Goal: Task Accomplishment & Management: Manage account settings

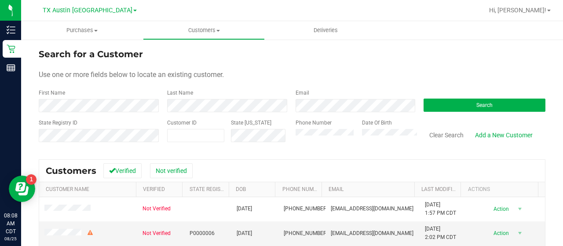
click at [350, 99] on div "Email" at bounding box center [353, 100] width 128 height 23
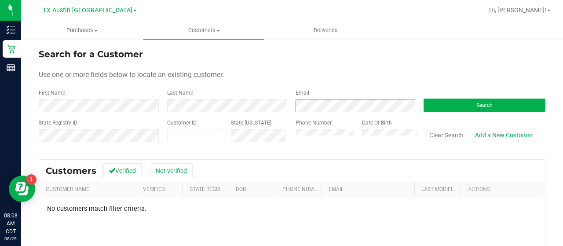
click at [244, 92] on div "First Name Last Name Email Search" at bounding box center [292, 100] width 507 height 23
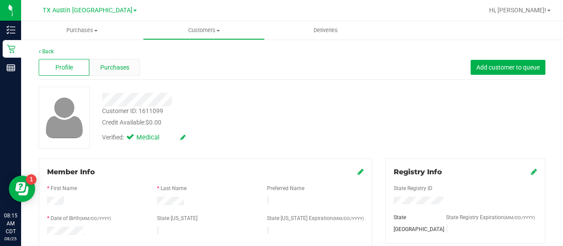
click at [113, 64] on span "Purchases" at bounding box center [114, 67] width 29 height 9
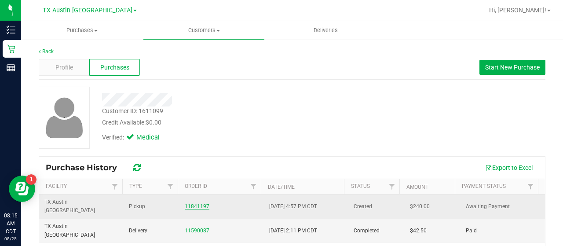
click at [195, 203] on link "11841197" at bounding box center [197, 206] width 25 height 6
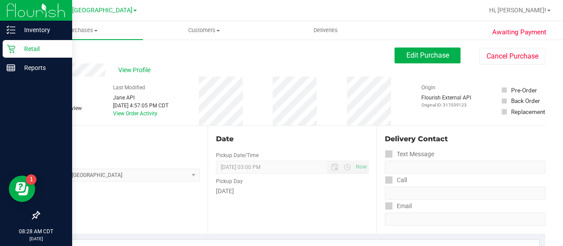
click at [14, 51] on icon at bounding box center [11, 48] width 9 height 9
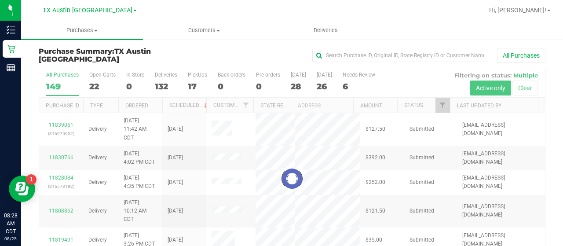
click at [353, 84] on div at bounding box center [292, 178] width 506 height 221
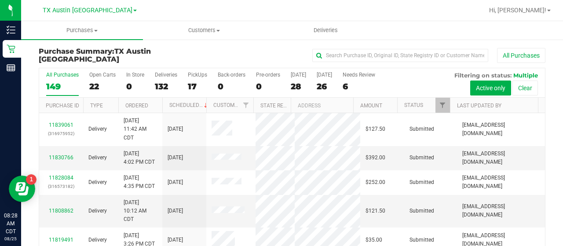
click at [353, 84] on div "6" at bounding box center [359, 86] width 33 height 10
click at [0, 0] on input "Needs Review 6" at bounding box center [0, 0] width 0 height 0
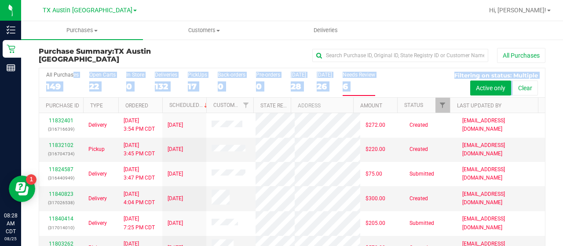
drag, startPoint x: 538, startPoint y: 90, endPoint x: 544, endPoint y: 104, distance: 15.0
click at [544, 104] on div "All Purchases 149 Open Carts 22 In Store 0 Deliveries 132 PickUps 17 Back-order…" at bounding box center [292, 178] width 520 height 222
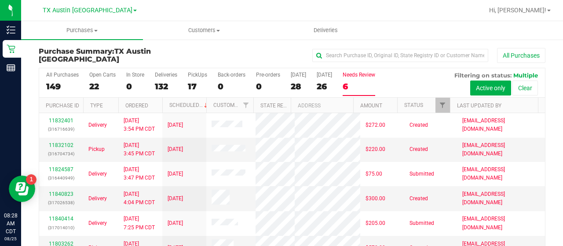
click at [551, 131] on div "Purchase Summary: TX Austin DC All Purchases All Purchases 149 Open Carts 22 In…" at bounding box center [292, 168] width 542 height 259
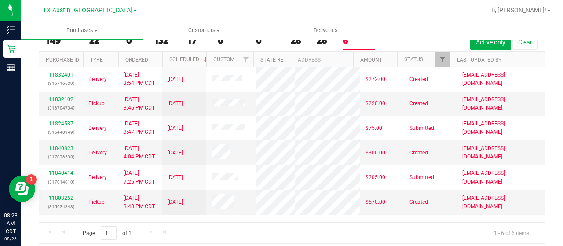
scroll to position [15, 0]
click at [67, 145] on link "11840823" at bounding box center [61, 148] width 25 height 6
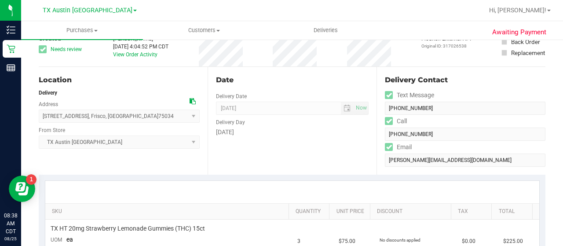
scroll to position [57, 0]
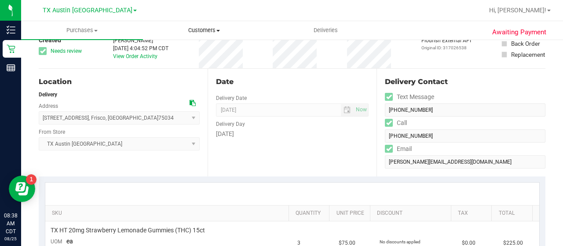
click at [207, 24] on uib-tab-heading "Customers All customers Add a new customer All physicians" at bounding box center [203, 31] width 121 height 18
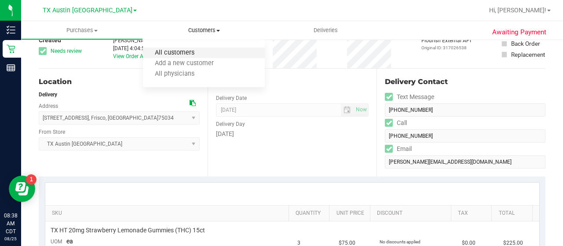
click at [174, 50] on span "All customers" at bounding box center [174, 52] width 63 height 7
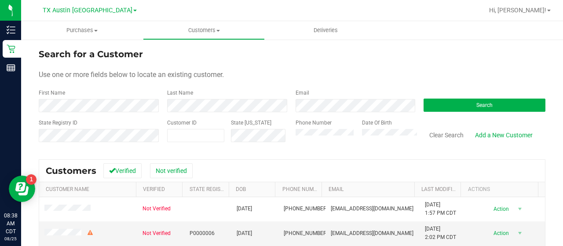
click at [309, 98] on div "Email" at bounding box center [353, 100] width 128 height 23
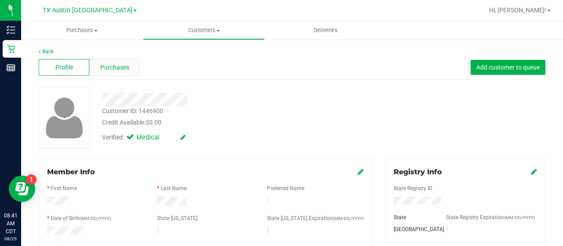
click at [107, 59] on div "Purchases" at bounding box center [114, 67] width 51 height 17
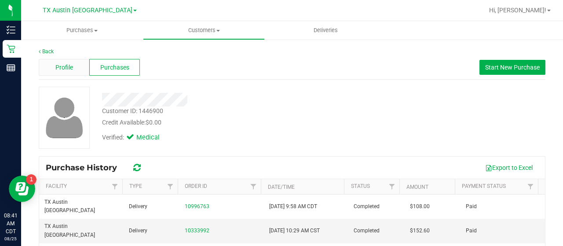
click at [69, 67] on span "Profile" at bounding box center [64, 67] width 18 height 9
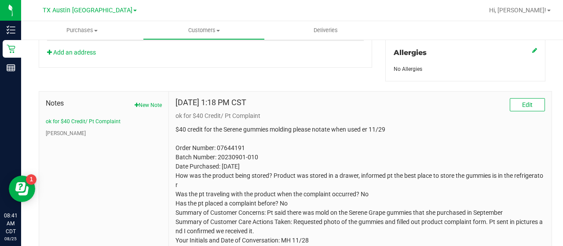
scroll to position [430, 0]
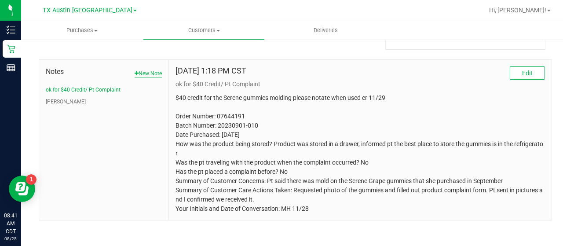
click at [141, 69] on button "New Note" at bounding box center [148, 73] width 27 height 8
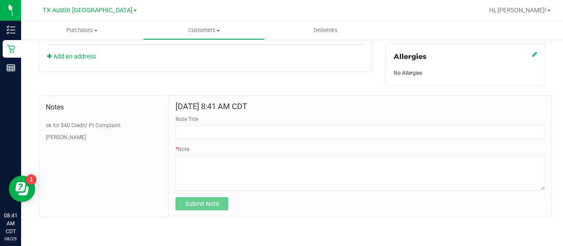
scroll to position [392, 0]
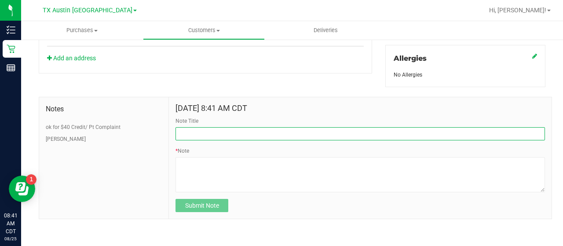
click at [217, 128] on input "Note Title" at bounding box center [359, 133] width 369 height 13
type input "HONOR $25 WINBACK - ABSENT TOGGLE."
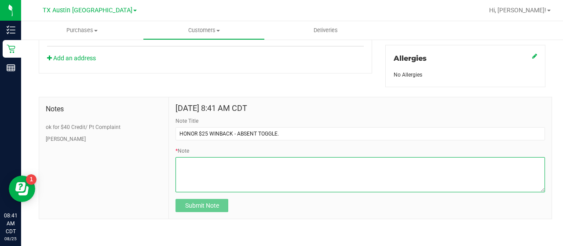
click at [208, 173] on textarea "* Note" at bounding box center [359, 174] width 369 height 35
click at [274, 182] on textarea "* Note" at bounding box center [359, 174] width 369 height 35
paste textarea "Stacks with all discounts. Update once redeemed."
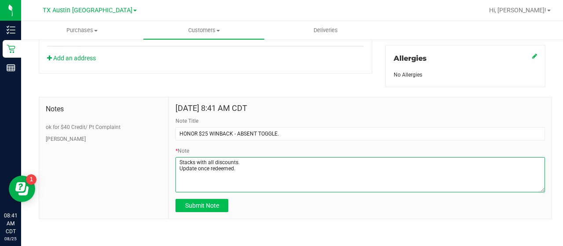
type textarea "Stacks with all discounts. Update once redeemed."
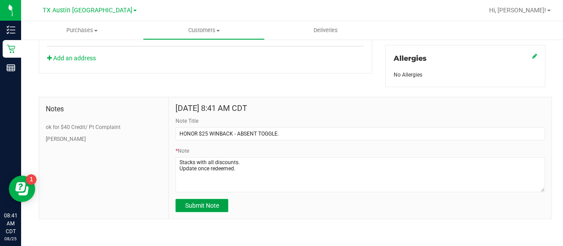
click at [217, 202] on span "Submit Note" at bounding box center [202, 205] width 34 height 7
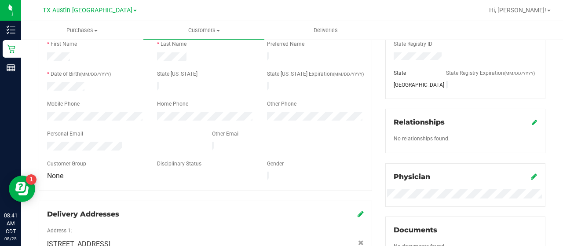
scroll to position [142, 0]
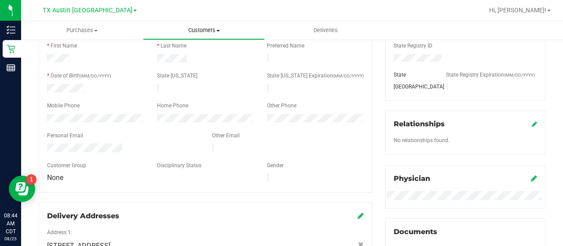
click at [209, 24] on uib-tab-heading "Customers All customers Add a new customer All physicians" at bounding box center [203, 31] width 121 height 18
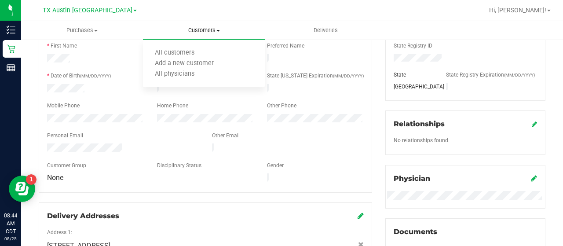
click at [197, 44] on ul "All customers Add a new customer All physicians" at bounding box center [204, 63] width 122 height 47
click at [202, 30] on span "Customers" at bounding box center [204, 30] width 122 height 8
click at [192, 51] on span "All customers" at bounding box center [174, 52] width 63 height 7
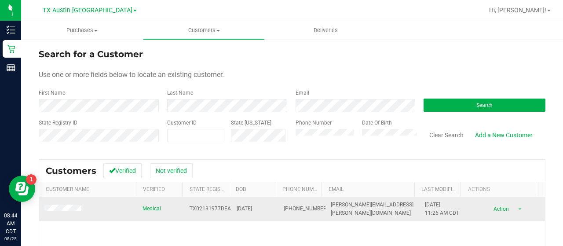
click at [56, 212] on span at bounding box center [64, 208] width 40 height 9
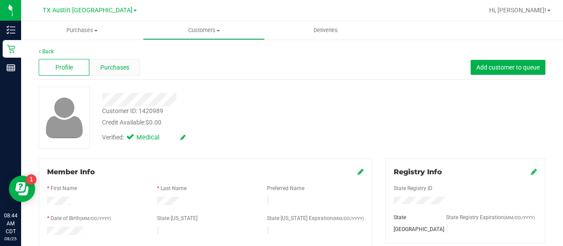
click at [104, 75] on div "Purchases" at bounding box center [114, 67] width 51 height 17
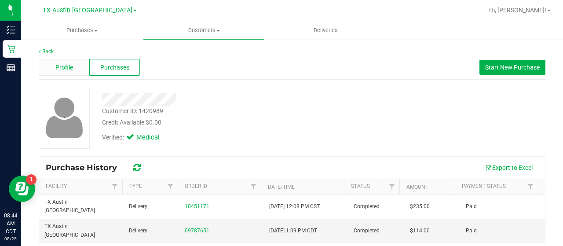
click at [75, 68] on div "Profile" at bounding box center [64, 67] width 51 height 17
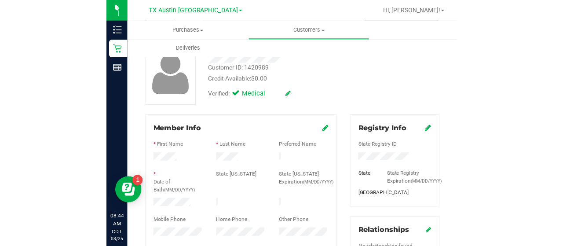
scroll to position [70, 0]
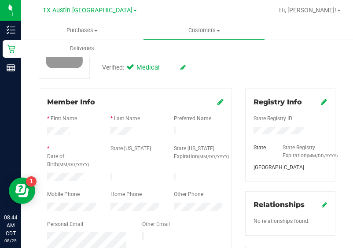
click at [123, 137] on div at bounding box center [135, 140] width 176 height 7
click at [75, 170] on div at bounding box center [135, 171] width 176 height 2
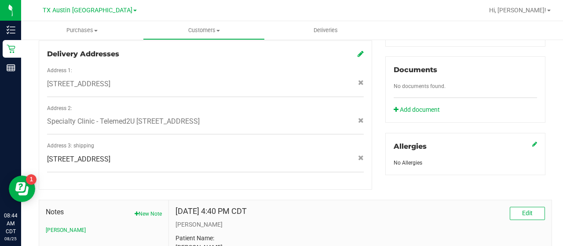
scroll to position [397, 0]
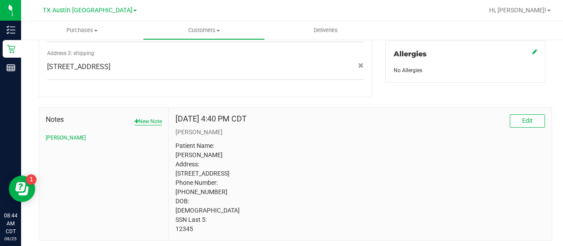
click at [154, 124] on button "New Note" at bounding box center [148, 121] width 27 height 8
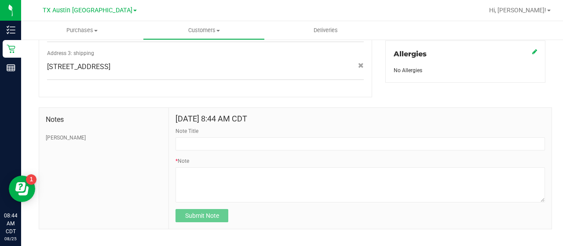
click at [208, 153] on form "Aug 25, 2025 8:44 AM CDT Note Title * Note Submit Note" at bounding box center [359, 168] width 369 height 108
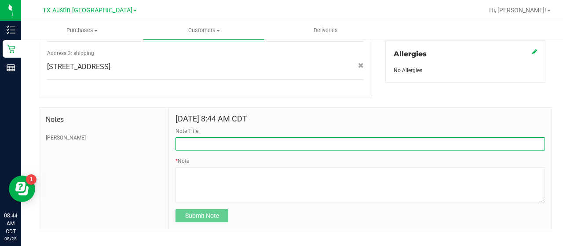
click at [212, 146] on input "Note Title" at bounding box center [359, 143] width 369 height 13
type input "HONOR $25 WINBACK - ABSENT TOGGLE."
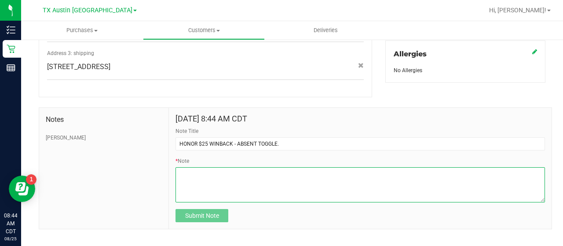
click at [205, 182] on textarea "* Note" at bounding box center [359, 184] width 369 height 35
click at [273, 194] on textarea "* Note" at bounding box center [359, 184] width 369 height 35
paste textarea "Stacks with all discounts. Update once redeemed."
type textarea "Stacks with all discounts. Update once redeemed."
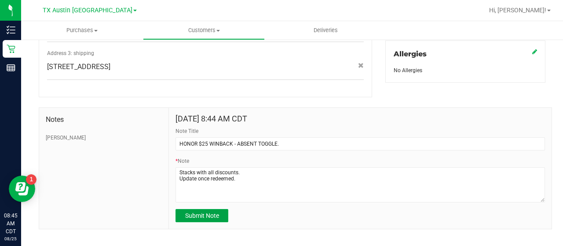
click at [208, 210] on form "Aug 25, 2025 8:44 AM CDT Note Title HONOR $25 WINBACK - ABSENT TOGGLE. * Note S…" at bounding box center [359, 168] width 369 height 108
click at [211, 219] on span "Submit Note" at bounding box center [202, 215] width 34 height 7
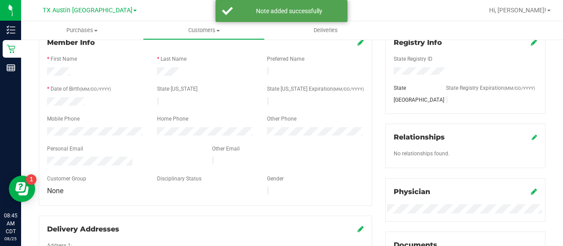
scroll to position [127, 0]
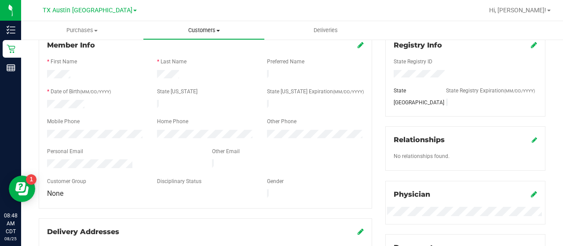
click at [201, 30] on span "Customers" at bounding box center [203, 30] width 121 height 8
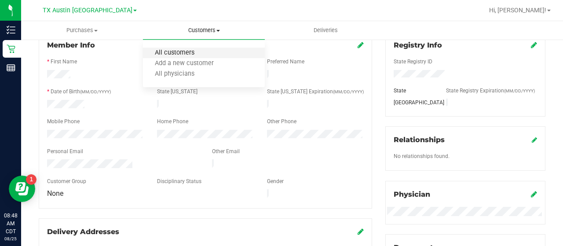
click at [184, 51] on span "All customers" at bounding box center [174, 52] width 63 height 7
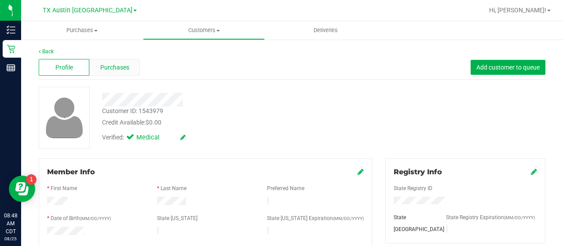
click at [121, 69] on span "Purchases" at bounding box center [114, 67] width 29 height 9
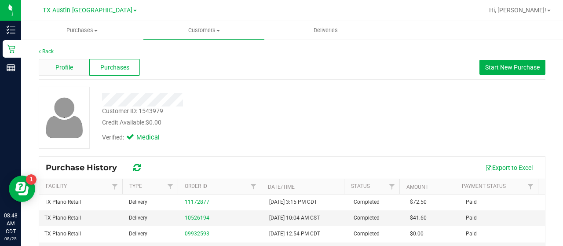
click at [74, 68] on div "Profile" at bounding box center [64, 67] width 51 height 17
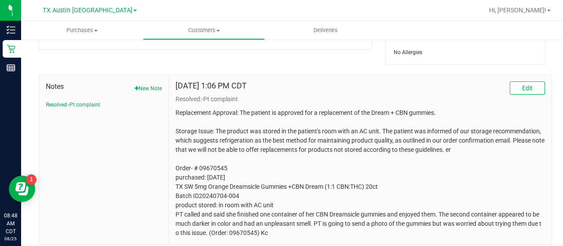
scroll to position [434, 0]
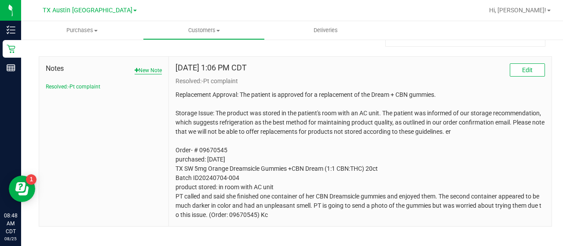
click at [150, 67] on button "New Note" at bounding box center [148, 70] width 27 height 8
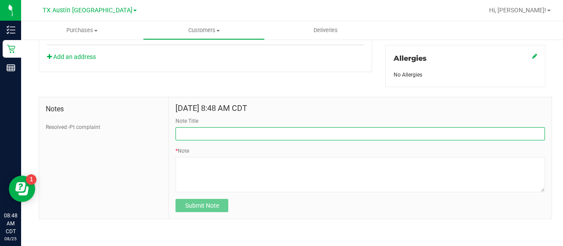
click at [229, 135] on input "Note Title" at bounding box center [359, 133] width 369 height 13
type input "HONOR $25 WINBACK - ABSENT TOGGLE."
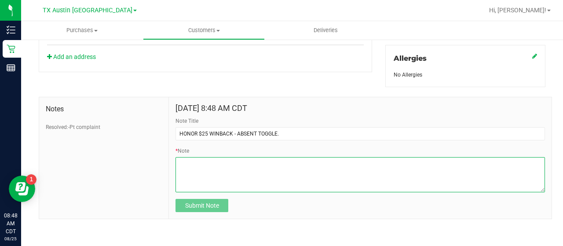
click at [229, 163] on textarea "* Note" at bounding box center [359, 174] width 369 height 35
click at [288, 165] on textarea "* Note" at bounding box center [359, 174] width 369 height 35
paste textarea "Stacks with all discounts. Update once redeemed."
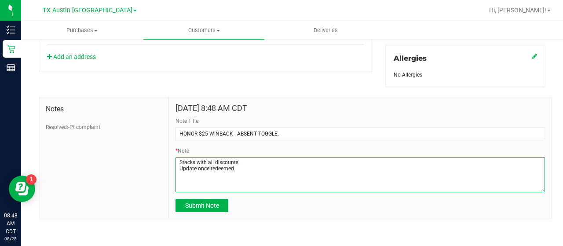
type textarea "Stacks with all discounts. Update once redeemed."
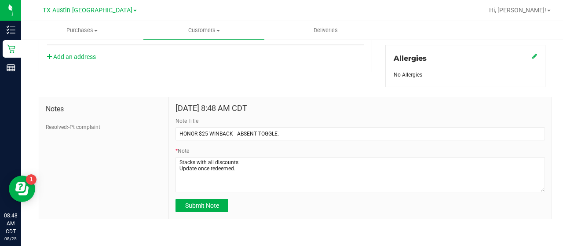
click at [206, 195] on form "Aug 25, 2025 8:48 AM CDT Note Title HONOR $25 WINBACK - ABSENT TOGGLE. * Note S…" at bounding box center [359, 158] width 369 height 108
click at [206, 199] on button "Submit Note" at bounding box center [201, 205] width 53 height 13
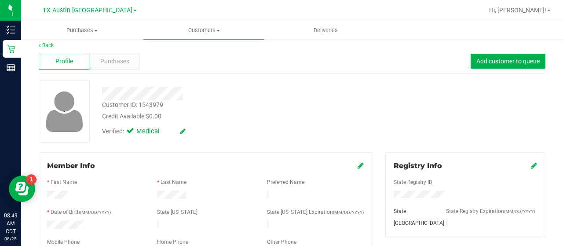
scroll to position [0, 0]
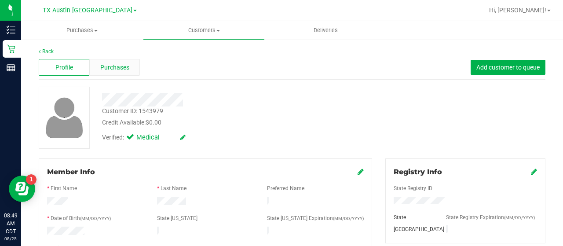
click at [113, 63] on span "Purchases" at bounding box center [114, 67] width 29 height 9
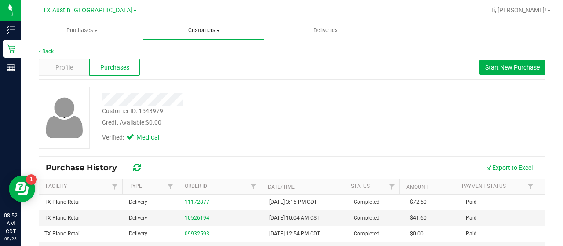
click at [189, 28] on span "Customers" at bounding box center [203, 30] width 121 height 8
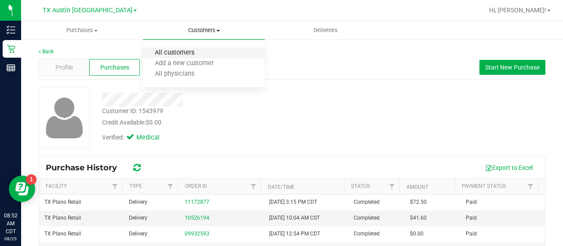
click at [188, 55] on span "All customers" at bounding box center [174, 52] width 63 height 7
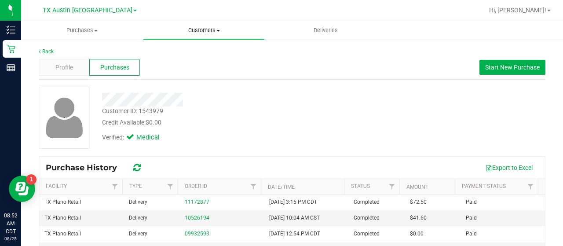
click at [208, 32] on span "Customers" at bounding box center [203, 30] width 121 height 8
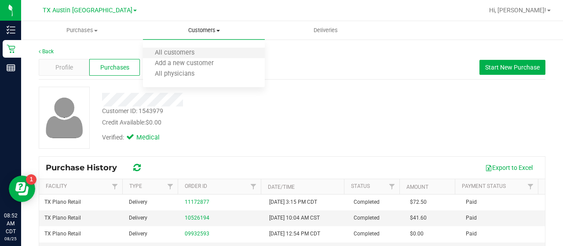
click at [190, 58] on li "All customers" at bounding box center [204, 53] width 122 height 11
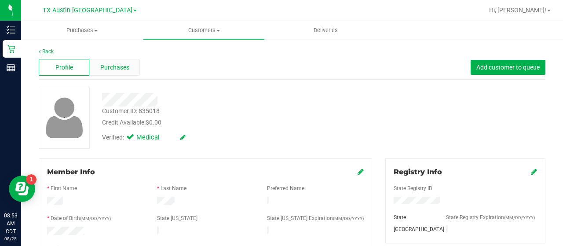
click at [111, 60] on div "Purchases" at bounding box center [114, 67] width 51 height 17
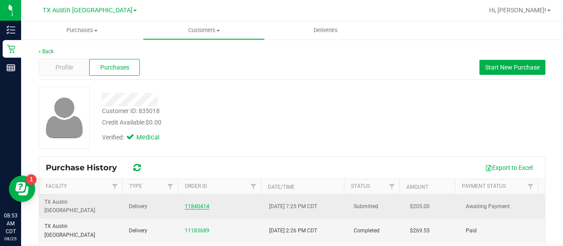
click at [190, 203] on link "11840414" at bounding box center [197, 206] width 25 height 6
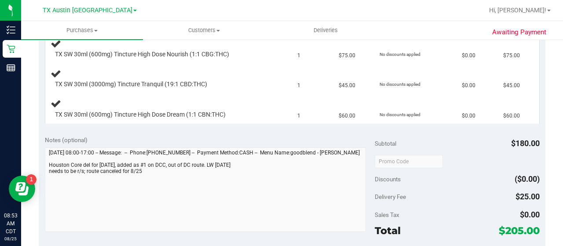
scroll to position [247, 0]
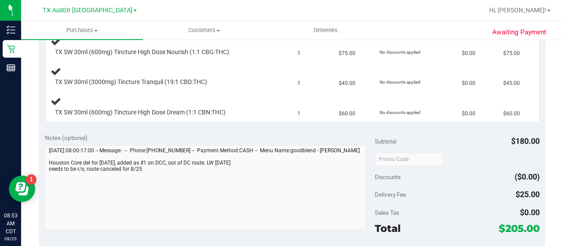
click at [515, 193] on span "$25.00" at bounding box center [527, 194] width 24 height 9
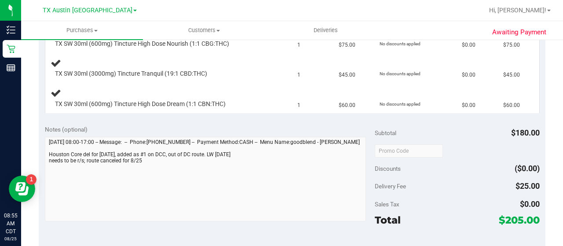
scroll to position [0, 0]
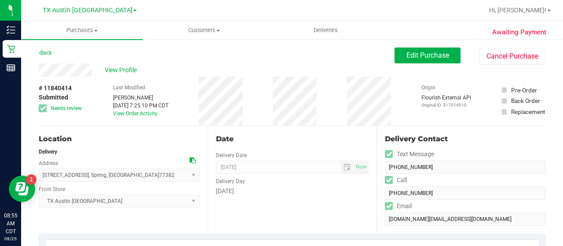
click at [107, 109] on div "# 11840414 Submitted Needs review Last Modified Lindsey Sherman Aug 24, 2025 7:…" at bounding box center [292, 101] width 507 height 49
click at [121, 113] on link "View Order Activity" at bounding box center [135, 113] width 44 height 6
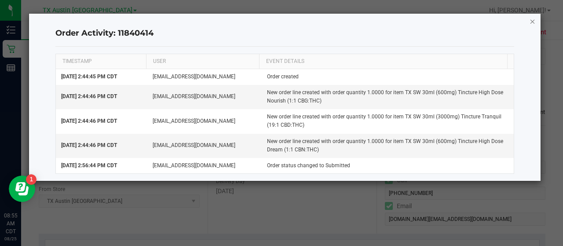
click at [531, 23] on icon "button" at bounding box center [532, 21] width 6 height 11
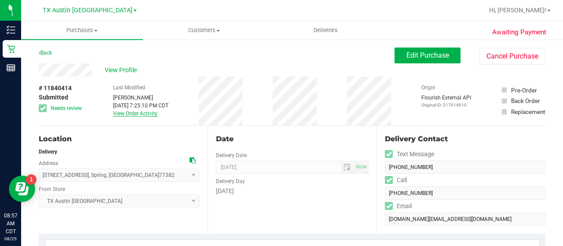
click at [147, 115] on link "View Order Activity" at bounding box center [135, 113] width 44 height 6
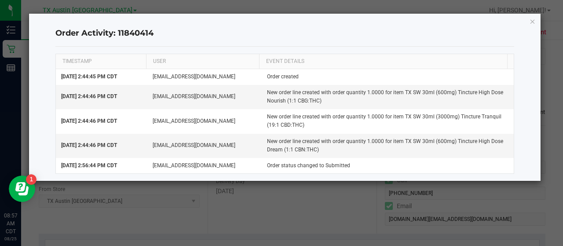
click at [525, 25] on div "Order Activity: 11840414 TIMESTAMP USER EVENT DETAILS Aug 24, 2025 2:44:45 PM C…" at bounding box center [285, 97] width 512 height 167
click at [529, 17] on icon "button" at bounding box center [532, 21] width 6 height 11
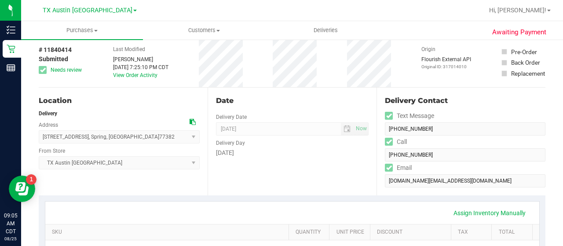
scroll to position [6, 0]
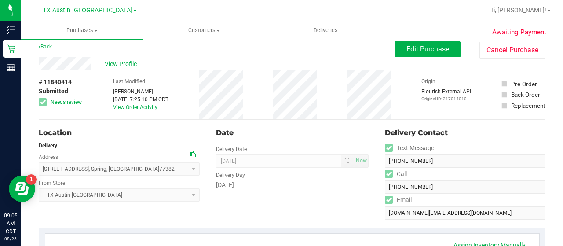
click at [190, 154] on icon at bounding box center [193, 154] width 6 height 6
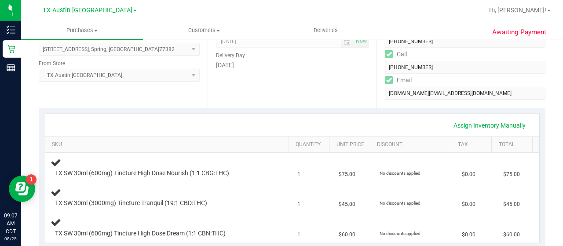
scroll to position [7, 0]
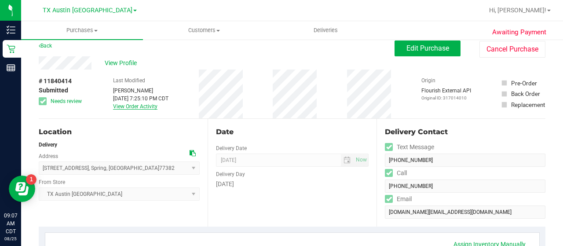
click at [118, 109] on link "View Order Activity" at bounding box center [135, 106] width 44 height 6
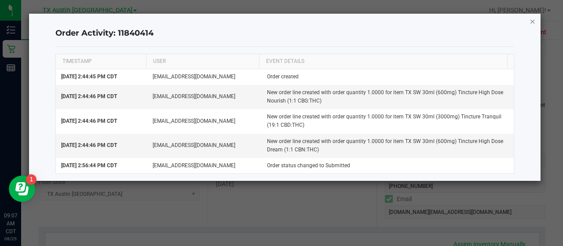
click at [529, 21] on icon "button" at bounding box center [532, 21] width 6 height 11
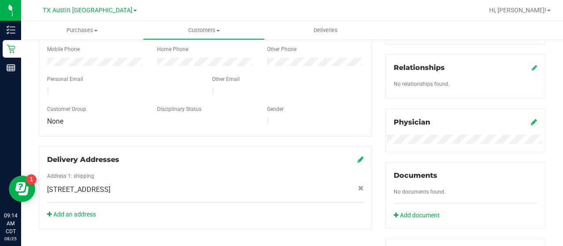
scroll to position [241, 0]
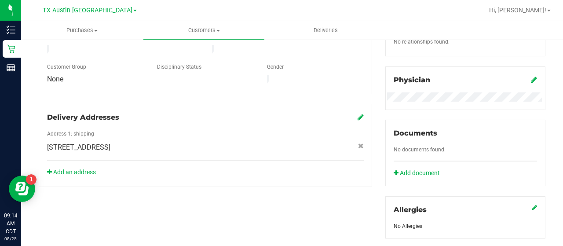
click at [110, 142] on span "1800 Co Rd 425 , Taylor , TX 76574" at bounding box center [78, 147] width 63 height 11
copy div "1800 Co Rd 425 , Taylor , TX 76574"
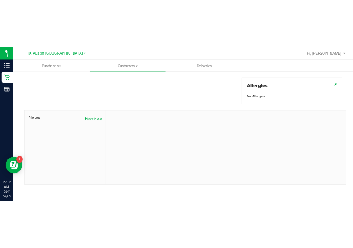
scroll to position [0, 0]
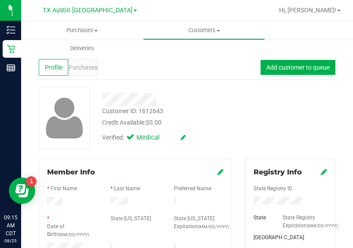
click at [283, 77] on div "Profile Purchases Add customer to queue" at bounding box center [187, 67] width 296 height 24
click at [301, 104] on div "Customer ID: 1612643 Credit Available: $0.00 Verified: Medical" at bounding box center [187, 118] width 310 height 62
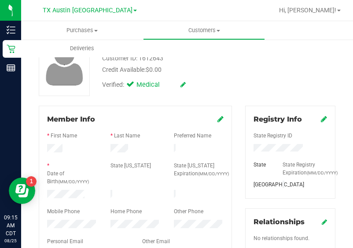
scroll to position [94, 0]
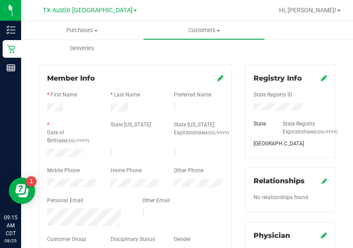
click at [116, 102] on div at bounding box center [135, 102] width 176 height 2
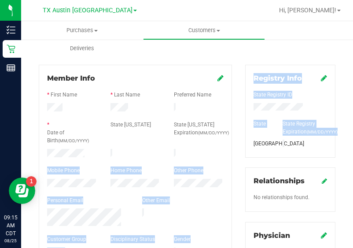
click at [353, 115] on html "Inventory Retail Reports 09:15 AM CDT 08/25/2025 08/25 TX Austin DC Hi, Lauren!…" at bounding box center [176, 124] width 353 height 248
click at [130, 166] on label "Home Phone" at bounding box center [125, 170] width 31 height 8
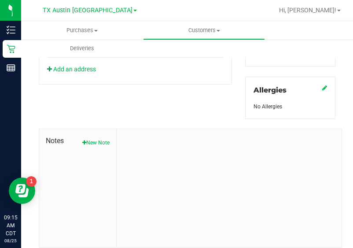
scroll to position [402, 0]
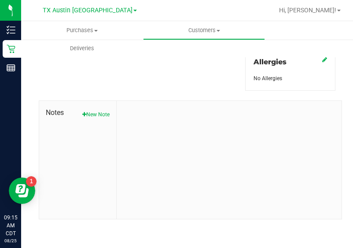
click at [102, 113] on button "New Note" at bounding box center [95, 114] width 27 height 8
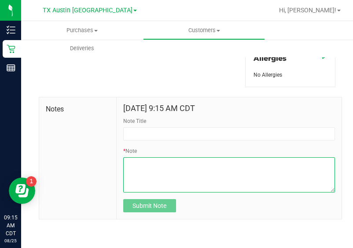
click at [316, 177] on textarea "* Note" at bounding box center [229, 174] width 212 height 35
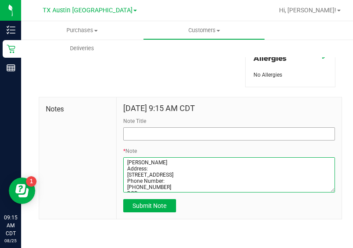
type textarea "Jami Parks Address: 1800 CR 425 Taylor, TX, 76574 Phone Number: (512) 415-0370 …"
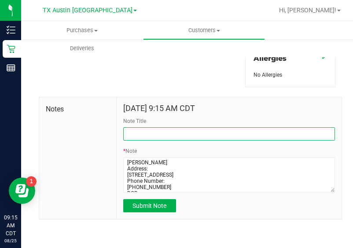
click at [245, 139] on input "Note Title" at bounding box center [229, 133] width 212 height 13
type input "CURT."
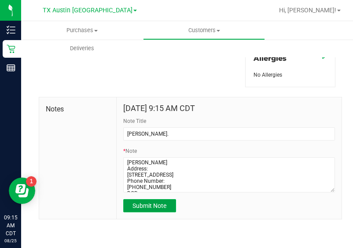
click at [147, 205] on button "Submit Note" at bounding box center [149, 205] width 53 height 13
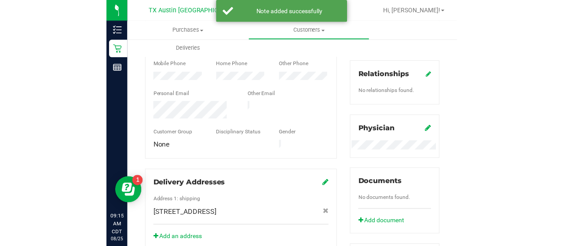
scroll to position [0, 0]
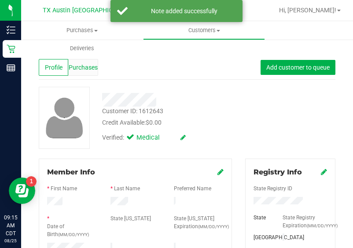
click at [87, 66] on span "Purchases" at bounding box center [83, 67] width 29 height 9
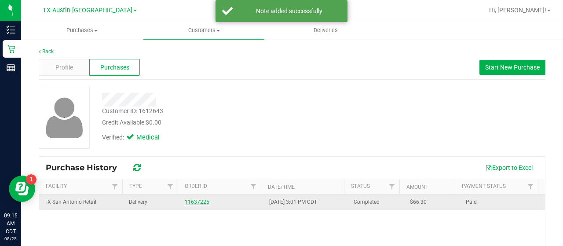
click at [194, 203] on link "11637225" at bounding box center [197, 202] width 25 height 6
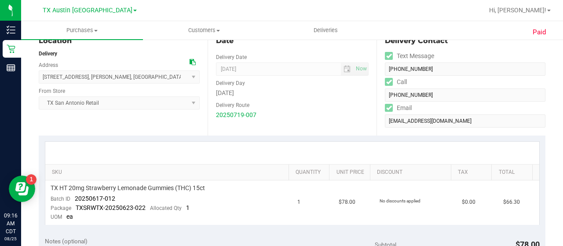
scroll to position [37, 0]
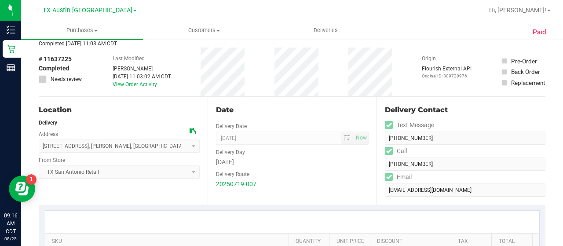
click at [193, 132] on div at bounding box center [195, 131] width 10 height 9
click at [192, 132] on icon at bounding box center [193, 131] width 6 height 6
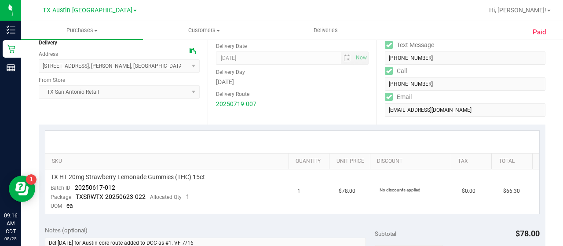
scroll to position [119, 0]
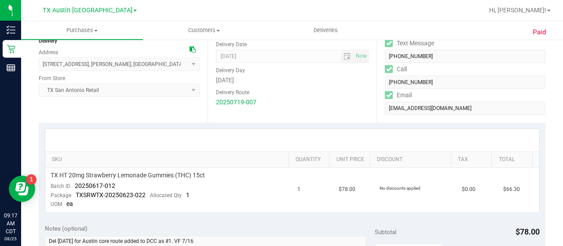
click at [193, 50] on icon at bounding box center [193, 49] width 6 height 6
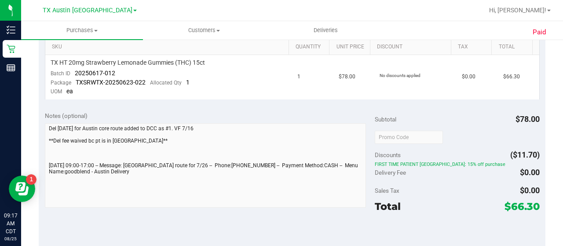
scroll to position [0, 0]
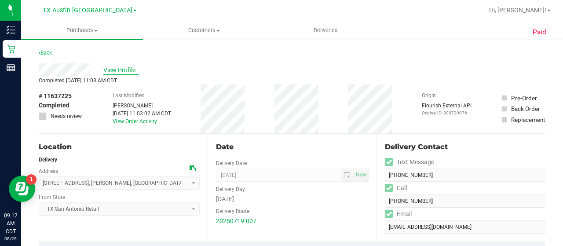
click at [120, 71] on span "View Profile" at bounding box center [120, 70] width 35 height 9
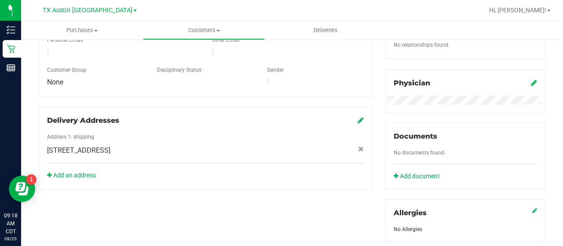
scroll to position [239, 0]
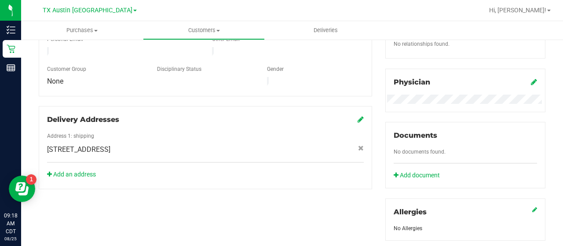
click at [93, 144] on span "1800 Co Rd 425 , Taylor , TX 76574" at bounding box center [78, 149] width 63 height 11
copy div "1800 Co Rd 425 , Taylor , TX 76574"
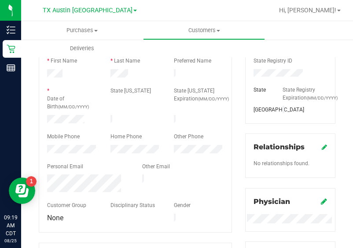
scroll to position [127, 0]
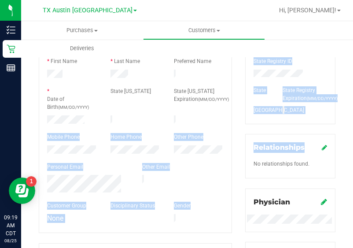
click at [353, 164] on html "Inventory Retail Reports 09:19 AM CDT 08/25/2025 08/25 TX Austin DC Hi, Lauren!…" at bounding box center [176, 124] width 353 height 248
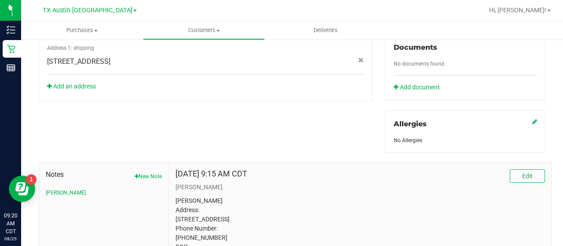
scroll to position [0, 0]
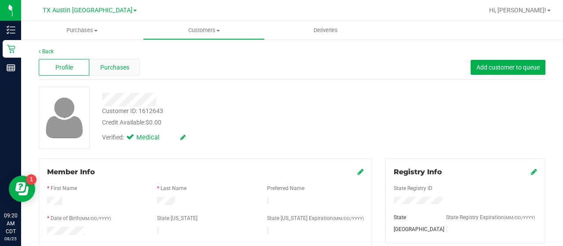
click at [124, 70] on span "Purchases" at bounding box center [114, 67] width 29 height 9
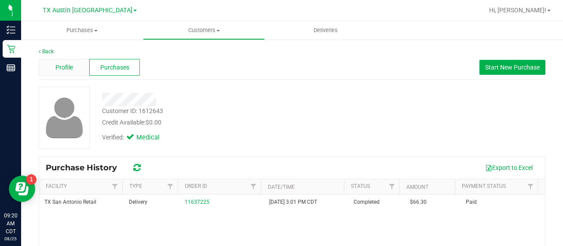
click at [66, 72] on div "Profile" at bounding box center [64, 67] width 51 height 17
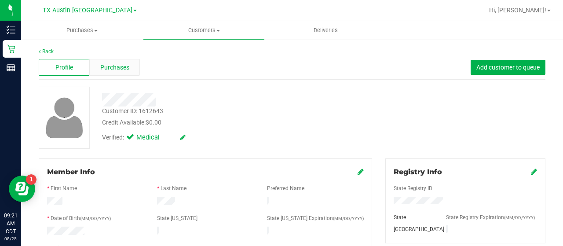
click at [112, 66] on span "Purchases" at bounding box center [114, 67] width 29 height 9
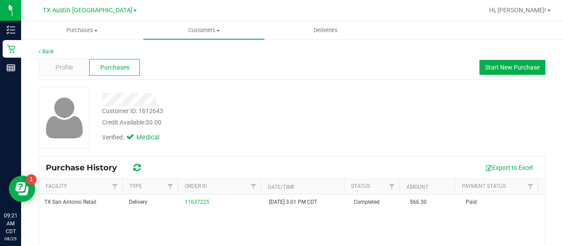
click at [70, 77] on div "Profile Purchases Start New Purchase" at bounding box center [292, 67] width 507 height 24
click at [70, 76] on div "Profile Purchases Start New Purchase" at bounding box center [292, 67] width 507 height 24
click at [73, 63] on div "Profile" at bounding box center [64, 67] width 51 height 17
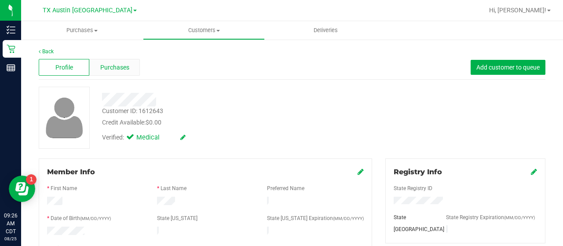
click at [120, 63] on span "Purchases" at bounding box center [114, 67] width 29 height 9
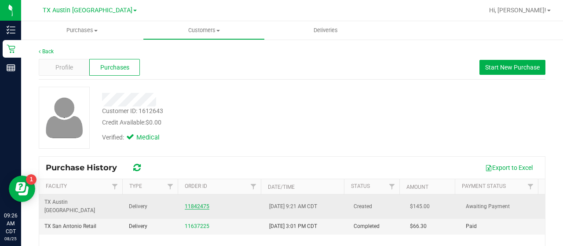
click at [195, 203] on link "11842475" at bounding box center [197, 206] width 25 height 6
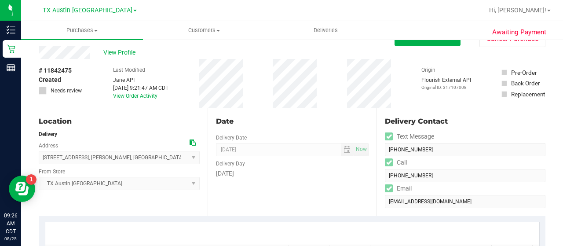
scroll to position [7, 0]
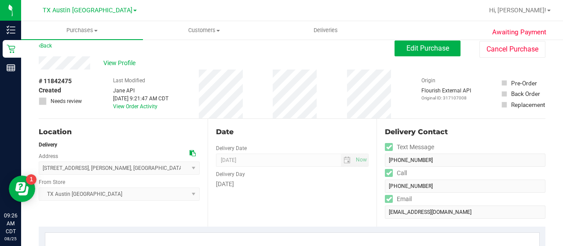
click at [197, 120] on div "Location Delivery Address 1800 Co Rd 425 , Taylor , TX 76574 Select address 180…" at bounding box center [123, 173] width 169 height 108
click at [190, 155] on icon at bounding box center [193, 153] width 6 height 6
click at [189, 119] on div "Location Delivery Address 1800 Co Rd 425 , Taylor , TX 76574 Select address 180…" at bounding box center [123, 173] width 169 height 108
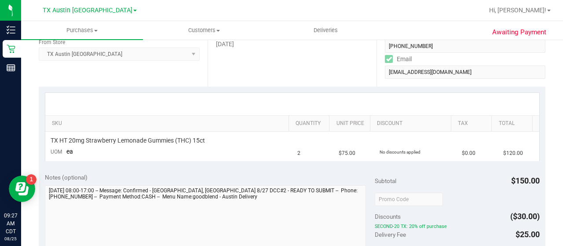
scroll to position [0, 0]
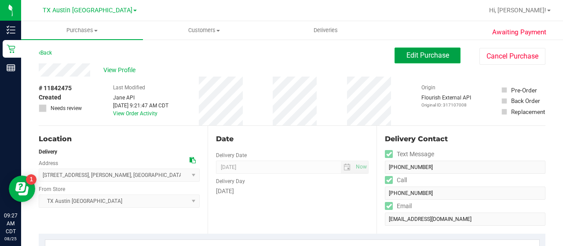
click at [420, 51] on span "Edit Purchase" at bounding box center [427, 55] width 43 height 8
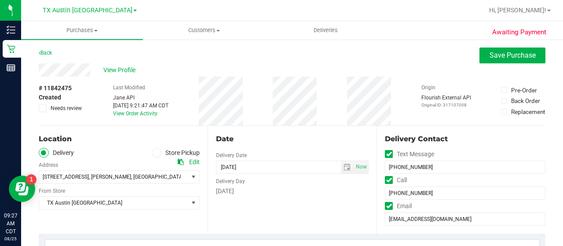
scroll to position [115, 0]
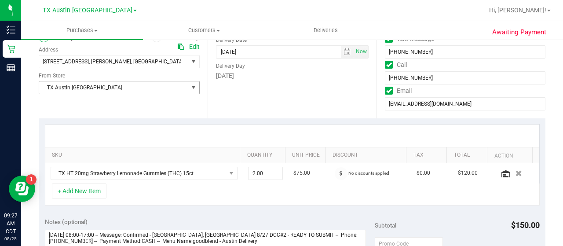
click at [151, 87] on span "TX Austin [GEOGRAPHIC_DATA]" at bounding box center [113, 87] width 149 height 12
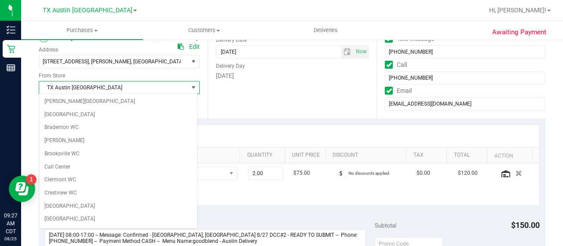
scroll to position [533, 0]
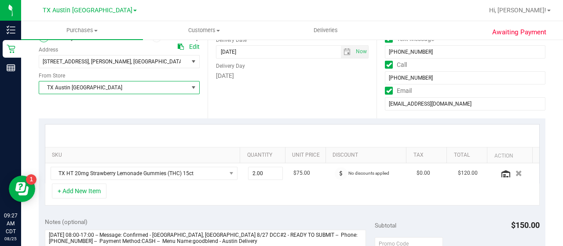
click at [188, 88] on span "select" at bounding box center [193, 87] width 11 height 12
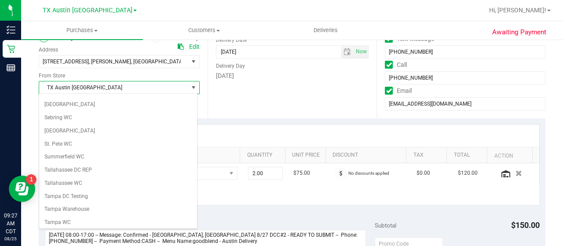
scroll to position [622, 0]
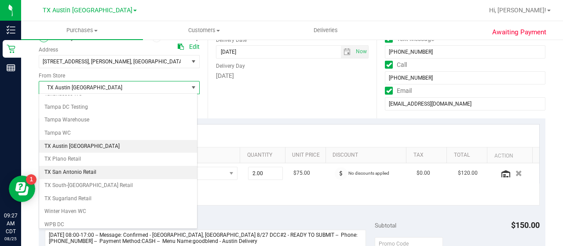
click at [92, 166] on li "TX San Antonio Retail" at bounding box center [118, 172] width 158 height 13
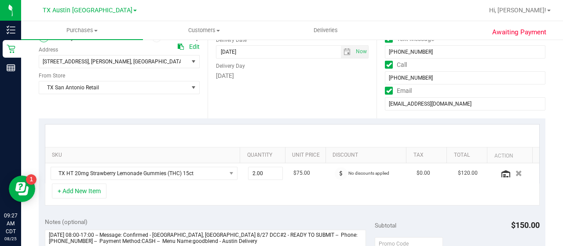
click at [240, 108] on div "Date Delivery Date 08/27/2025 Now 08/27/2025 06:00 PM Now Delivery Day Wednesday" at bounding box center [292, 65] width 169 height 108
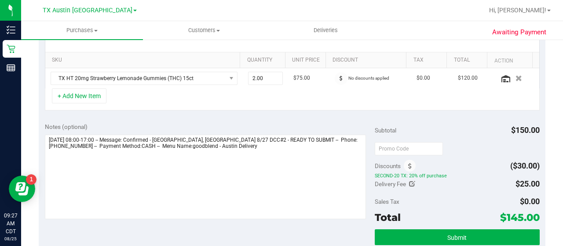
scroll to position [213, 0]
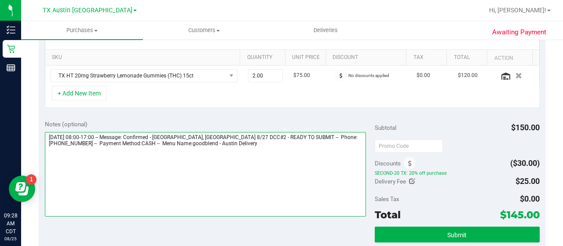
click at [272, 146] on textarea at bounding box center [205, 174] width 321 height 84
drag, startPoint x: 193, startPoint y: 132, endPoint x: 273, endPoint y: 135, distance: 80.5
click at [273, 135] on textarea at bounding box center [205, 174] width 321 height 84
click at [270, 143] on textarea at bounding box center [205, 174] width 321 height 84
paste textarea "SAN, AUSTIN, AUSTIN 8/27 DCC#2"
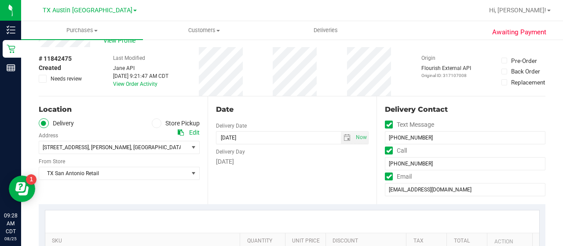
scroll to position [0, 0]
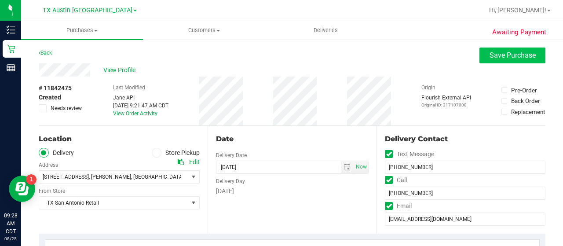
type textarea "Wednesday 08/27/2025 08:00-17:00 -- Message: Confirmed - SAN, AUSTIN, AUSTIN 8/…"
click at [485, 60] on button "Save Purchase" at bounding box center [512, 55] width 66 height 16
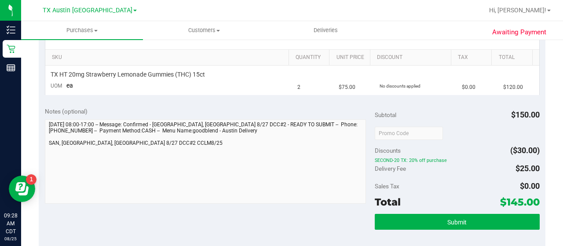
scroll to position [231, 0]
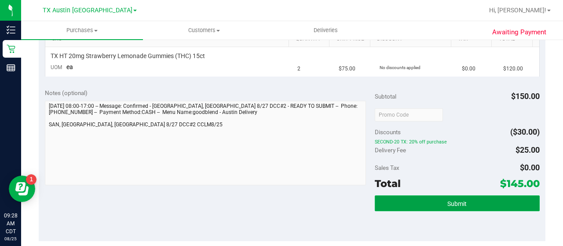
click at [431, 210] on button "Submit" at bounding box center [457, 203] width 165 height 16
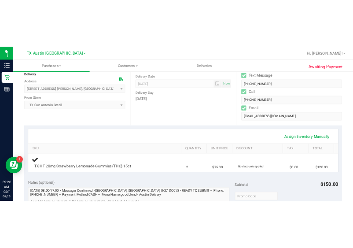
scroll to position [0, 0]
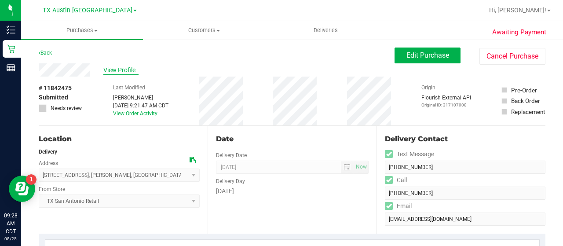
click at [120, 72] on span "View Profile" at bounding box center [120, 70] width 35 height 9
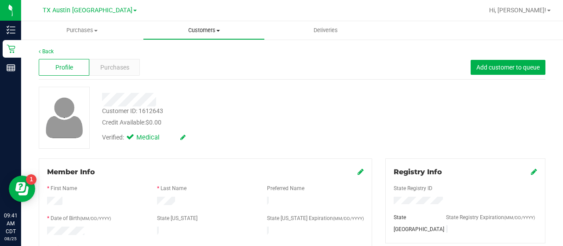
click at [199, 32] on span "Customers" at bounding box center [203, 30] width 121 height 8
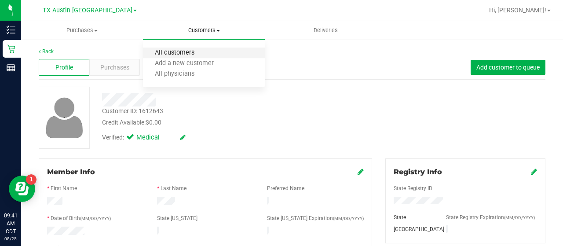
click at [188, 51] on span "All customers" at bounding box center [174, 52] width 63 height 7
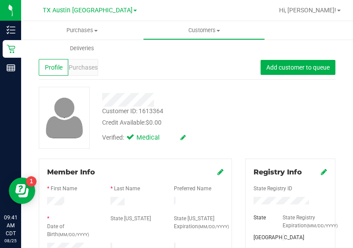
click at [223, 110] on div "Customer ID: 1613364 Credit Available: $0.00" at bounding box center [172, 116] width 155 height 21
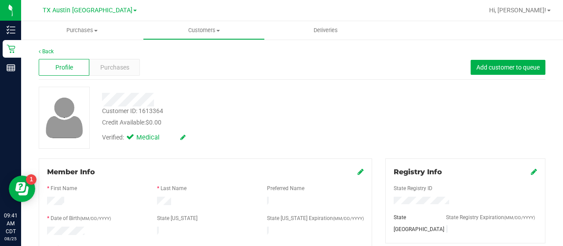
click at [260, 88] on div at bounding box center [225, 97] width 260 height 20
click at [125, 65] on span "Purchases" at bounding box center [114, 67] width 29 height 9
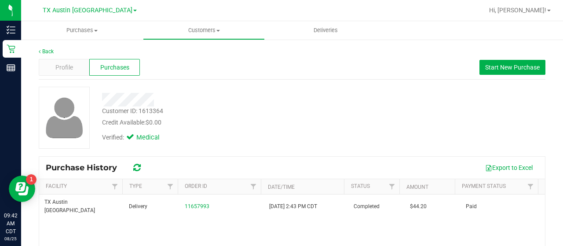
click at [331, 113] on div "Customer ID: 1613364 Credit Available: $0.00" at bounding box center [225, 116] width 260 height 21
click at [82, 77] on div "Profile Purchases Start New Purchase" at bounding box center [292, 67] width 507 height 24
click at [77, 65] on div "Profile" at bounding box center [64, 67] width 51 height 17
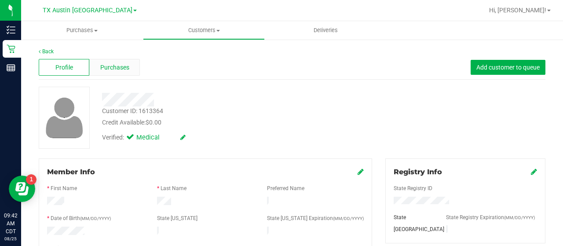
click at [114, 67] on span "Purchases" at bounding box center [114, 67] width 29 height 9
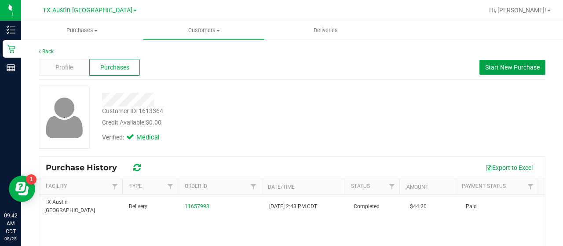
click at [485, 64] on span "Start New Purchase" at bounding box center [512, 67] width 55 height 7
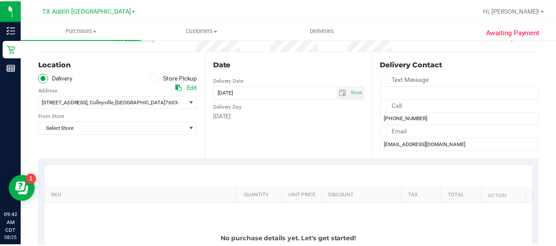
scroll to position [77, 0]
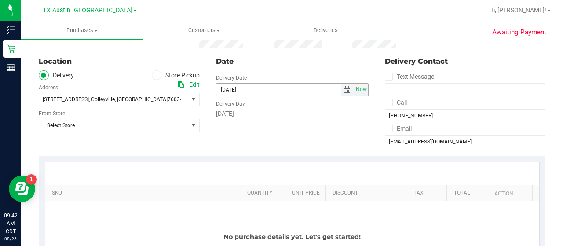
click at [343, 86] on span "select" at bounding box center [346, 89] width 7 height 7
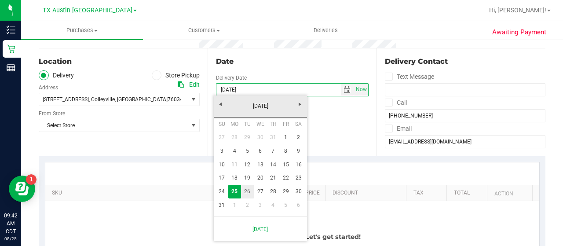
click at [245, 187] on link "26" at bounding box center [247, 192] width 13 height 14
type input "08/26/2025"
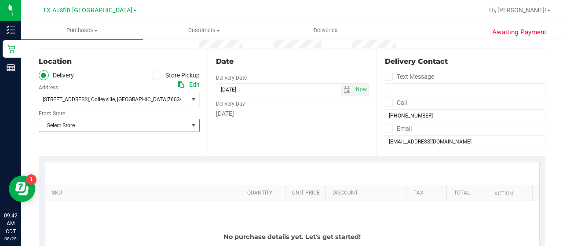
click at [166, 129] on span "Select Store" at bounding box center [113, 125] width 149 height 12
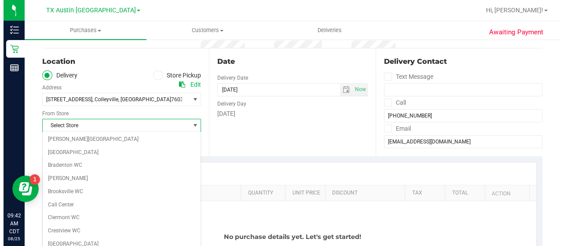
scroll to position [622, 0]
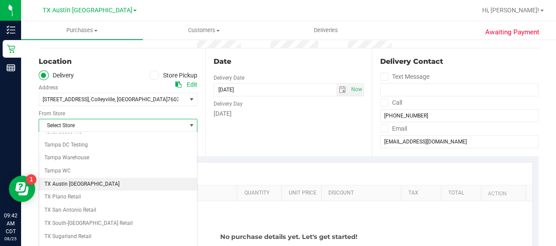
click at [67, 178] on li "TX Austin [GEOGRAPHIC_DATA]" at bounding box center [118, 184] width 158 height 13
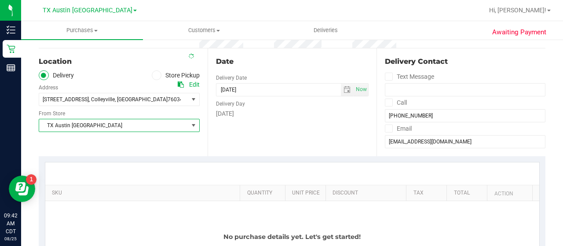
click at [175, 150] on div "Location Delivery Store Pickup Address Edit 6213 Colleyville Blvd , Colleyville…" at bounding box center [123, 102] width 169 height 108
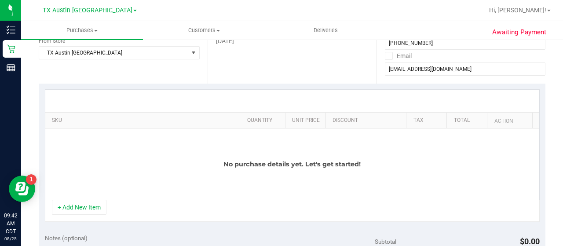
scroll to position [173, 0]
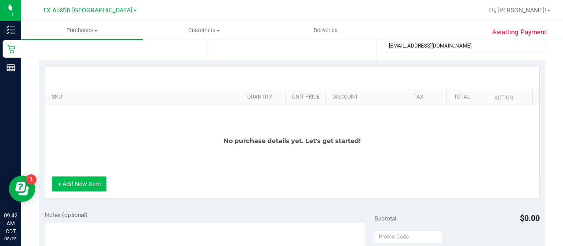
click at [82, 182] on button "+ Add New Item" at bounding box center [79, 183] width 55 height 15
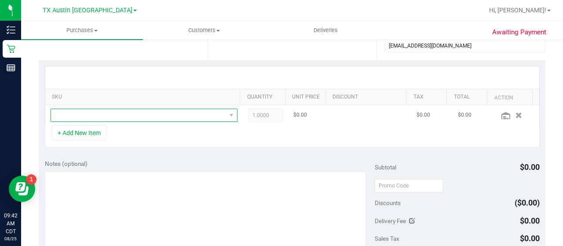
click at [150, 112] on span "NO DATA FOUND" at bounding box center [138, 115] width 175 height 12
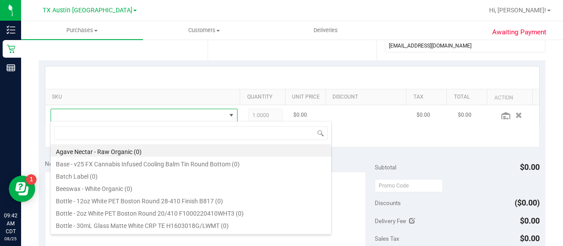
scroll to position [13, 177]
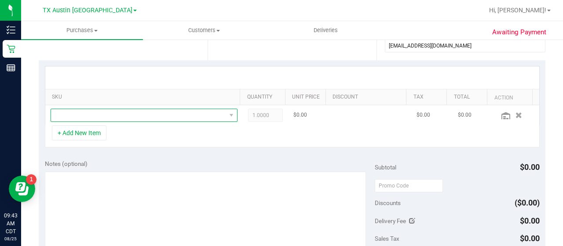
click at [145, 116] on span "NO DATA FOUND" at bounding box center [138, 115] width 175 height 12
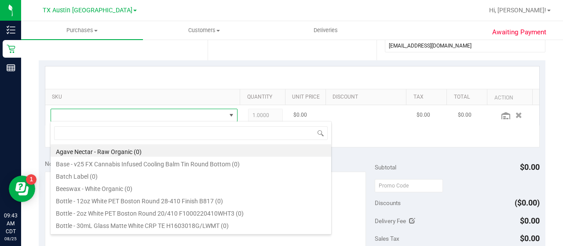
click at [354, 124] on td at bounding box center [370, 115] width 82 height 20
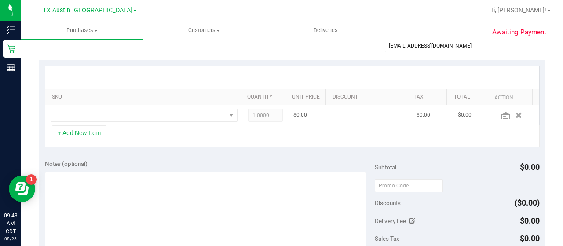
click at [182, 106] on td at bounding box center [143, 115] width 197 height 20
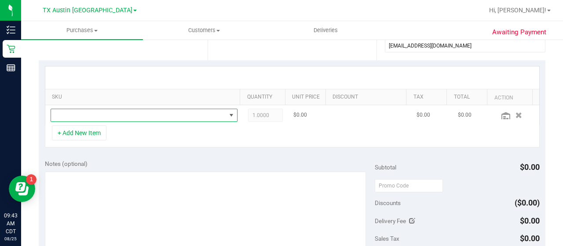
click at [193, 110] on span "NO DATA FOUND" at bounding box center [138, 115] width 175 height 12
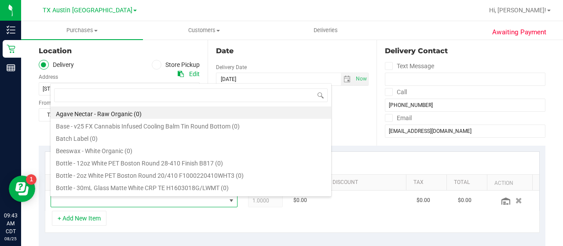
scroll to position [85, 0]
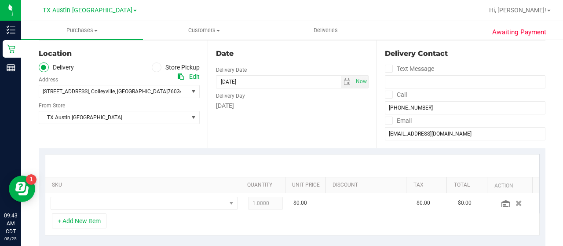
click at [347, 122] on div "Date Delivery Date 08/26/2025 Now 08/26/2025 09:42 AM Now Delivery Day Tuesday" at bounding box center [292, 94] width 169 height 108
click at [347, 120] on div "Date Delivery Date 08/26/2025 Now 08/26/2025 09:42 AM Now Delivery Day Tuesday" at bounding box center [292, 94] width 169 height 108
click at [307, 144] on div "Date Delivery Date 08/26/2025 Now 08/26/2025 09:42 AM Now Delivery Day Tuesday" at bounding box center [292, 94] width 169 height 108
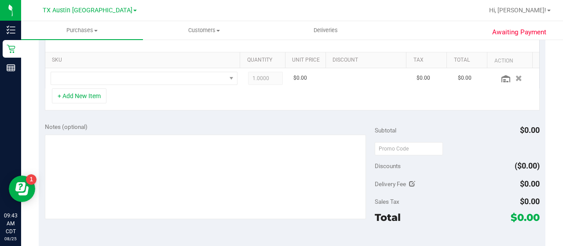
scroll to position [150, 0]
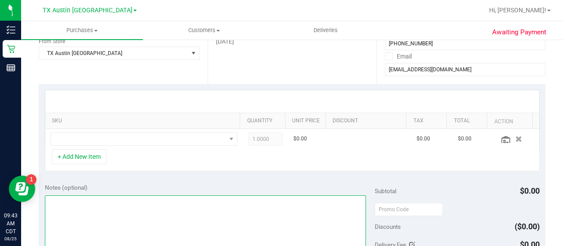
click at [247, 208] on textarea at bounding box center [205, 237] width 321 height 84
type textarea "COLLEY PU 8/26 CCLM8/25"
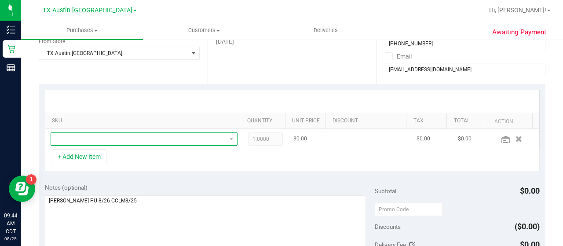
click at [89, 139] on span "NO DATA FOUND" at bounding box center [138, 139] width 175 height 12
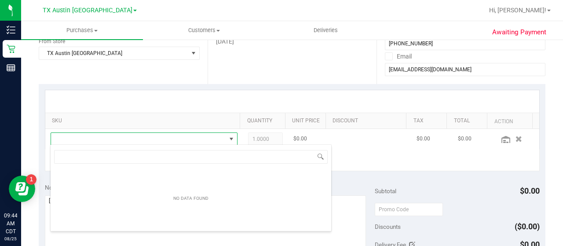
scroll to position [13, 177]
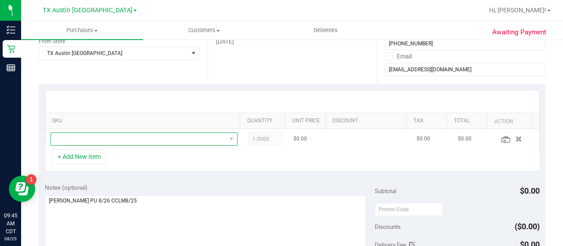
click at [204, 139] on span "NO DATA FOUND" at bounding box center [138, 139] width 175 height 12
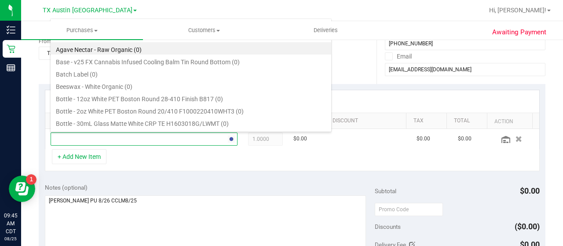
type input "dream"
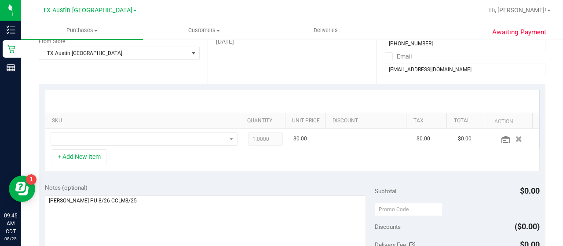
drag, startPoint x: 332, startPoint y: 58, endPoint x: 330, endPoint y: 78, distance: 19.5
click at [330, 78] on div "Date Delivery Date 08/26/2025 Now 08/26/2025 09:42 AM Now Delivery Day Tuesday" at bounding box center [292, 30] width 169 height 108
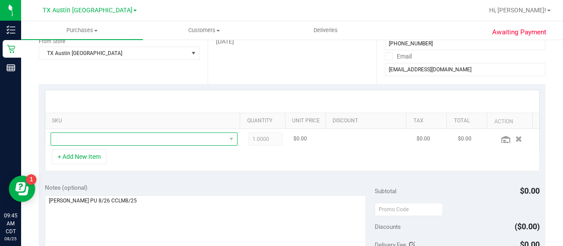
click at [197, 135] on span "NO DATA FOUND" at bounding box center [138, 139] width 175 height 12
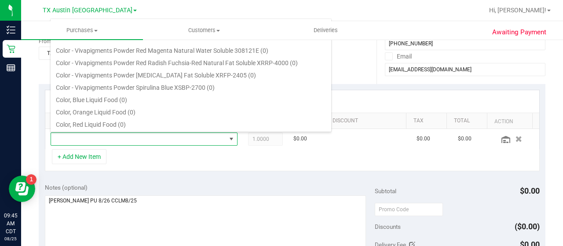
scroll to position [528, 0]
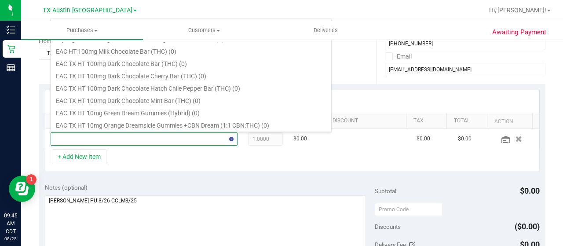
type input "dream"
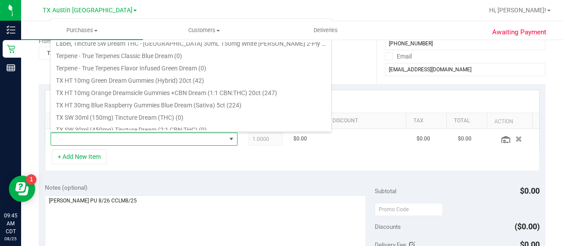
scroll to position [184, 0]
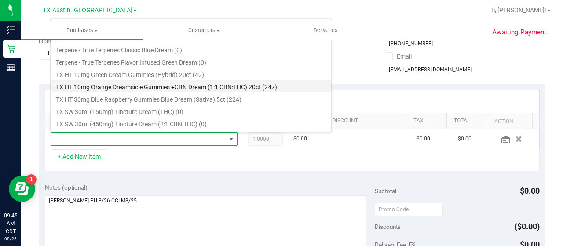
click at [282, 83] on li "TX HT 10mg Orange Dreamsicle Gummies +CBN Dream (1:1 CBN:THC) 20ct (247)" at bounding box center [191, 86] width 281 height 12
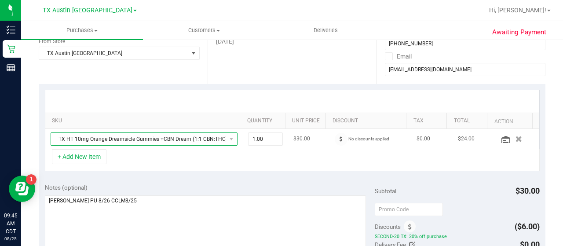
drag, startPoint x: 186, startPoint y: 132, endPoint x: 183, endPoint y: 137, distance: 5.5
click at [183, 137] on span "TX HT 10mg Orange Dreamsicle Gummies +CBN Dream (1:1 CBN:THC) 20ct" at bounding box center [138, 139] width 175 height 12
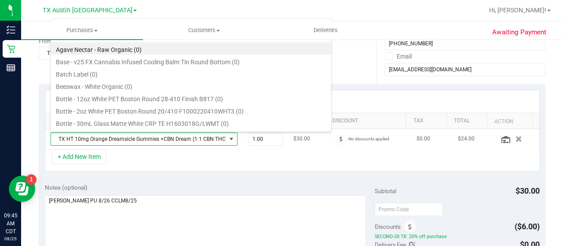
scroll to position [13, 177]
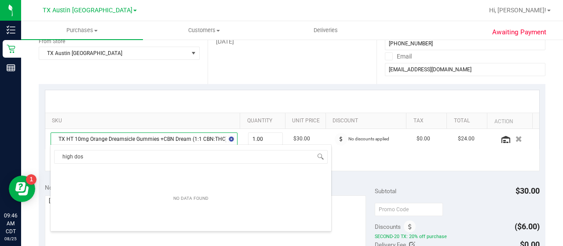
type input "high dose"
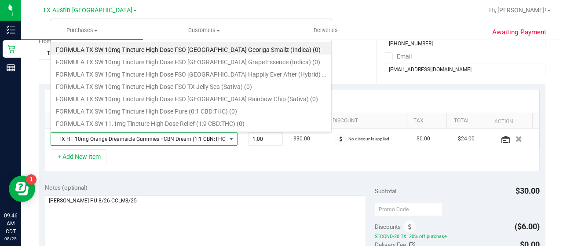
scroll to position [183, 0]
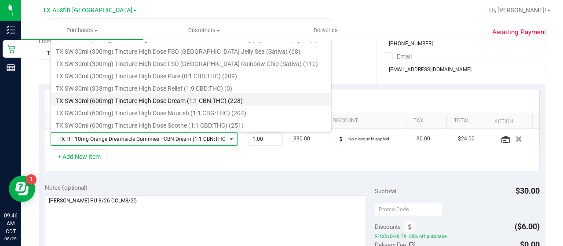
click at [256, 94] on li "TX SW 30ml (600mg) Tincture High Dose Dream (1:1 CBN:THC) (228)" at bounding box center [191, 99] width 281 height 12
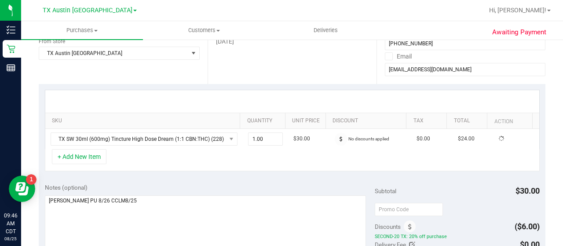
click at [204, 171] on div "SKU Quantity Unit Price Discount Tax Total Action TX SW 30ml (600mg) Tincture H…" at bounding box center [292, 130] width 507 height 93
click at [89, 157] on button "+ Add New Item" at bounding box center [79, 156] width 55 height 15
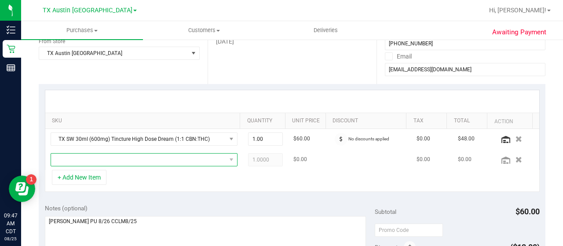
click at [154, 162] on span "NO DATA FOUND" at bounding box center [138, 159] width 175 height 12
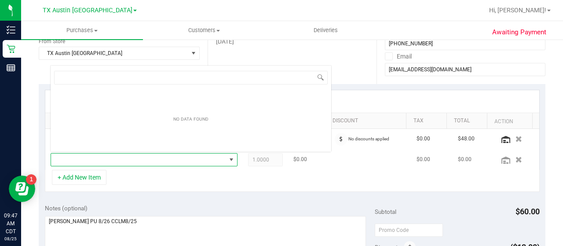
scroll to position [13, 177]
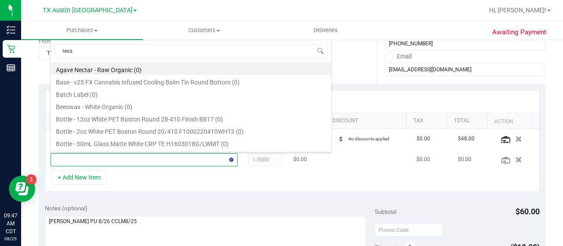
type input "texas"
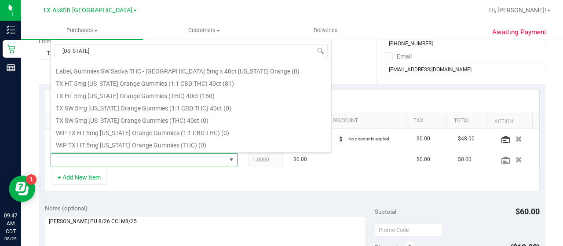
scroll to position [120, 0]
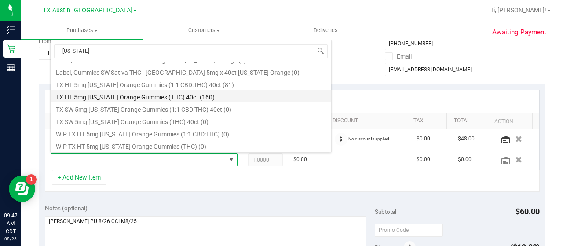
click at [177, 94] on li "TX HT 5mg Texas Orange Gummies (THC) 40ct (160)" at bounding box center [191, 96] width 281 height 12
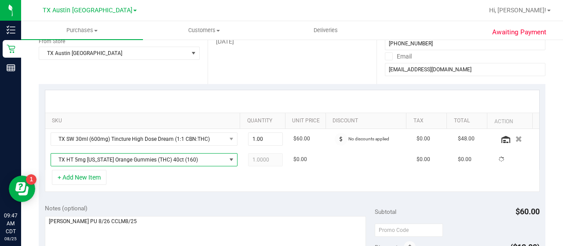
click at [191, 192] on div "SKU Quantity Unit Price Discount Tax Total Action TX SW 30ml (600mg) Tincture H…" at bounding box center [292, 141] width 507 height 114
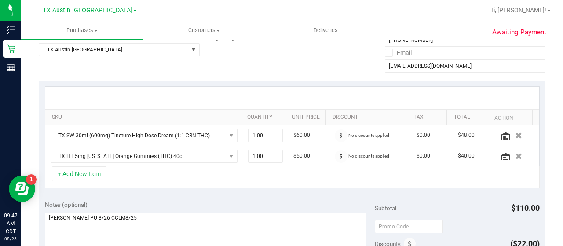
scroll to position [156, 0]
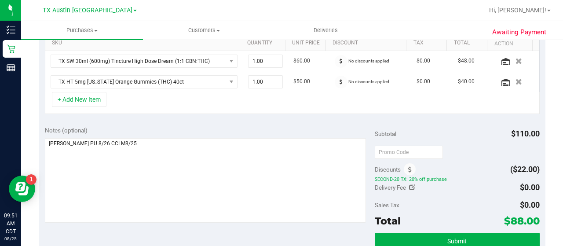
scroll to position [239, 0]
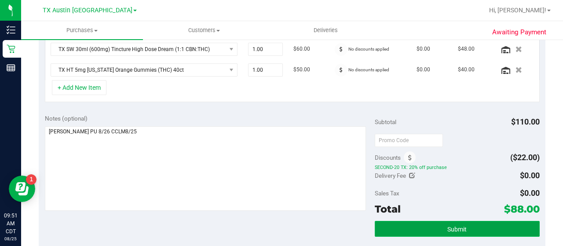
click at [448, 226] on span "Submit" at bounding box center [456, 229] width 19 height 7
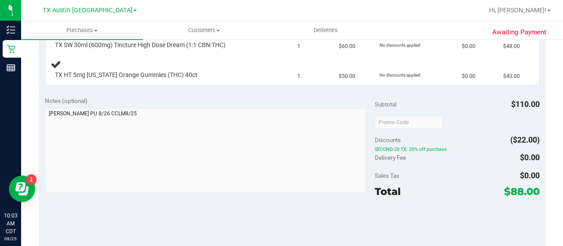
scroll to position [250, 0]
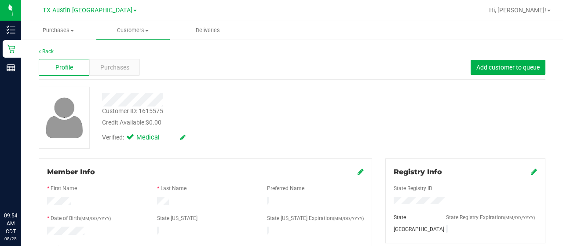
click at [208, 140] on div "Verified: Medical" at bounding box center [225, 136] width 260 height 19
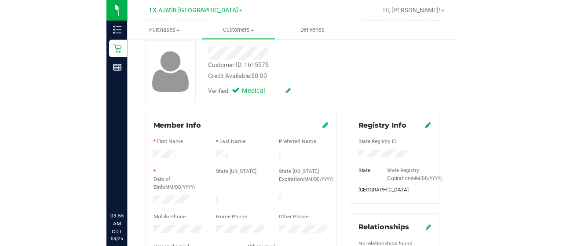
scroll to position [53, 0]
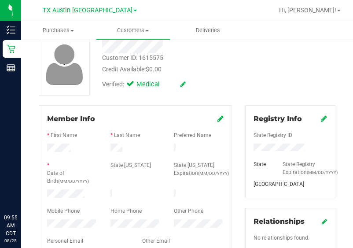
click at [113, 151] on div at bounding box center [135, 148] width 63 height 11
drag, startPoint x: 271, startPoint y: 66, endPoint x: 283, endPoint y: 11, distance: 56.8
click at [269, 51] on div "Customer ID: 1615575 Credit Available: $0.00 Verified: Medical" at bounding box center [187, 64] width 310 height 62
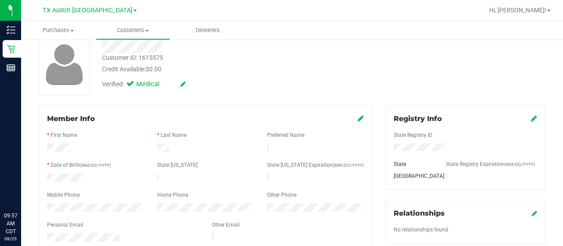
click at [450, 52] on div "Customer ID: 1615575 Credit Available: $0.00 Verified: Medical" at bounding box center [292, 64] width 520 height 62
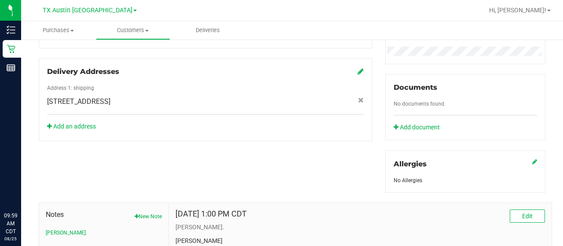
scroll to position [0, 0]
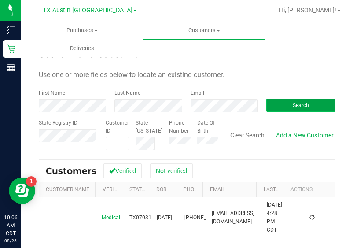
click at [307, 103] on button "Search" at bounding box center [300, 105] width 69 height 13
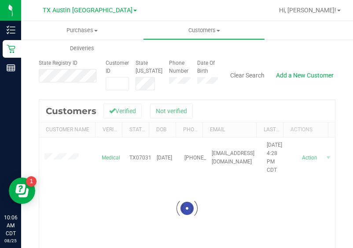
scroll to position [72, 0]
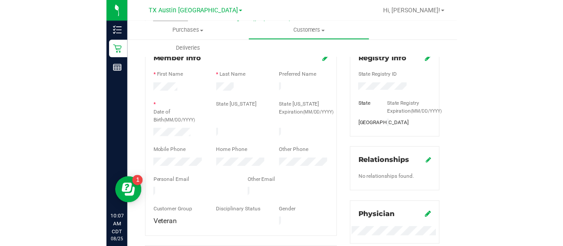
scroll to position [111, 0]
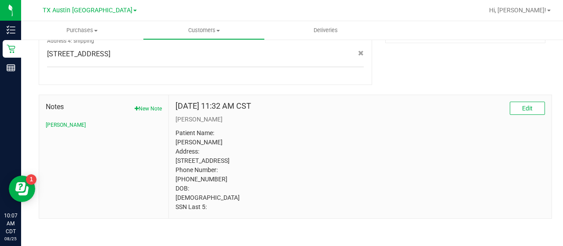
scroll to position [0, 0]
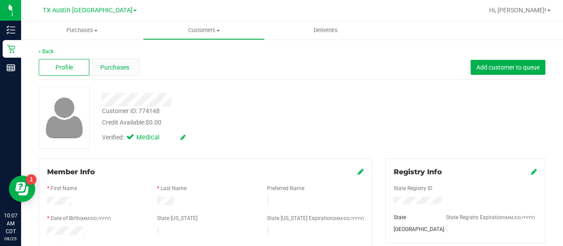
click at [130, 62] on div "Purchases" at bounding box center [114, 67] width 51 height 17
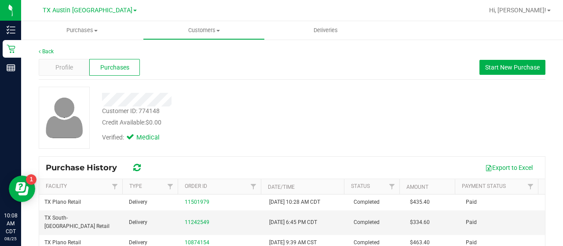
click at [272, 109] on div "Customer ID: 774148 Credit Available: $0.00" at bounding box center [225, 116] width 260 height 21
click at [70, 59] on div "Profile" at bounding box center [64, 67] width 51 height 17
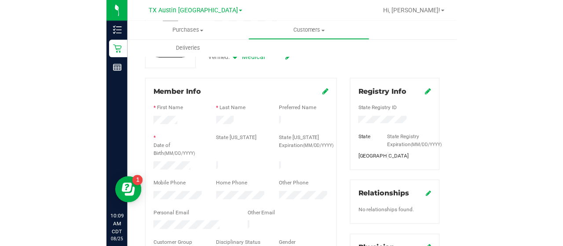
scroll to position [82, 0]
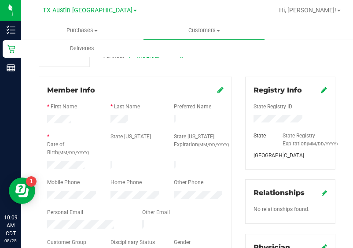
click at [62, 153] on span "(MM/DD/YYYY)" at bounding box center [73, 152] width 31 height 5
click at [62, 158] on div at bounding box center [135, 159] width 176 height 2
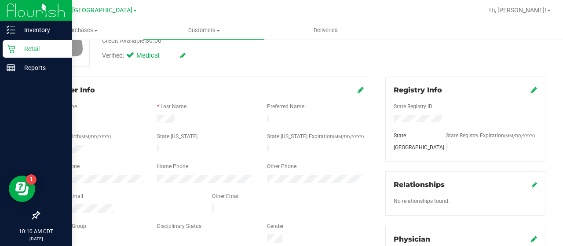
click at [11, 54] on div "Retail" at bounding box center [37, 49] width 69 height 18
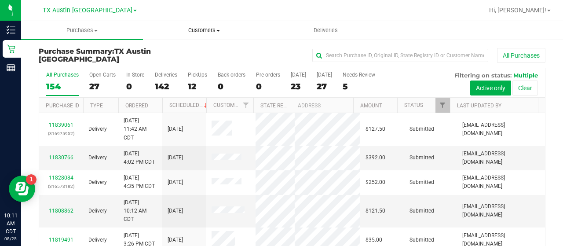
click at [199, 32] on span "Customers" at bounding box center [203, 30] width 121 height 8
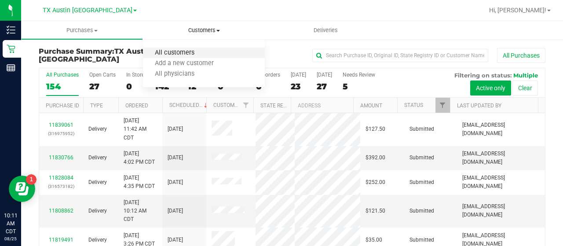
click at [183, 55] on span "All customers" at bounding box center [174, 52] width 63 height 7
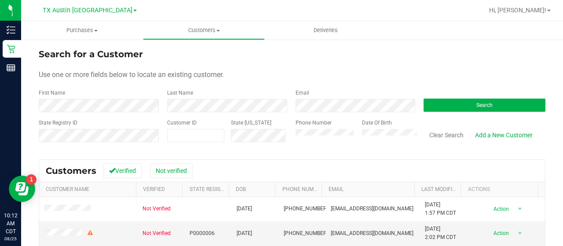
click at [333, 110] on form "Search for a Customer Use one or more fields below to locate an existing custom…" at bounding box center [292, 98] width 507 height 102
click at [89, 113] on form "Search for a Customer Use one or more fields below to locate an existing custom…" at bounding box center [292, 98] width 507 height 102
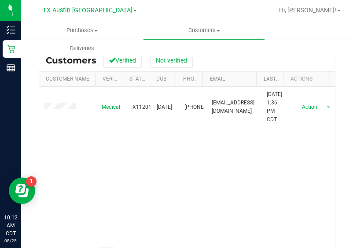
scroll to position [109, 0]
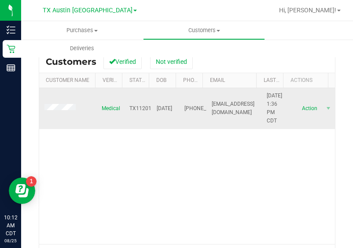
click at [52, 107] on span at bounding box center [61, 108] width 34 height 9
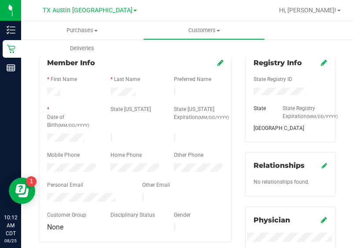
click at [117, 98] on div at bounding box center [135, 101] width 176 height 7
click at [61, 144] on div at bounding box center [135, 147] width 176 height 7
click at [61, 140] on div at bounding box center [71, 138] width 63 height 11
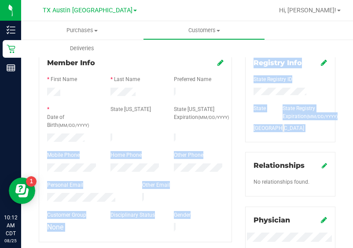
drag, startPoint x: 61, startPoint y: 140, endPoint x: 379, endPoint y: 131, distance: 318.1
click at [353, 131] on html "Inventory Retail Reports 10:12 AM CDT 08/25/2025 08/25 TX Austin DC Hi, Lauren!…" at bounding box center [176, 124] width 353 height 248
click at [97, 151] on div "Mobile Phone" at bounding box center [71, 156] width 63 height 10
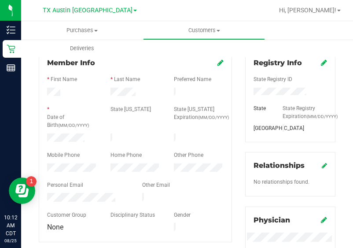
click at [77, 140] on div at bounding box center [71, 138] width 63 height 11
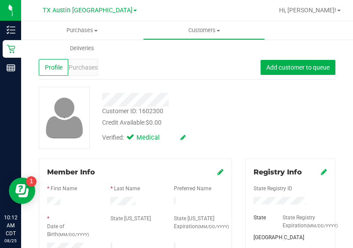
click at [95, 73] on div "Purchases" at bounding box center [82, 67] width 29 height 17
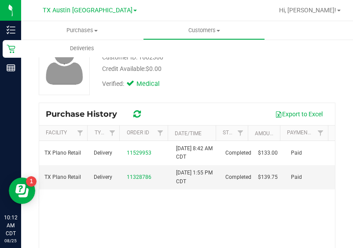
scroll to position [55, 0]
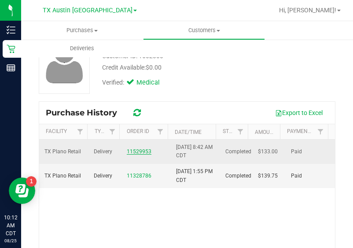
click at [131, 153] on link "11529953" at bounding box center [139, 151] width 25 height 6
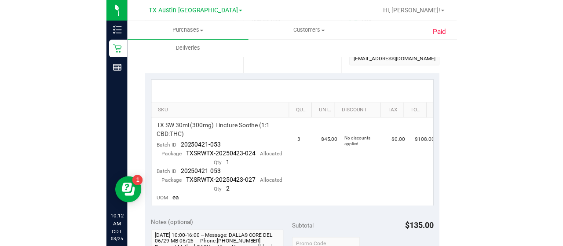
scroll to position [185, 0]
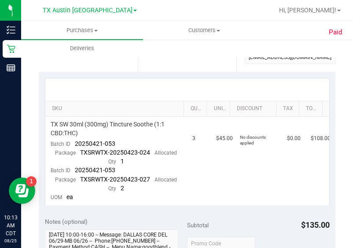
click at [238, 92] on div at bounding box center [187, 89] width 284 height 22
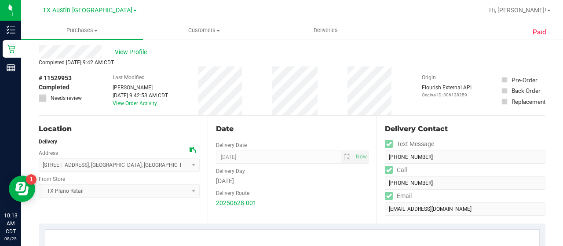
scroll to position [17, 0]
click at [259, 113] on div "# 11529953 Completed Needs review Last Modified Matthew Morace Jun 29, 2025 9:4…" at bounding box center [292, 91] width 507 height 49
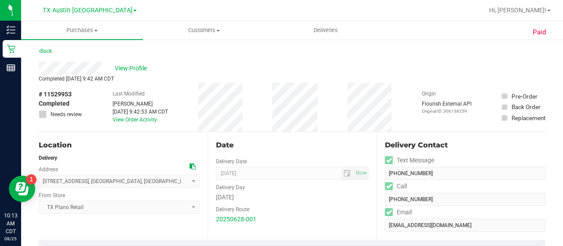
scroll to position [0, 0]
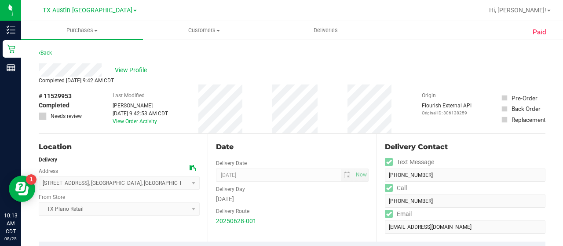
click at [151, 69] on div "View Profile" at bounding box center [292, 69] width 507 height 13
click at [137, 70] on span "View Profile" at bounding box center [132, 70] width 35 height 9
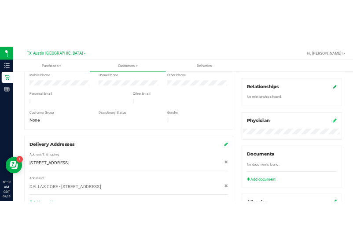
scroll to position [209, 0]
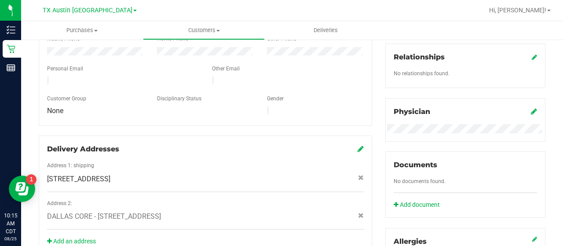
click at [110, 174] on span "302 Swan Ridge Dr , Duncanville , TX 75137" at bounding box center [78, 179] width 63 height 11
copy div "302 Swan Ridge Dr , Duncanville , TX 75137"
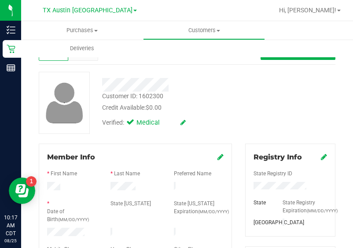
scroll to position [0, 0]
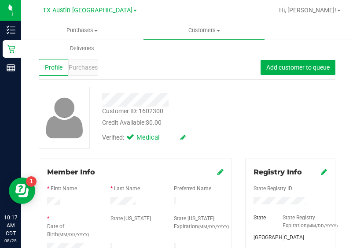
click at [92, 69] on span "Purchases" at bounding box center [83, 67] width 29 height 9
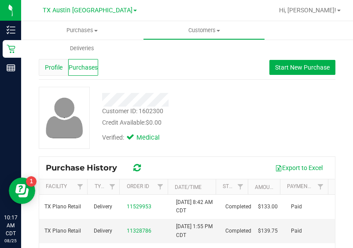
click at [58, 69] on span "Profile" at bounding box center [54, 67] width 18 height 9
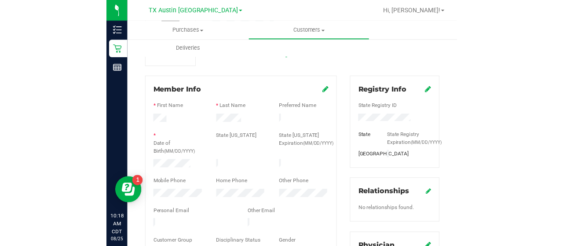
scroll to position [90, 0]
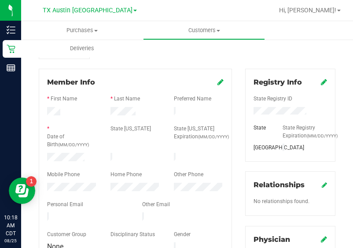
click at [95, 210] on div at bounding box center [135, 211] width 176 height 2
drag, startPoint x: 91, startPoint y: 207, endPoint x: 159, endPoint y: 199, distance: 69.0
click at [170, 198] on form "Member Info * First Name * Last Name Preferred Name * Date of Birth (MM/DD/YYYY…" at bounding box center [135, 164] width 176 height 175
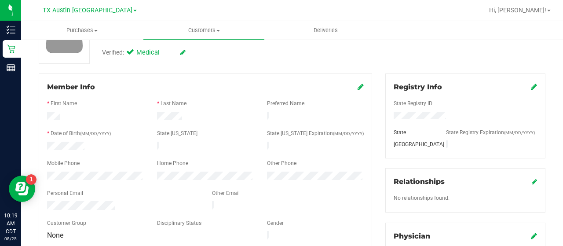
scroll to position [0, 0]
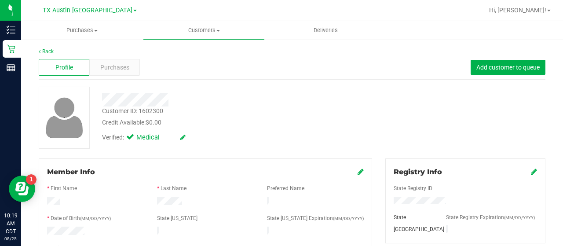
click at [115, 76] on div "Profile Purchases Add customer to queue" at bounding box center [292, 67] width 507 height 24
click at [118, 65] on span "Purchases" at bounding box center [114, 67] width 29 height 9
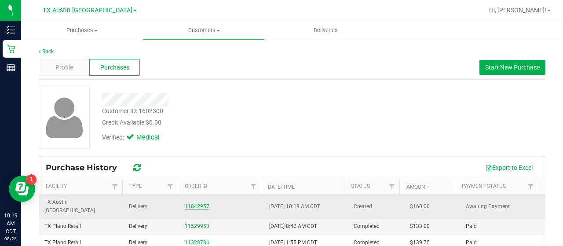
click at [187, 203] on link "11842957" at bounding box center [197, 206] width 25 height 6
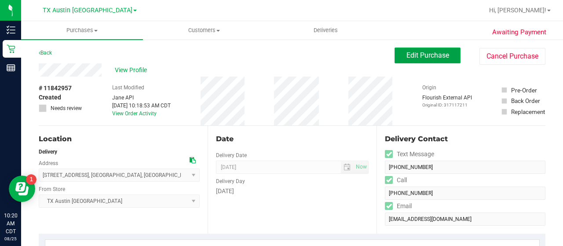
click at [420, 51] on button "Edit Purchase" at bounding box center [427, 55] width 66 height 16
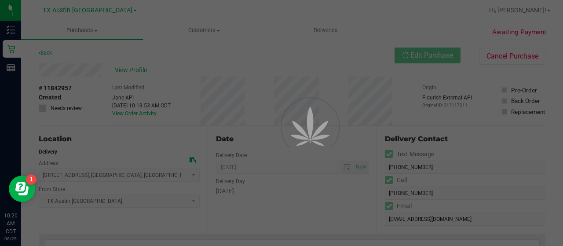
drag, startPoint x: 557, startPoint y: 71, endPoint x: 557, endPoint y: 76, distance: 5.3
click at [557, 76] on div at bounding box center [281, 123] width 563 height 246
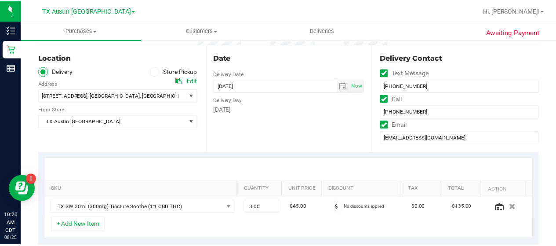
scroll to position [95, 0]
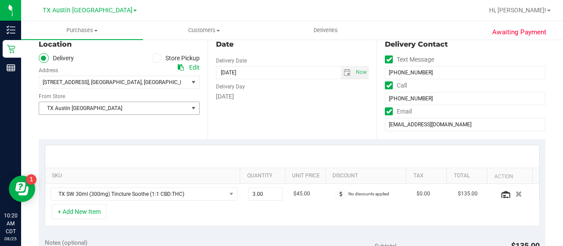
click at [165, 110] on span "TX Austin [GEOGRAPHIC_DATA]" at bounding box center [113, 108] width 149 height 12
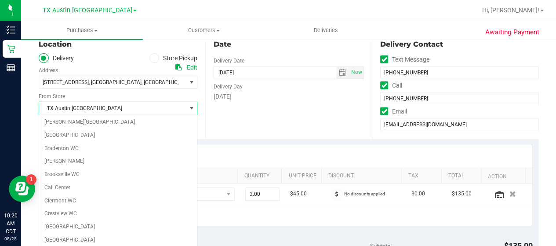
scroll to position [533, 0]
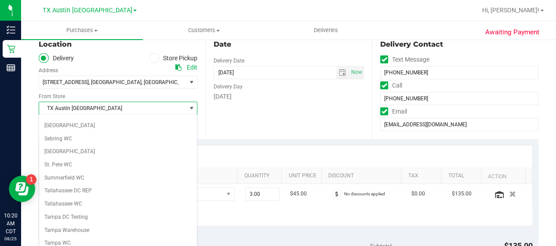
drag, startPoint x: 190, startPoint y: 209, endPoint x: 194, endPoint y: 212, distance: 5.5
click at [194, 212] on div "[PERSON_NAME][GEOGRAPHIC_DATA] [PERSON_NAME][GEOGRAPHIC_DATA] WC [GEOGRAPHIC_DA…" at bounding box center [118, 182] width 158 height 132
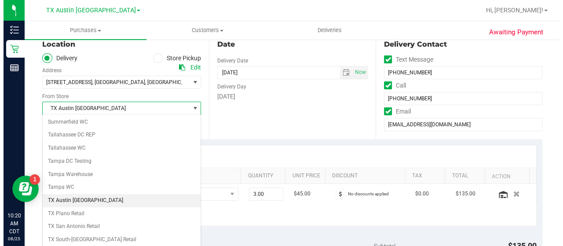
scroll to position [598, 0]
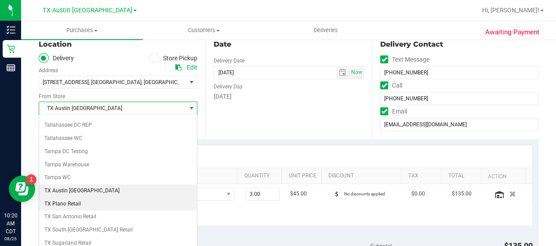
click at [94, 197] on li "TX Plano Retail" at bounding box center [118, 203] width 158 height 13
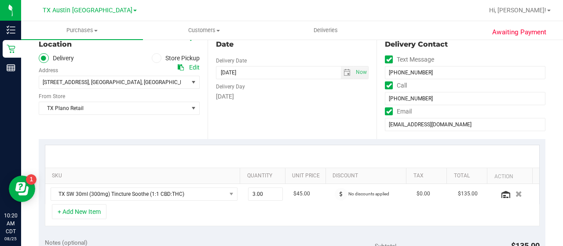
click at [263, 110] on div "Date Delivery Date 08/30/2025 Now 08/30/2025 06:00 PM Now Delivery Day Saturday" at bounding box center [292, 85] width 169 height 108
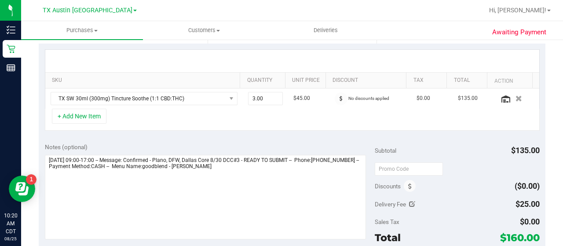
scroll to position [195, 0]
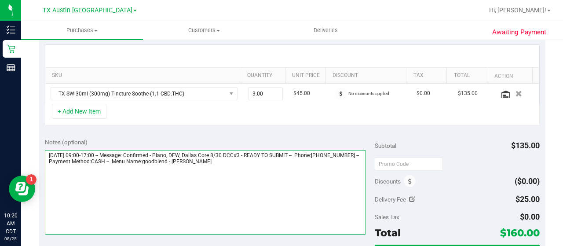
drag, startPoint x: 185, startPoint y: 153, endPoint x: 191, endPoint y: 152, distance: 6.2
click at [191, 152] on textarea at bounding box center [205, 192] width 321 height 84
click at [189, 152] on textarea at bounding box center [205, 192] width 321 height 84
drag, startPoint x: 185, startPoint y: 153, endPoint x: 271, endPoint y: 153, distance: 85.8
click at [271, 153] on textarea at bounding box center [205, 192] width 321 height 84
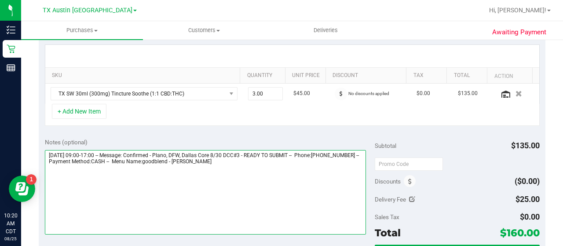
click at [263, 166] on textarea at bounding box center [205, 192] width 321 height 84
paste textarea "Plano, DFW, Dallas Core 8/30 DCC#3"
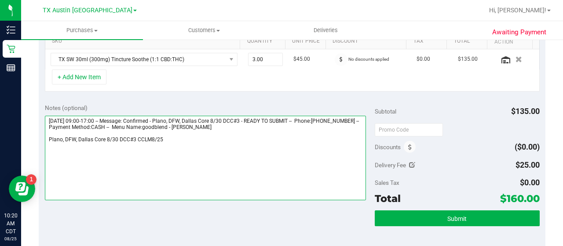
scroll to position [231, 0]
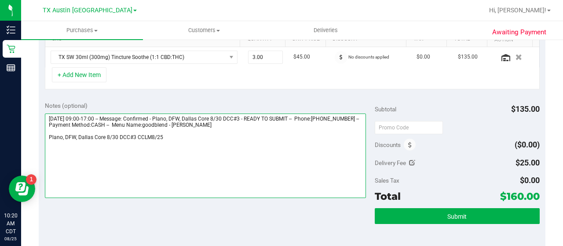
type textarea "Saturday 08/30/2025 09:00-17:00 -- Message: Confirmed - Plano, DFW, Dallas Core…"
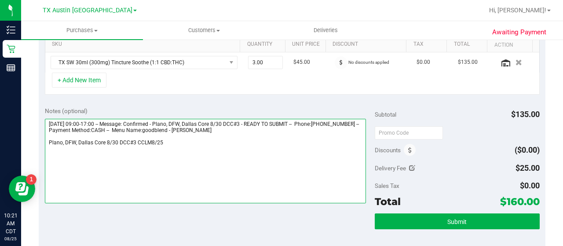
scroll to position [227, 0]
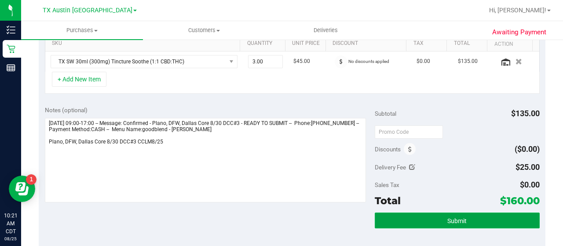
click at [460, 220] on span "Submit" at bounding box center [456, 220] width 19 height 7
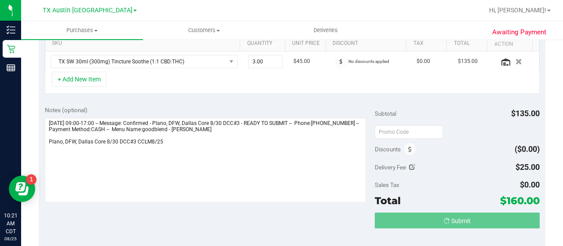
scroll to position [0, 0]
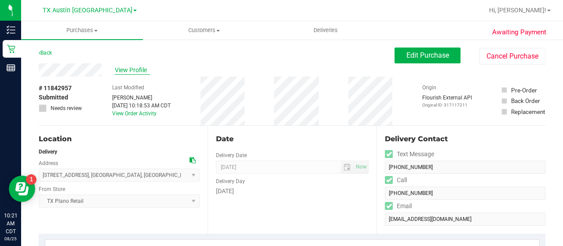
click at [116, 73] on span "View Profile" at bounding box center [132, 70] width 35 height 9
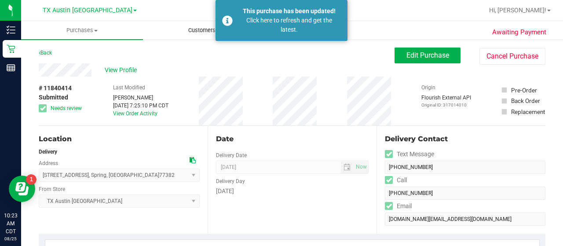
scroll to position [7, 0]
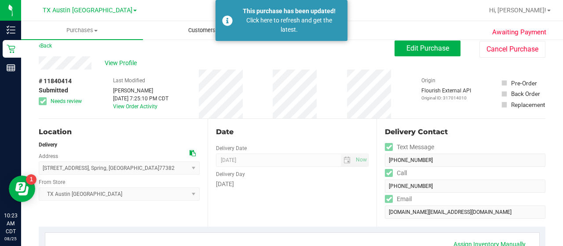
click at [198, 31] on span "Customers" at bounding box center [203, 30] width 121 height 8
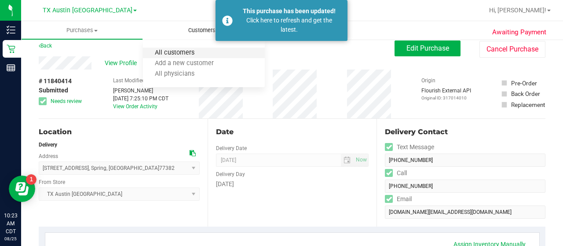
click at [188, 52] on span "All customers" at bounding box center [174, 52] width 63 height 7
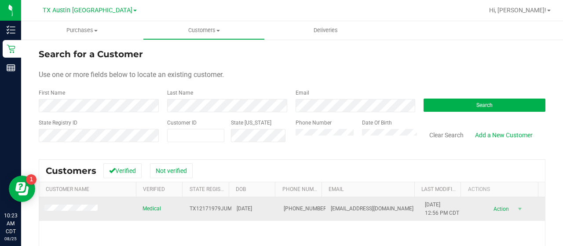
click at [77, 204] on span at bounding box center [72, 208] width 56 height 9
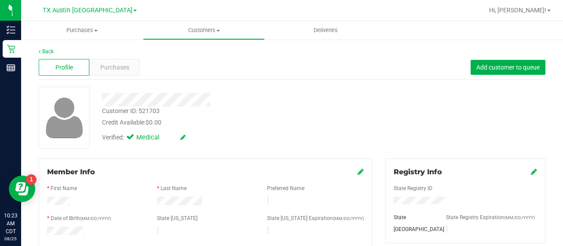
drag, startPoint x: 395, startPoint y: 104, endPoint x: 427, endPoint y: 58, distance: 56.5
click at [405, 91] on div "Customer ID: 521703 Credit Available: $0.00 Verified: Medical" at bounding box center [292, 118] width 520 height 62
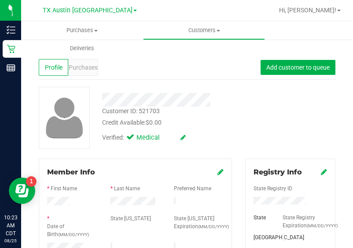
click at [298, 99] on div "Customer ID: 521703 Credit Available: $0.00 Verified: Medical" at bounding box center [187, 118] width 310 height 62
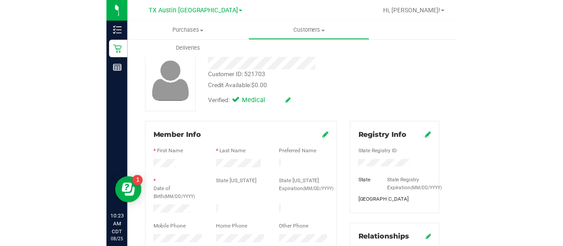
scroll to position [37, 0]
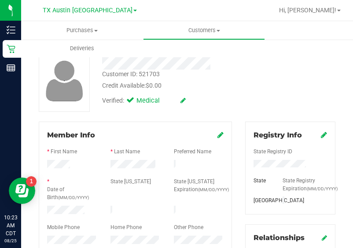
click at [123, 168] on div at bounding box center [135, 165] width 63 height 11
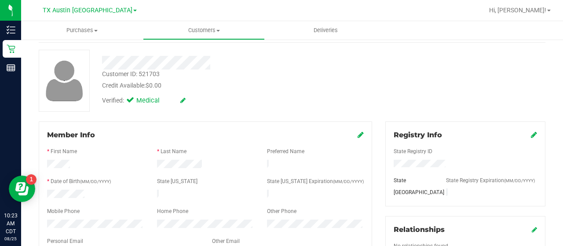
scroll to position [0, 0]
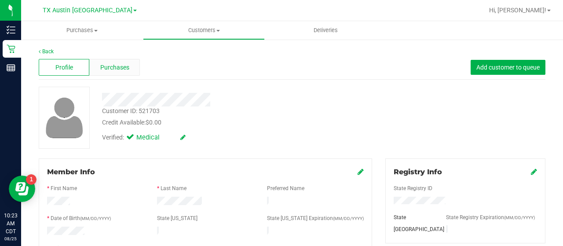
click at [108, 65] on span "Purchases" at bounding box center [114, 67] width 29 height 9
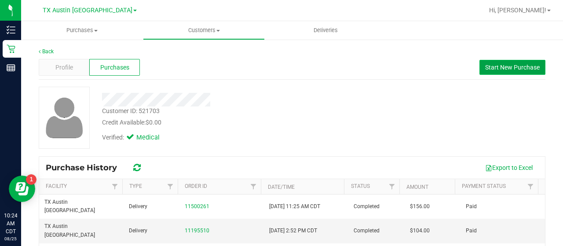
click at [503, 63] on button "Start New Purchase" at bounding box center [512, 67] width 66 height 15
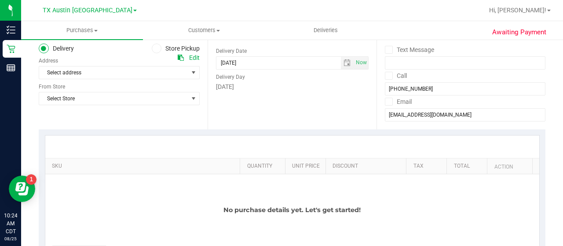
scroll to position [106, 0]
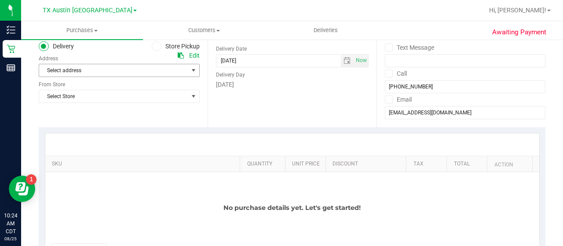
click at [145, 69] on span "Select address" at bounding box center [110, 70] width 142 height 12
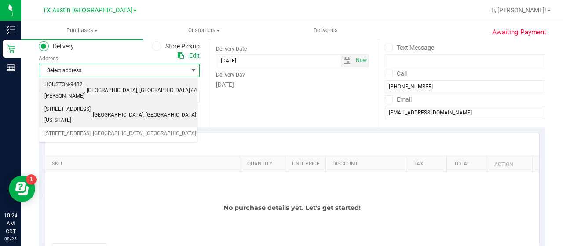
click at [134, 89] on span ", HOUSTON" at bounding box center [110, 90] width 53 height 11
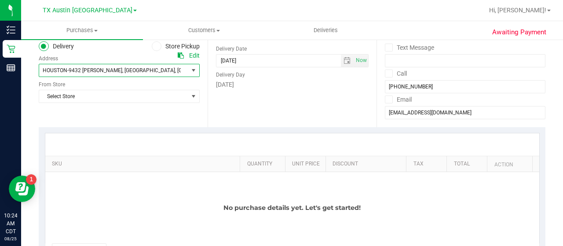
click at [132, 104] on div "Location Delivery Store Pickup Address Edit HOUSTON-9432 KATY FWY , HOUSTON , T…" at bounding box center [123, 73] width 169 height 108
click at [132, 102] on span "Select Store" at bounding box center [113, 96] width 149 height 12
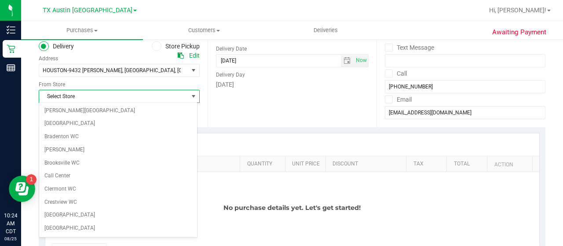
drag, startPoint x: 194, startPoint y: 137, endPoint x: 193, endPoint y: 130, distance: 7.1
click at [194, 139] on div "[PERSON_NAME][GEOGRAPHIC_DATA] [PERSON_NAME][GEOGRAPHIC_DATA] WC [GEOGRAPHIC_DA…" at bounding box center [118, 170] width 158 height 132
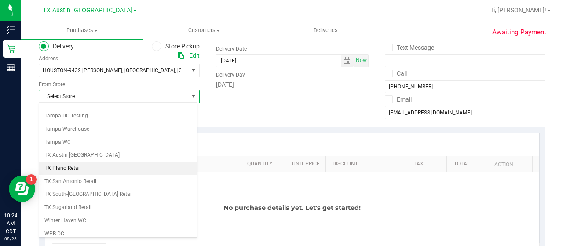
click at [67, 162] on li "TX Plano Retail" at bounding box center [118, 168] width 158 height 13
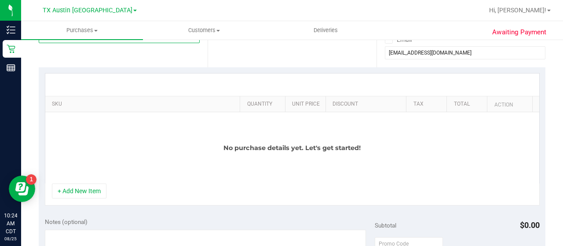
scroll to position [167, 0]
click at [92, 184] on button "+ Add New Item" at bounding box center [79, 190] width 55 height 15
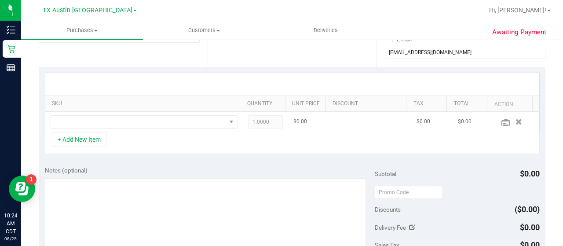
click at [131, 129] on td at bounding box center [143, 122] width 197 height 20
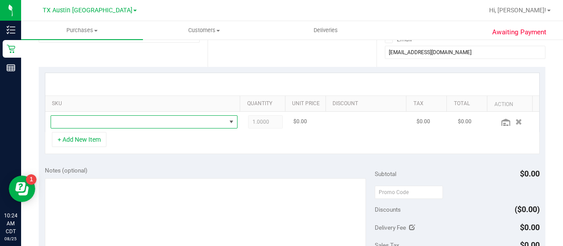
click at [131, 121] on span "NO DATA FOUND" at bounding box center [138, 122] width 175 height 12
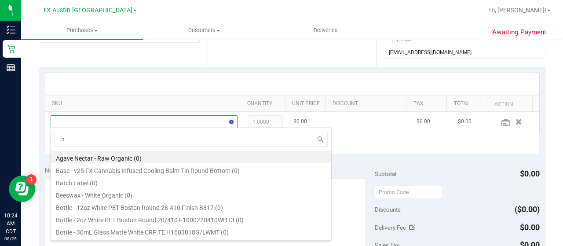
scroll to position [13, 177]
type input "tropical"
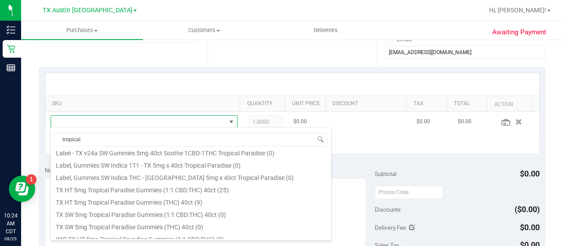
scroll to position [120, 0]
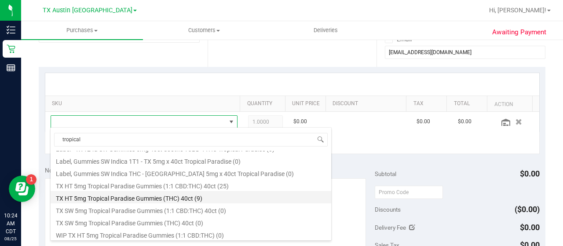
click at [182, 199] on li "TX HT 5mg Tropical Paradise Gummies (THC) 40ct (9)" at bounding box center [191, 197] width 281 height 12
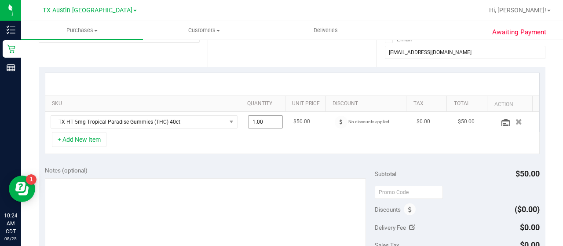
click at [248, 119] on span "1.00 1" at bounding box center [265, 121] width 35 height 13
type input "3"
type input "3.00"
click at [248, 138] on div "+ Add New Item" at bounding box center [292, 143] width 495 height 22
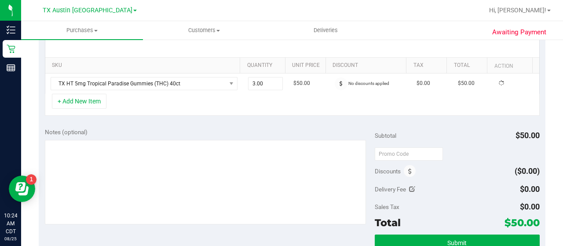
scroll to position [209, 0]
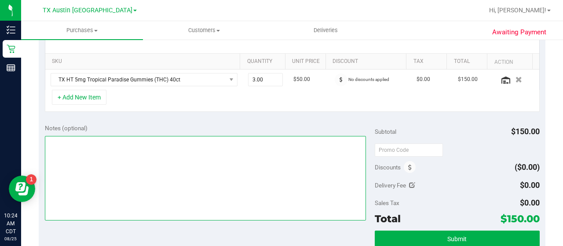
click at [270, 179] on textarea at bounding box center [205, 178] width 321 height 84
click at [91, 140] on textarea at bounding box center [205, 178] width 321 height 84
click at [137, 147] on textarea at bounding box center [205, 178] width 321 height 84
type textarea "HOUSTON PU 8/26 CCCLM8/25"
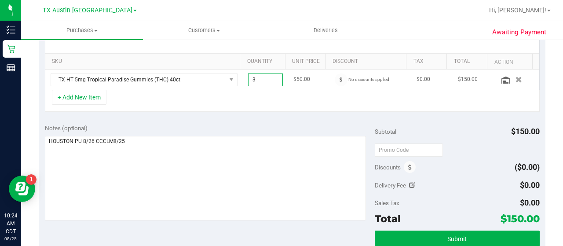
click at [252, 78] on span "3.00 3" at bounding box center [265, 79] width 35 height 13
type input "2"
type input "2.00"
drag, startPoint x: 227, startPoint y: 117, endPoint x: 117, endPoint y: 108, distance: 110.3
click at [226, 116] on purchase-details "Back Save Purchase View Profile # 11843009 Created Needs review Last Modified L…" at bounding box center [292, 163] width 507 height 649
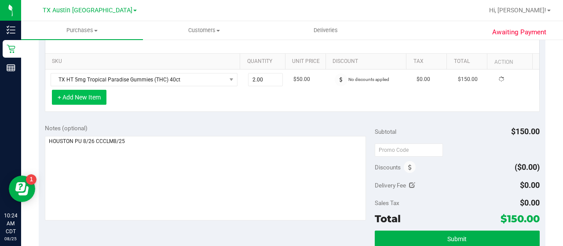
click at [91, 99] on button "+ Add New Item" at bounding box center [79, 97] width 55 height 15
click at [93, 101] on button "+ Add New Item" at bounding box center [79, 97] width 55 height 15
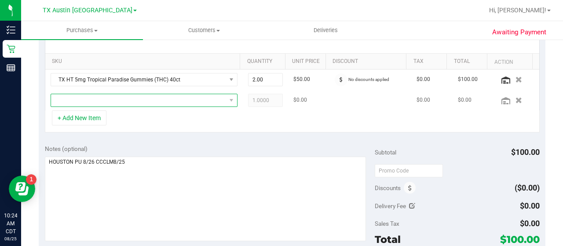
click at [126, 101] on span "NO DATA FOUND" at bounding box center [138, 100] width 175 height 12
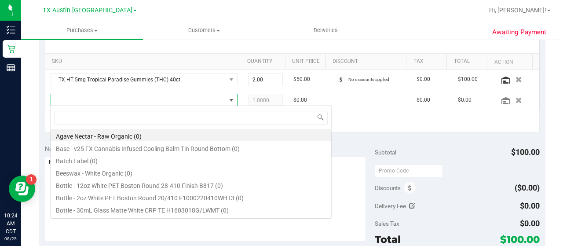
scroll to position [13, 177]
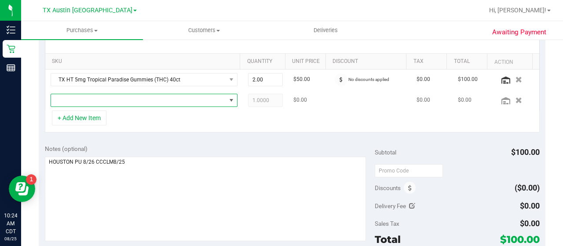
click at [201, 101] on span "NO DATA FOUND" at bounding box center [138, 100] width 175 height 12
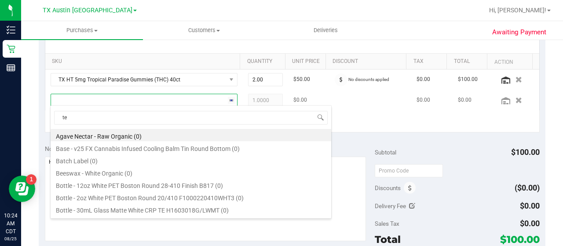
type input "tex"
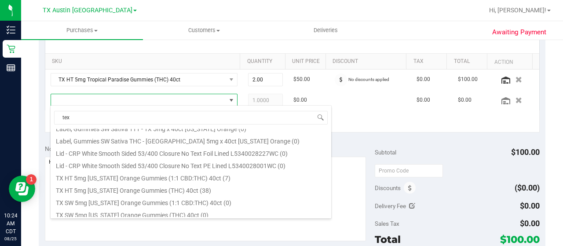
scroll to position [133, 0]
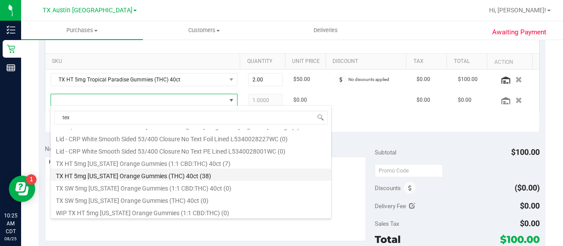
click at [216, 170] on li "TX HT 5mg Texas Orange Gummies (THC) 40ct (38)" at bounding box center [191, 174] width 281 height 12
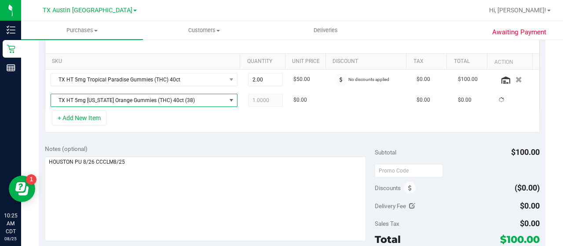
click at [208, 126] on div "+ Add New Item" at bounding box center [292, 121] width 495 height 22
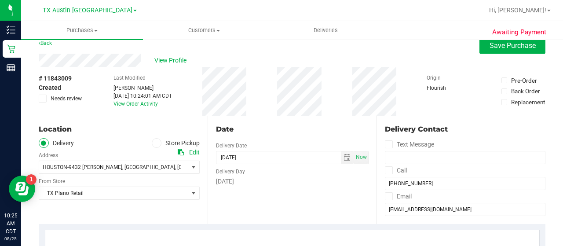
scroll to position [9, 0]
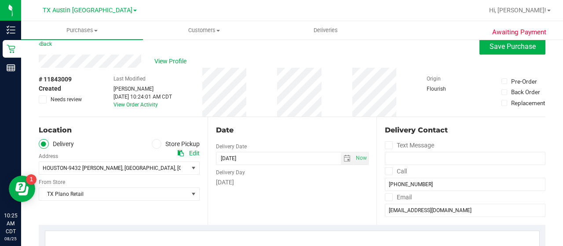
click at [343, 165] on div "Delivery Day" at bounding box center [292, 171] width 153 height 13
click at [343, 162] on span "select" at bounding box center [347, 158] width 13 height 12
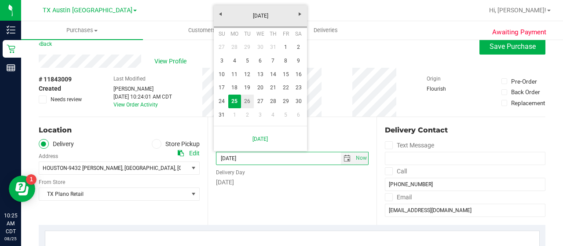
click at [252, 101] on link "26" at bounding box center [247, 102] width 13 height 14
type input "[DATE]"
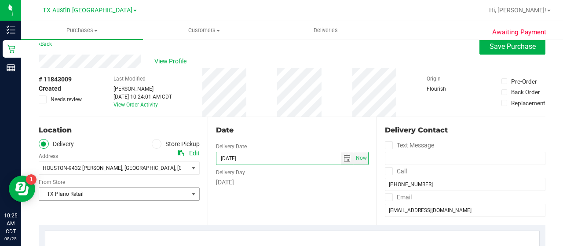
click at [127, 196] on span "TX Plano Retail" at bounding box center [113, 194] width 149 height 12
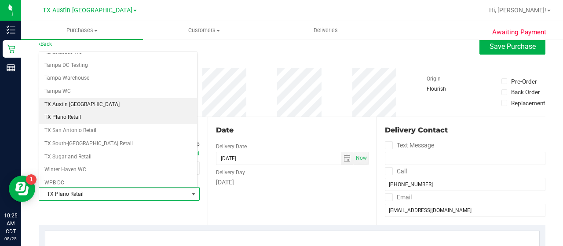
click at [108, 98] on li "TX Austin [GEOGRAPHIC_DATA]" at bounding box center [118, 104] width 158 height 13
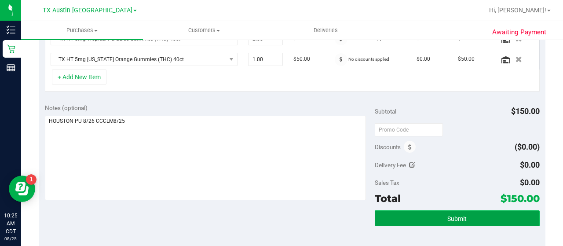
click at [430, 217] on button "Submit" at bounding box center [457, 218] width 165 height 16
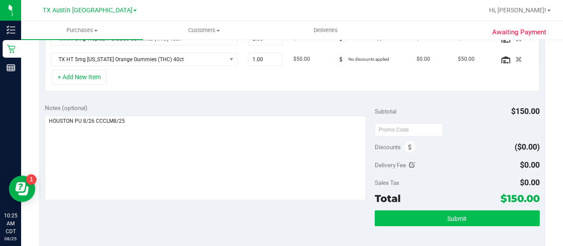
scroll to position [251, 0]
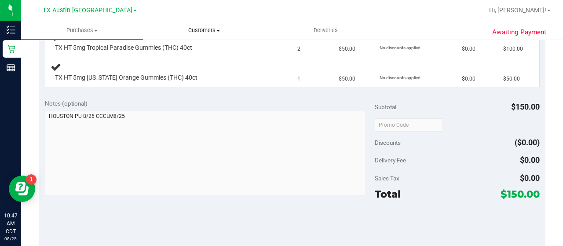
click at [199, 29] on span "Customers" at bounding box center [203, 30] width 121 height 8
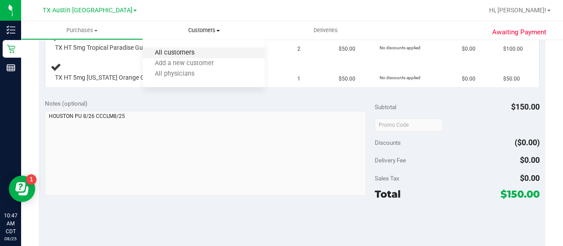
click at [189, 53] on span "All customers" at bounding box center [174, 52] width 63 height 7
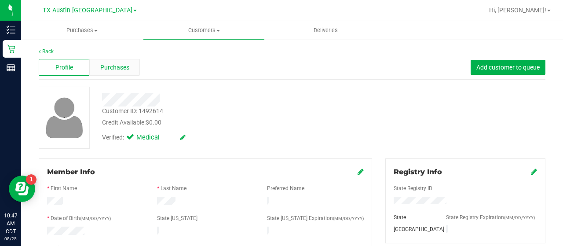
click at [119, 67] on span "Purchases" at bounding box center [114, 67] width 29 height 9
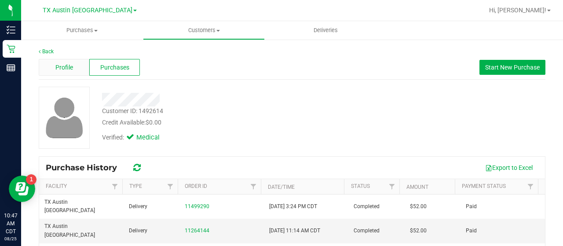
click at [71, 64] on span "Profile" at bounding box center [64, 67] width 18 height 9
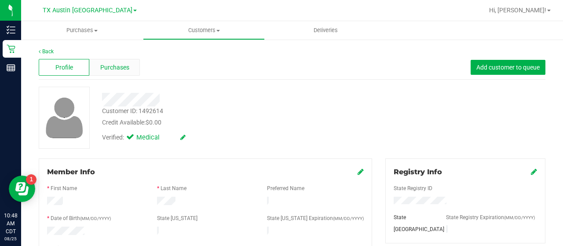
click at [120, 69] on span "Purchases" at bounding box center [114, 67] width 29 height 9
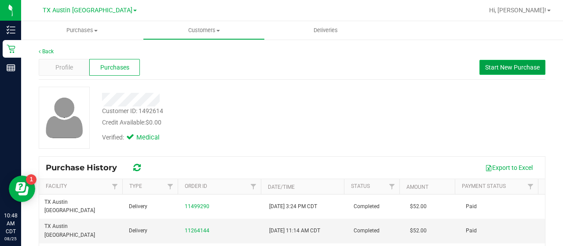
click at [485, 66] on span "Start New Purchase" at bounding box center [512, 67] width 55 height 7
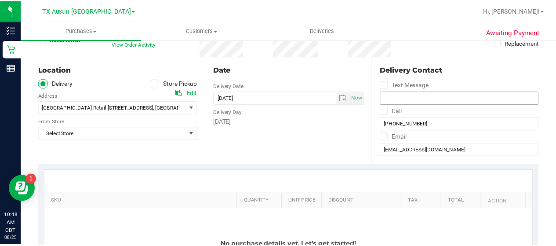
scroll to position [79, 0]
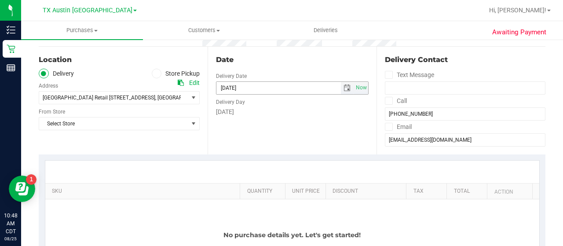
click at [341, 86] on span "select" at bounding box center [347, 88] width 13 height 12
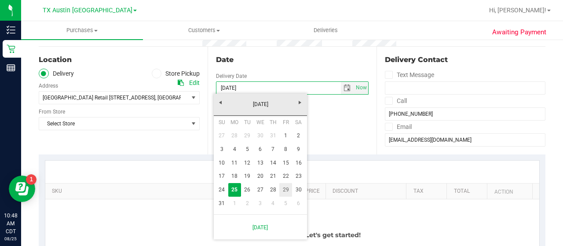
click at [282, 190] on link "29" at bounding box center [285, 190] width 13 height 14
type input "08/29/2025"
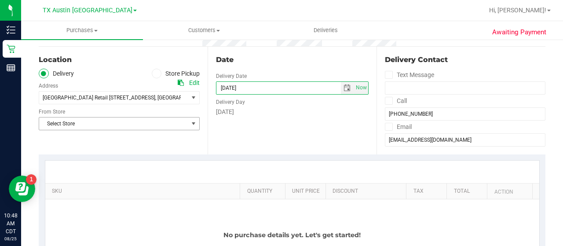
click at [153, 117] on span "Select Store" at bounding box center [113, 123] width 149 height 12
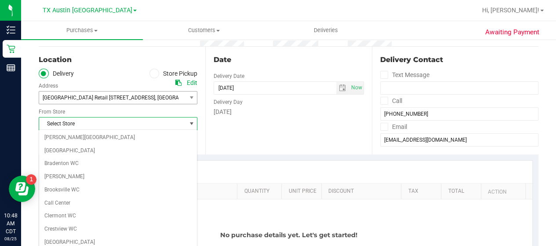
click at [147, 102] on span "South Austin Retail 7105 E. Riverside Dr. Austin, TX 78741 , Austin , TX 78741" at bounding box center [108, 97] width 139 height 12
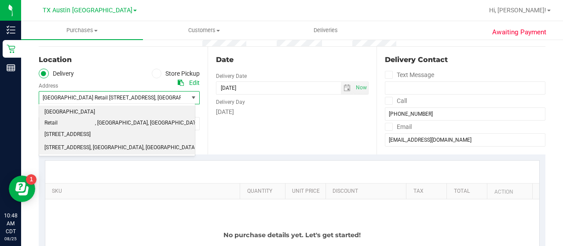
click at [196, 142] on span "78758" at bounding box center [203, 147] width 15 height 11
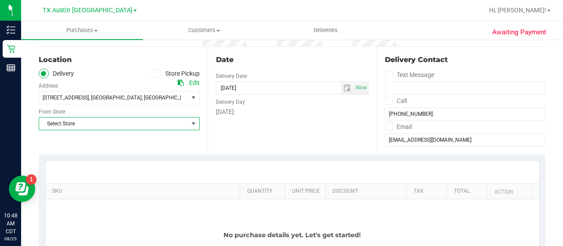
click at [128, 126] on span "Select Store" at bounding box center [113, 123] width 149 height 12
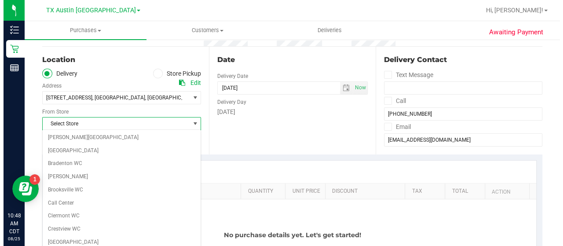
scroll to position [622, 0]
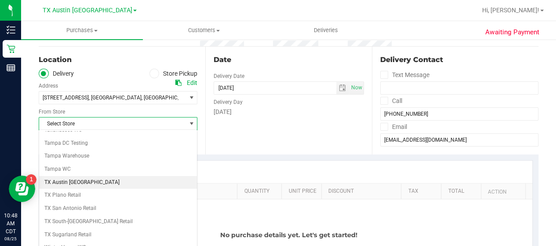
click at [97, 176] on li "TX Austin [GEOGRAPHIC_DATA]" at bounding box center [118, 182] width 158 height 13
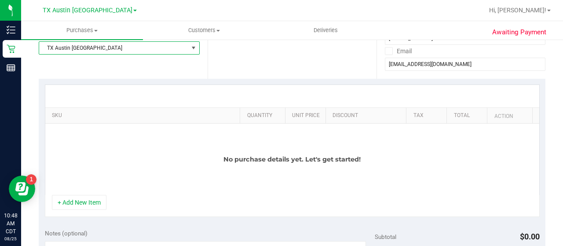
scroll to position [154, 0]
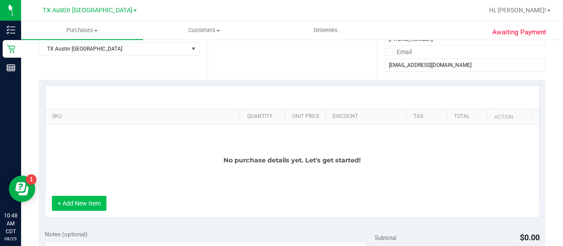
click at [71, 200] on button "+ Add New Item" at bounding box center [79, 203] width 55 height 15
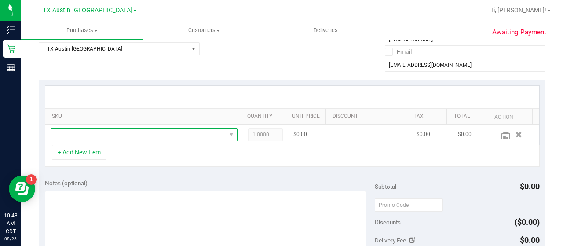
click at [194, 139] on span "NO DATA FOUND" at bounding box center [138, 134] width 175 height 12
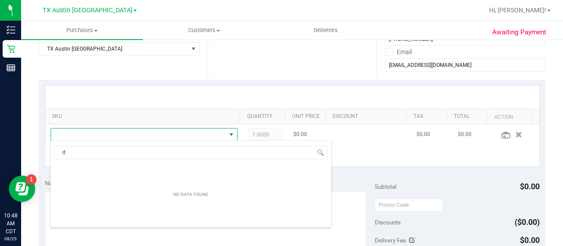
scroll to position [13, 177]
type input "dark choco"
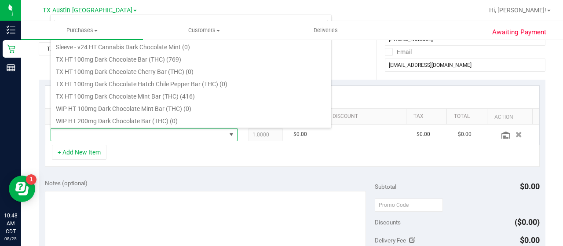
scroll to position [142, 0]
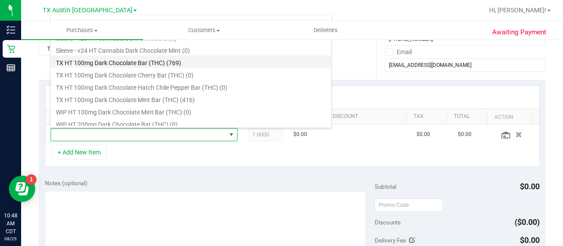
click at [186, 59] on li "TX HT 100mg Dark Chocolate Bar (THC) (769)" at bounding box center [191, 61] width 281 height 12
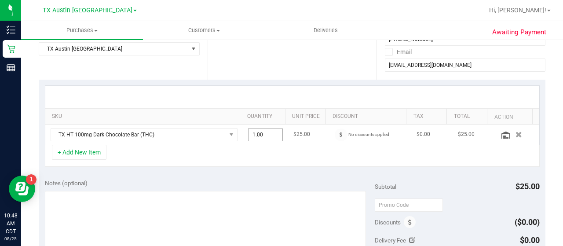
click at [262, 131] on span "1.00 1" at bounding box center [265, 134] width 35 height 13
type input "3"
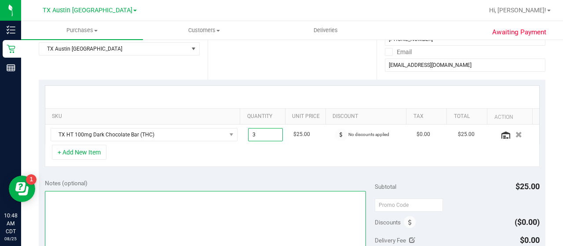
type input "3.00"
click at [248, 242] on textarea at bounding box center [205, 233] width 321 height 84
click at [185, 212] on textarea at bounding box center [205, 233] width 321 height 84
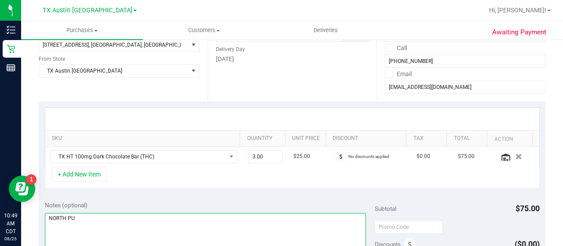
scroll to position [143, 0]
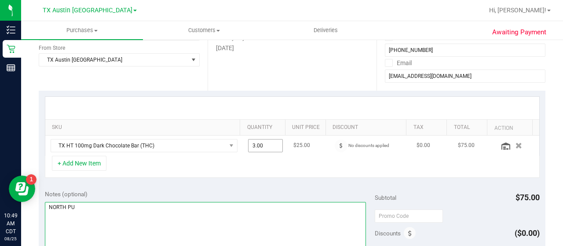
type textarea "NORTH PU"
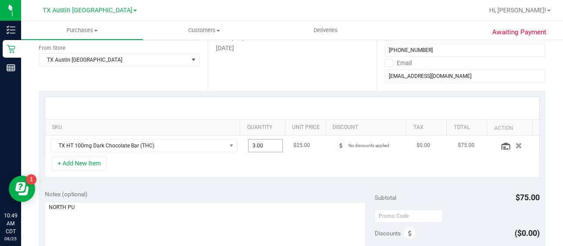
click at [259, 147] on input "3.00" at bounding box center [265, 145] width 34 height 12
type input "2"
click at [259, 190] on div "Notes (optional)" at bounding box center [210, 194] width 330 height 9
type input "2.00"
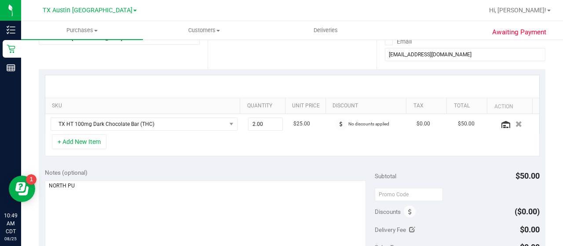
scroll to position [165, 0]
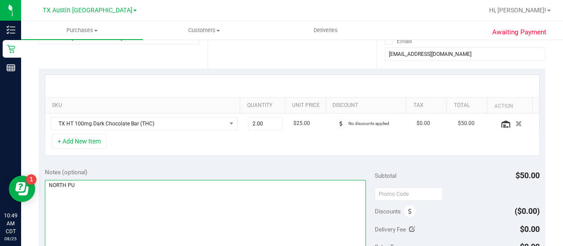
click at [258, 212] on textarea at bounding box center [205, 222] width 321 height 84
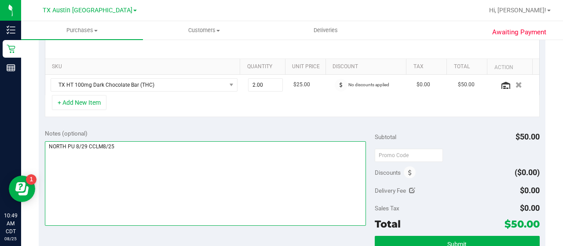
scroll to position [224, 0]
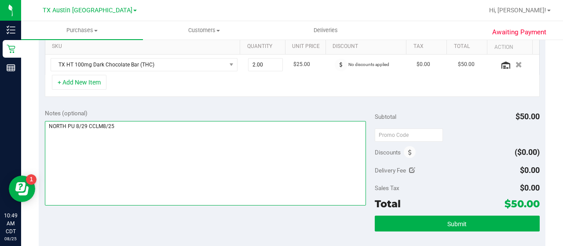
type textarea "NORTH PU 8/29 CCLM8/25"
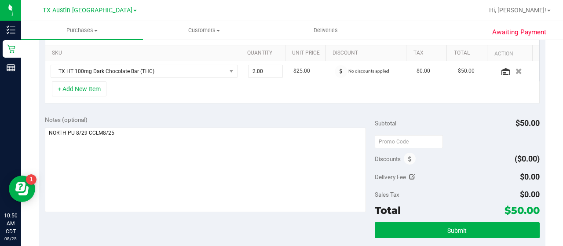
click at [334, 109] on div "Notes (optional) Subtotal $50.00 Discounts ($0.00) Delivery Fee $0.00 Sales Tax…" at bounding box center [292, 188] width 507 height 158
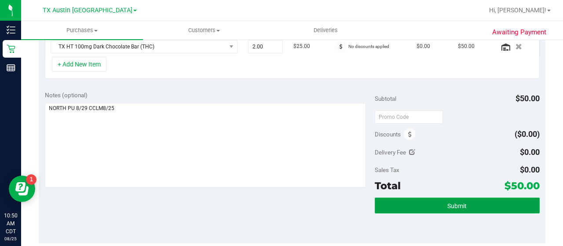
click at [431, 203] on button "Submit" at bounding box center [457, 205] width 165 height 16
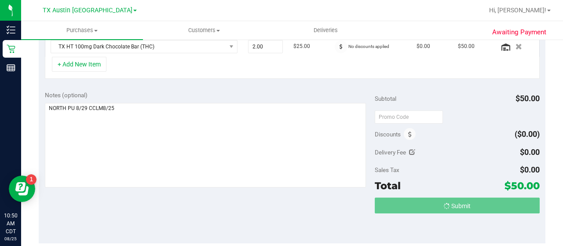
scroll to position [244, 0]
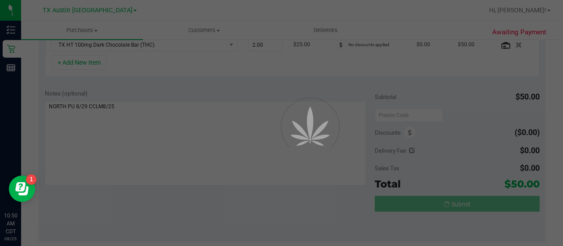
drag, startPoint x: 562, startPoint y: 151, endPoint x: 562, endPoint y: 130, distance: 21.1
click at [562, 130] on div at bounding box center [281, 123] width 563 height 246
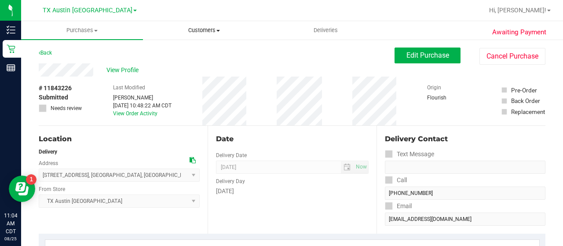
click at [212, 27] on span "Customers" at bounding box center [203, 30] width 121 height 8
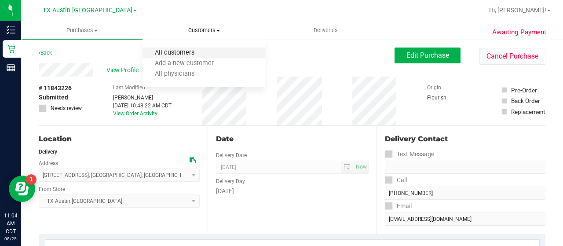
click at [179, 57] on li "All customers" at bounding box center [204, 53] width 122 height 11
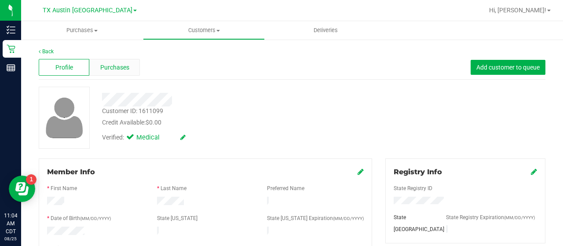
click at [124, 64] on span "Purchases" at bounding box center [114, 67] width 29 height 9
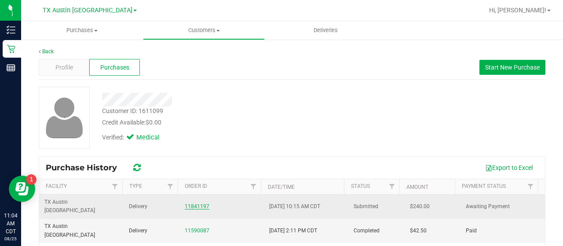
click at [193, 203] on link "11841197" at bounding box center [197, 206] width 25 height 6
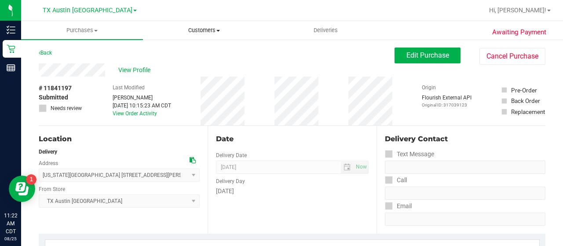
click at [202, 32] on span "Customers" at bounding box center [203, 30] width 121 height 8
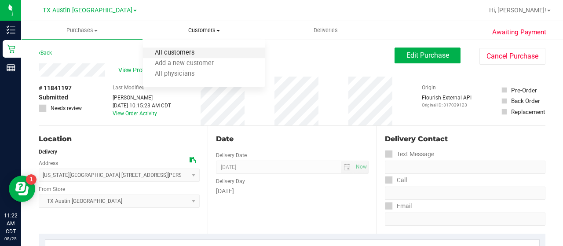
click at [177, 51] on span "All customers" at bounding box center [174, 52] width 63 height 7
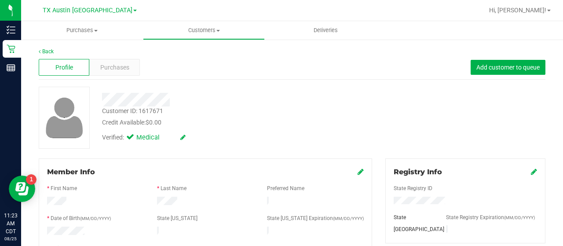
click at [127, 64] on span "Purchases" at bounding box center [114, 67] width 29 height 9
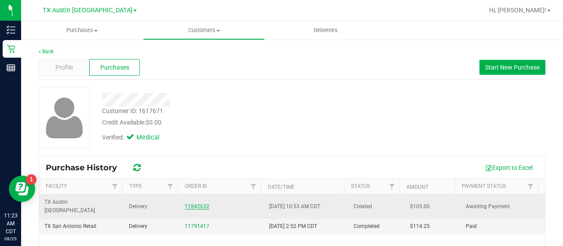
click at [196, 203] on link "11842632" at bounding box center [197, 206] width 25 height 6
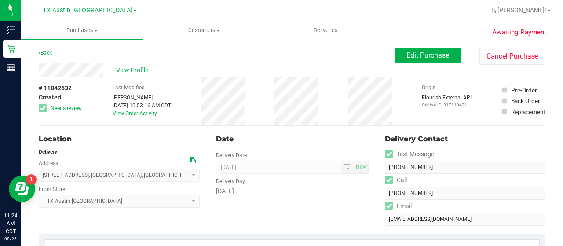
click at [89, 92] on div "# 11842632 Created Needs review Last Modified Lauran Wallace Aug 25, 2025 10:53…" at bounding box center [292, 101] width 507 height 49
click at [413, 56] on span "Edit Purchase" at bounding box center [427, 55] width 43 height 8
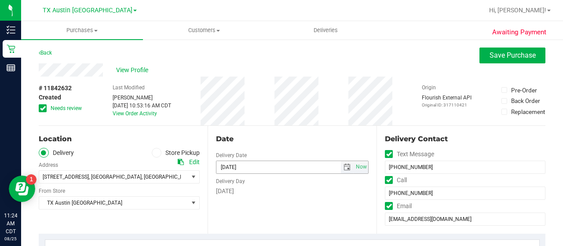
click at [341, 161] on span "select" at bounding box center [347, 167] width 13 height 12
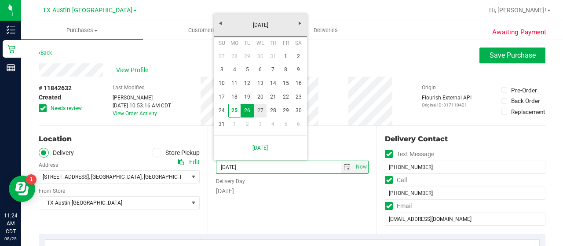
click at [261, 108] on link "27" at bounding box center [260, 111] width 13 height 14
type input "[DATE]"
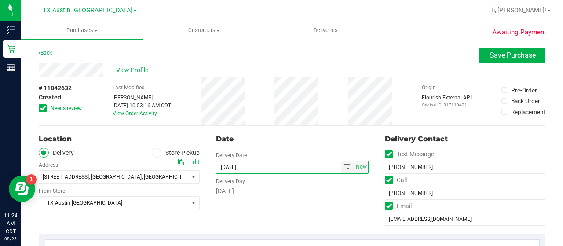
click at [71, 109] on span "Needs review" at bounding box center [66, 108] width 31 height 8
click at [0, 0] on input "Needs review" at bounding box center [0, 0] width 0 height 0
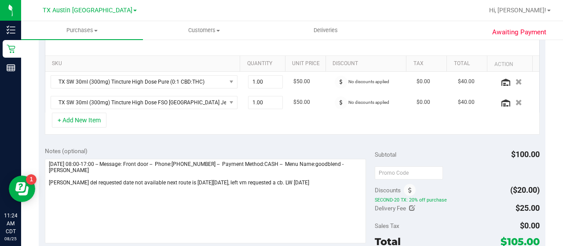
scroll to position [214, 0]
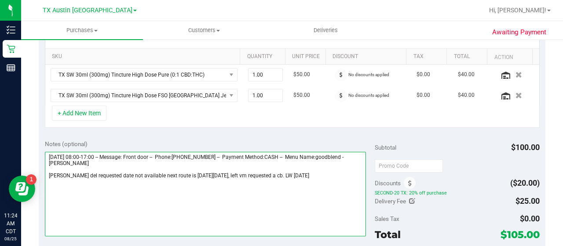
click at [235, 164] on textarea at bounding box center [205, 194] width 321 height 84
click at [231, 165] on textarea at bounding box center [205, 194] width 321 height 84
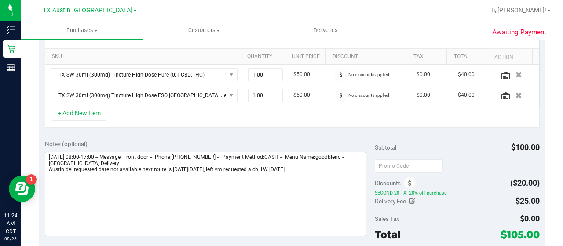
click at [354, 170] on textarea at bounding box center [205, 194] width 321 height 84
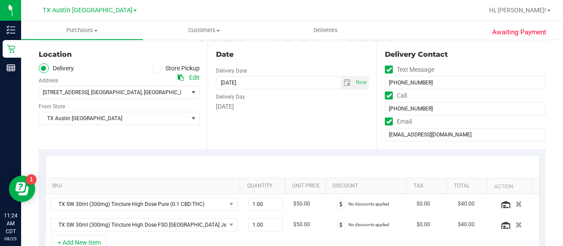
scroll to position [0, 0]
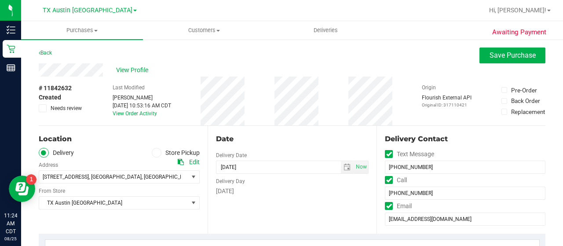
click at [182, 164] on div "Edit" at bounding box center [189, 161] width 22 height 9
click at [178, 160] on icon at bounding box center [181, 162] width 6 height 6
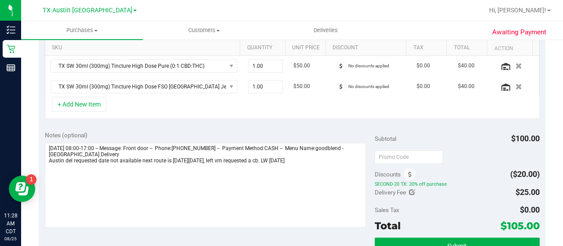
scroll to position [225, 0]
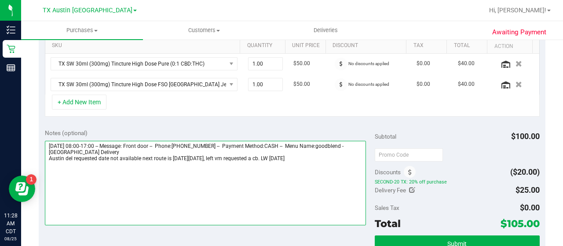
click at [337, 156] on textarea at bounding box center [205, 183] width 321 height 84
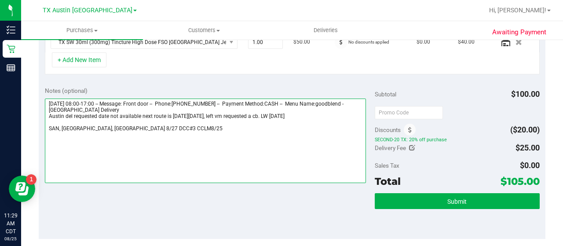
scroll to position [281, 0]
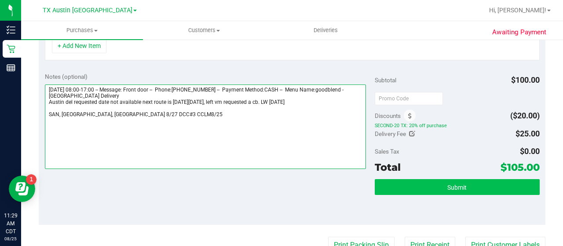
type textarea "Tuesday 08/26/2025 08:00-17:00 -- Message: Front door -- Phone:5129714269 -- Pa…"
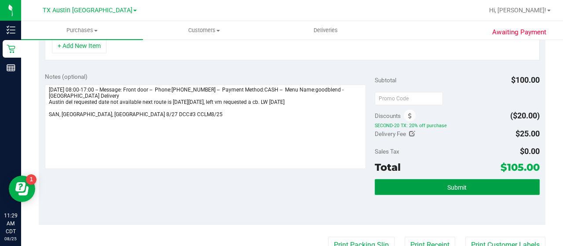
click at [417, 179] on button "Submit" at bounding box center [457, 187] width 165 height 16
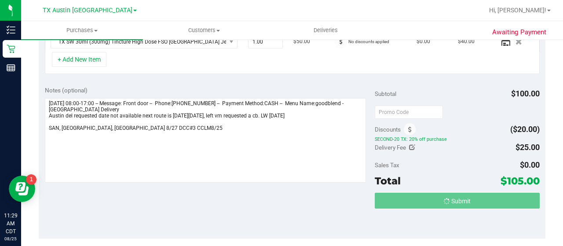
scroll to position [253, 0]
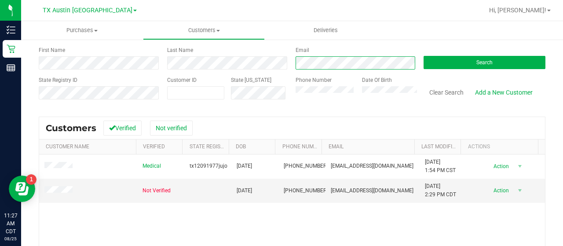
scroll to position [45, 0]
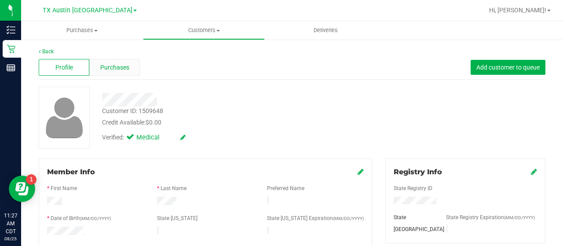
click at [122, 73] on div "Purchases" at bounding box center [114, 67] width 51 height 17
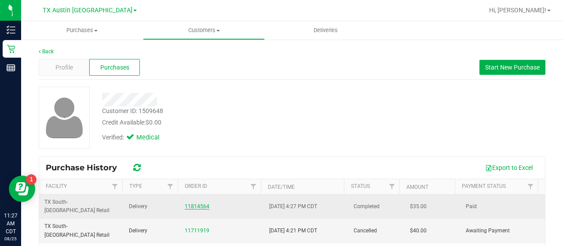
click at [198, 203] on link "11814564" at bounding box center [197, 206] width 25 height 6
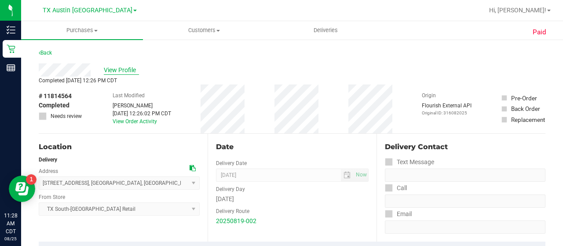
click at [120, 69] on span "View Profile" at bounding box center [121, 70] width 35 height 9
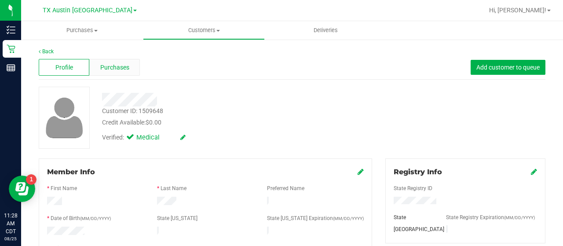
click at [124, 70] on span "Purchases" at bounding box center [114, 67] width 29 height 9
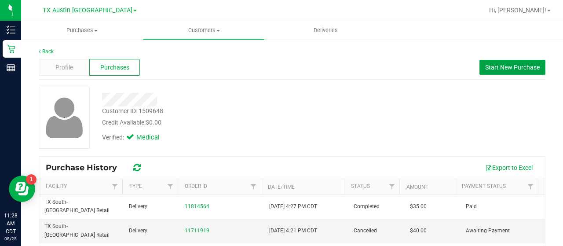
click at [493, 67] on span "Start New Purchase" at bounding box center [512, 67] width 55 height 7
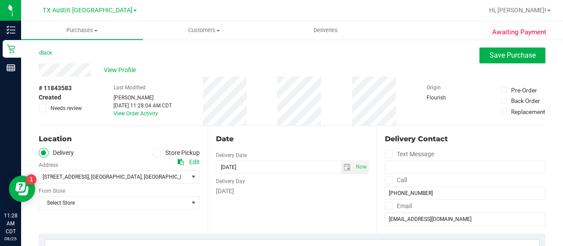
drag, startPoint x: 562, startPoint y: 54, endPoint x: 562, endPoint y: 71, distance: 16.7
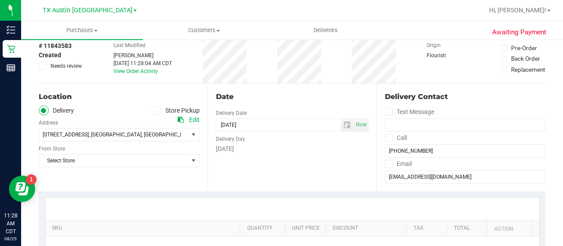
scroll to position [50, 0]
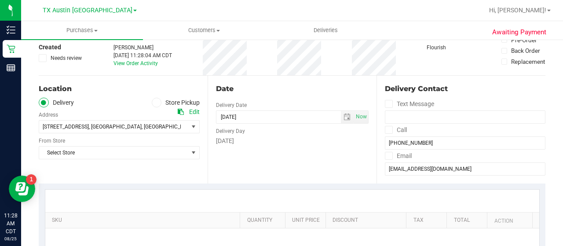
click at [195, 172] on div "Location Delivery Store Pickup Address Edit [STREET_ADDRESS] , [GEOGRAPHIC_DATA…" at bounding box center [123, 130] width 169 height 108
click at [163, 147] on span "Select Store" at bounding box center [113, 152] width 149 height 12
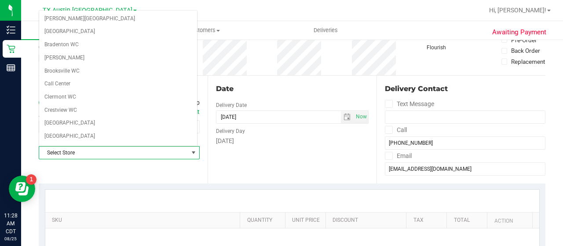
scroll to position [622, 0]
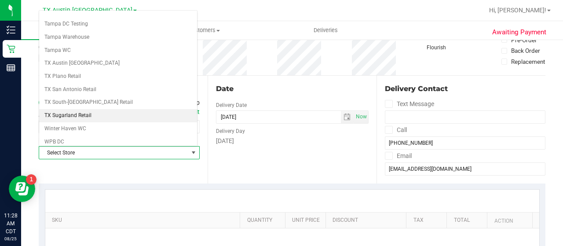
click at [88, 109] on li "TX Sugarland Retail" at bounding box center [118, 115] width 158 height 13
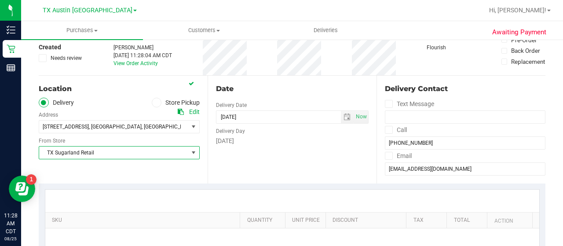
click at [99, 152] on span "TX Sugarland Retail" at bounding box center [113, 152] width 149 height 12
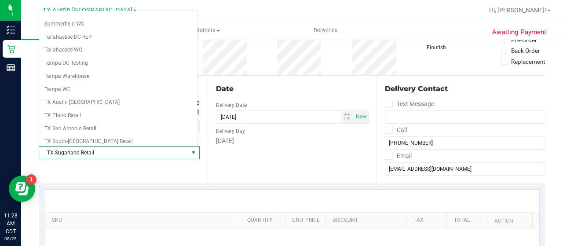
scroll to position [606, 0]
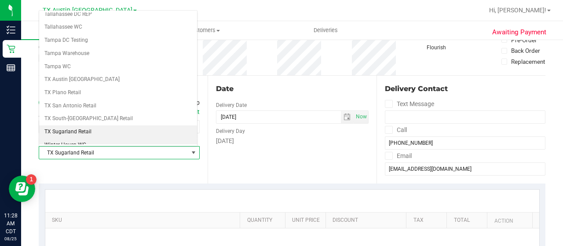
click at [161, 112] on li "TX South-[GEOGRAPHIC_DATA] Retail" at bounding box center [118, 118] width 158 height 13
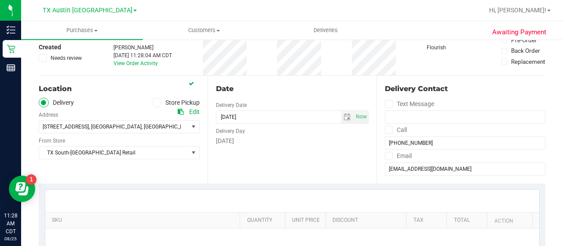
click at [303, 155] on div "Date Delivery Date [DATE] Now [DATE] 11:28 AM Now Delivery Day [DATE]" at bounding box center [292, 130] width 169 height 108
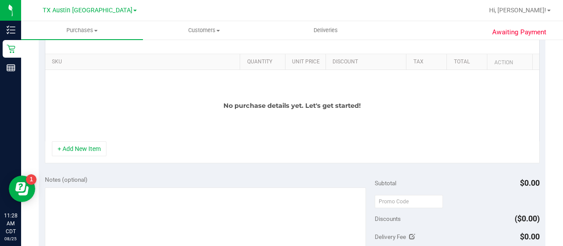
scroll to position [211, 0]
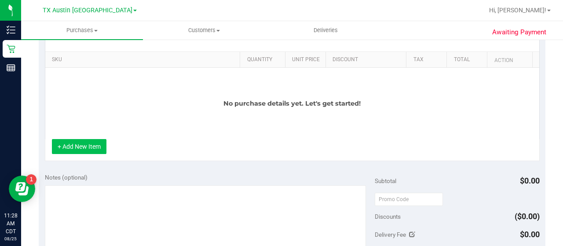
click at [79, 146] on button "+ Add New Item" at bounding box center [79, 146] width 55 height 15
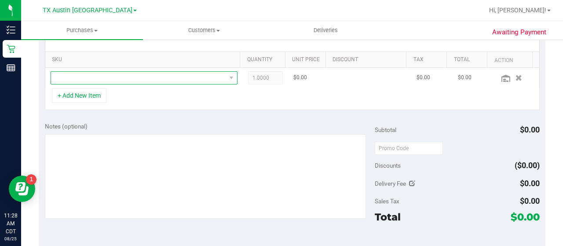
click at [152, 80] on span "NO DATA FOUND" at bounding box center [138, 78] width 175 height 12
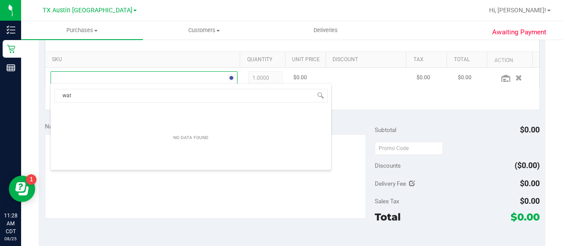
scroll to position [13, 177]
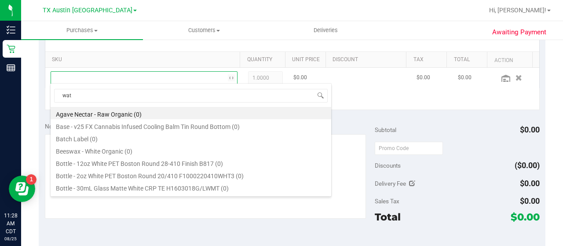
type input "wate"
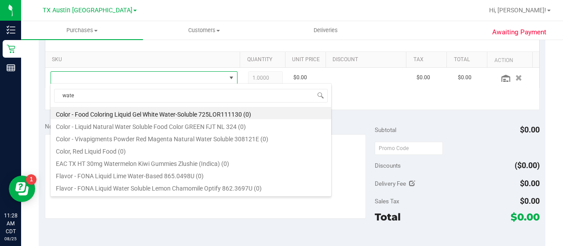
scroll to position [183, 0]
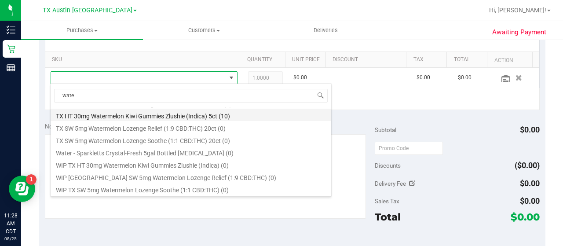
click at [220, 117] on li "TX HT 30mg Watermelon Kiwi Gummies Zlushie (Indica) 5ct (10)" at bounding box center [191, 115] width 281 height 12
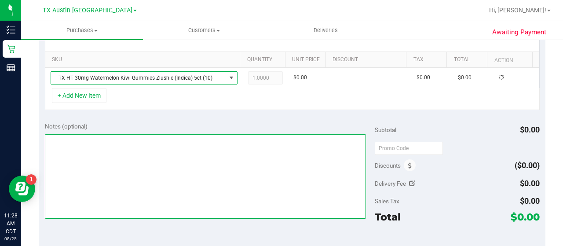
click at [204, 172] on textarea at bounding box center [205, 176] width 321 height 84
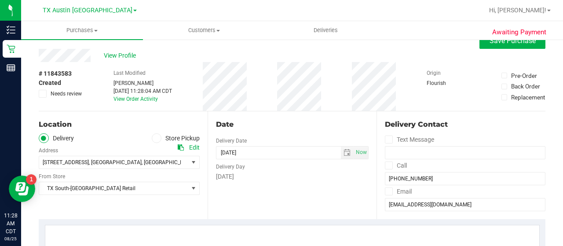
scroll to position [0, 0]
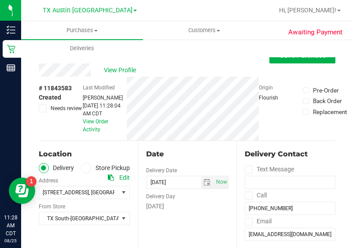
type textarea "SAME DAY SOUTH 8/25 CCLM"
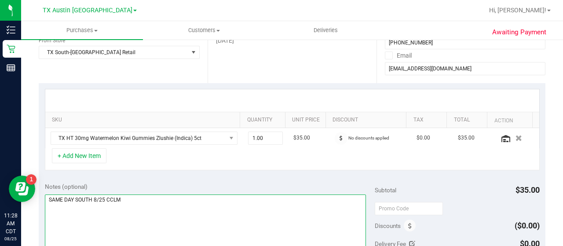
scroll to position [296, 0]
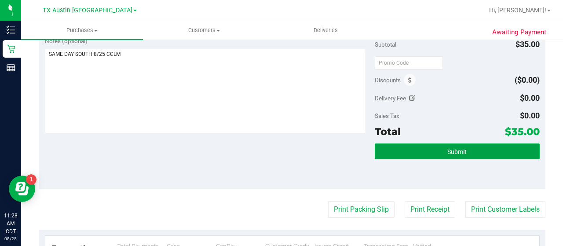
click at [467, 153] on button "Submit" at bounding box center [457, 151] width 165 height 16
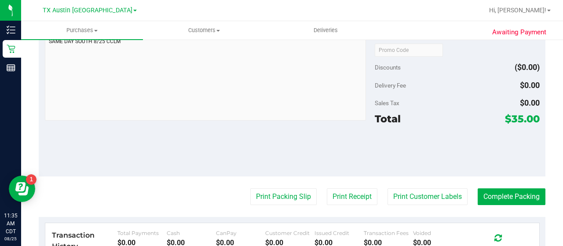
drag, startPoint x: 553, startPoint y: 103, endPoint x: 562, endPoint y: 129, distance: 28.0
click at [562, 127] on div "Purchases Summary of purchases Fulfillment All purchases Customers All customer…" at bounding box center [292, 133] width 542 height 225
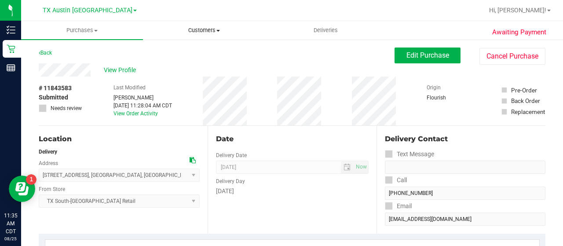
click at [196, 24] on uib-tab-heading "Customers All customers Add a new customer All physicians" at bounding box center [203, 31] width 121 height 18
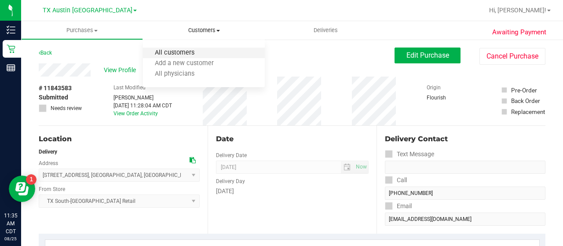
click at [180, 49] on span "All customers" at bounding box center [174, 52] width 63 height 7
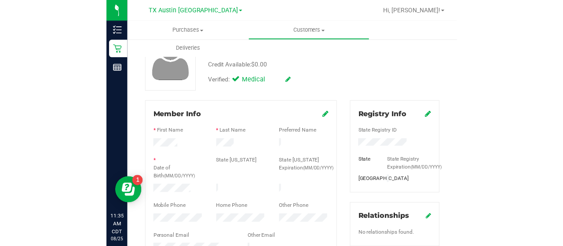
scroll to position [59, 0]
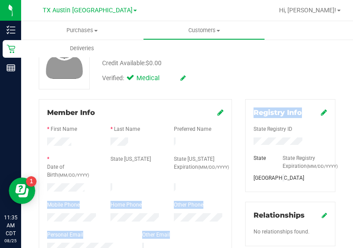
click at [353, 106] on html "Inventory Retail Reports 11:35 AM CDT [DATE] 08/25 TX Austin [GEOGRAPHIC_DATA] …" at bounding box center [176, 124] width 353 height 248
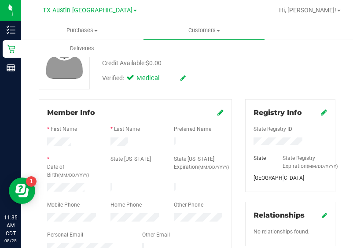
click at [85, 156] on div "* Date of Birth (MM/DD/YYYY)" at bounding box center [71, 168] width 63 height 26
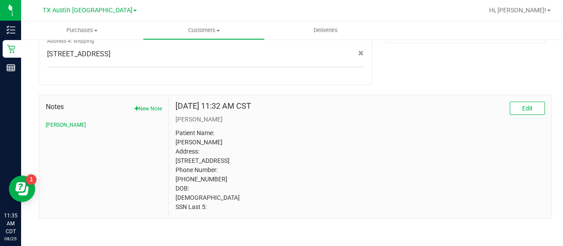
scroll to position [0, 0]
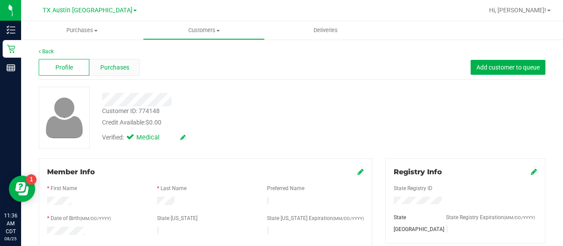
click at [121, 67] on span "Purchases" at bounding box center [114, 67] width 29 height 9
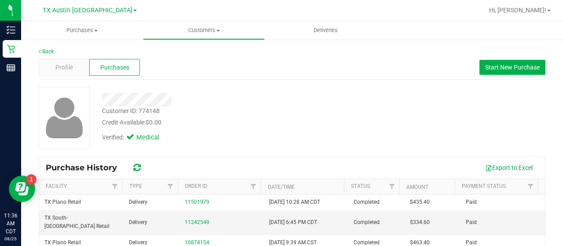
click at [273, 129] on div "Verified: Medical" at bounding box center [225, 136] width 260 height 19
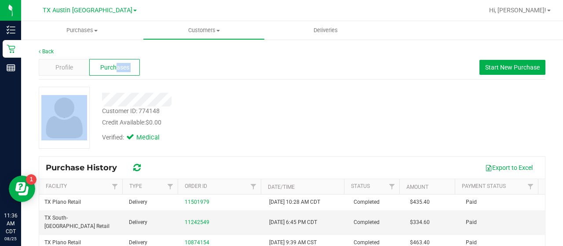
click at [112, 72] on div "Back Profile Purchases Start New Purchase Customer ID: 774148 Credit Available:…" at bounding box center [292, 208] width 507 height 323
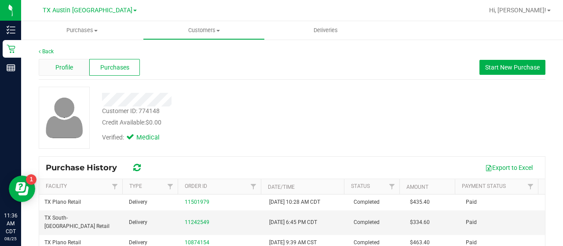
click at [59, 69] on span "Profile" at bounding box center [64, 67] width 18 height 9
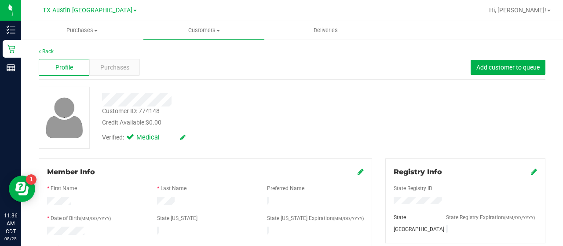
click at [232, 114] on div "Customer ID: 774148 Credit Available: $0.00" at bounding box center [225, 116] width 260 height 21
click at [119, 65] on span "Purchases" at bounding box center [114, 67] width 29 height 9
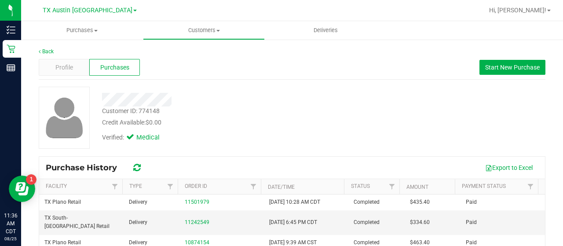
click at [73, 58] on div "Profile Purchases Start New Purchase" at bounding box center [292, 67] width 507 height 24
click at [73, 59] on div "Profile" at bounding box center [64, 67] width 51 height 17
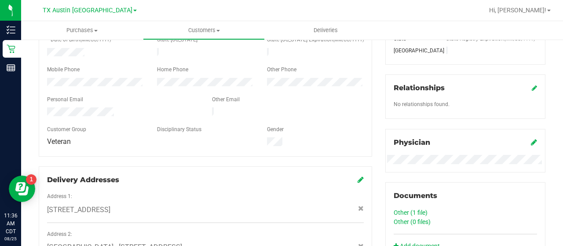
scroll to position [306, 0]
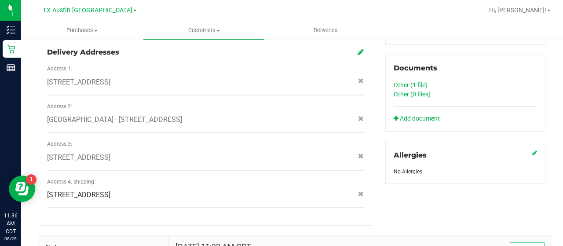
drag, startPoint x: 220, startPoint y: 152, endPoint x: 174, endPoint y: 150, distance: 45.8
click at [174, 152] on div "[STREET_ADDRESS]" at bounding box center [205, 157] width 330 height 11
copy span "[STREET_ADDRESS]"
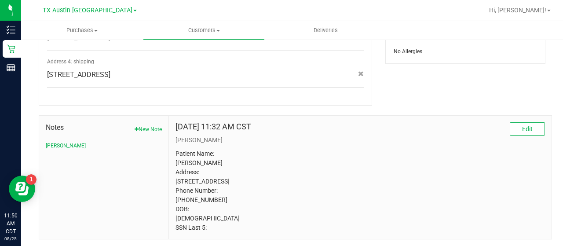
scroll to position [0, 0]
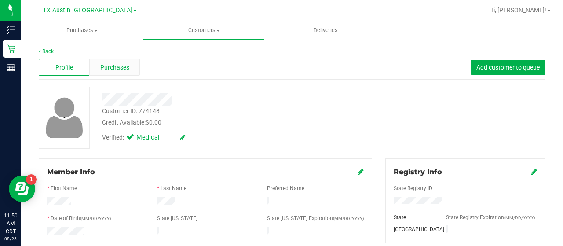
click at [109, 69] on span "Purchases" at bounding box center [114, 67] width 29 height 9
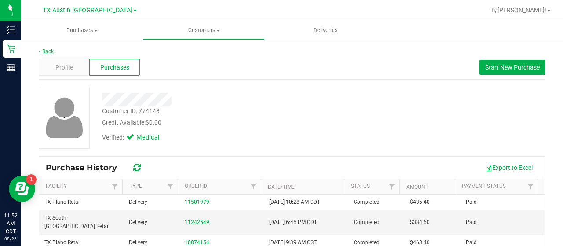
click at [302, 144] on div "Verified: Medical" at bounding box center [225, 136] width 260 height 19
click at [70, 63] on span "Profile" at bounding box center [64, 67] width 18 height 9
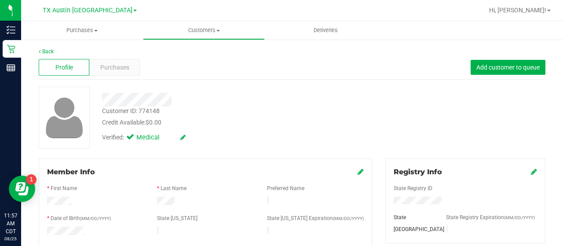
click at [109, 66] on span "Purchases" at bounding box center [114, 67] width 29 height 9
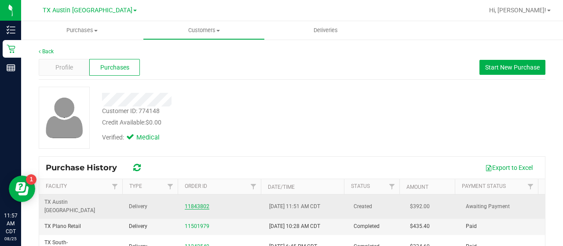
click at [194, 203] on link "11843802" at bounding box center [197, 206] width 25 height 6
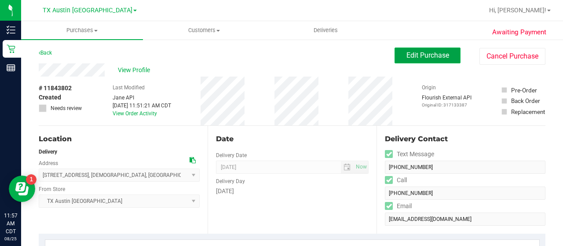
click at [406, 52] on span "Edit Purchase" at bounding box center [427, 55] width 43 height 8
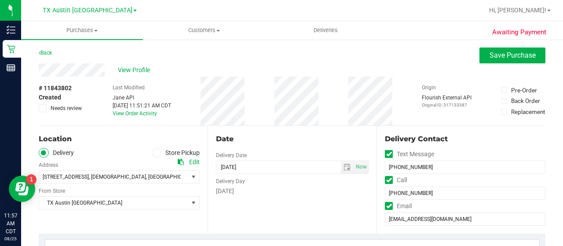
click at [332, 212] on div "Date Delivery Date [DATE] Now [DATE] 06:00 PM Now Delivery Day [DATE]" at bounding box center [292, 180] width 169 height 108
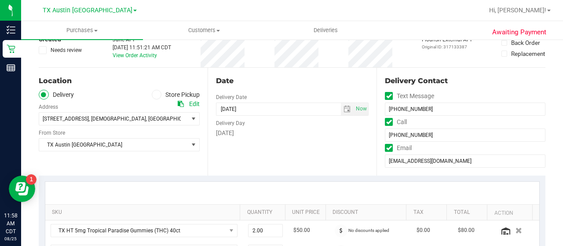
scroll to position [73, 0]
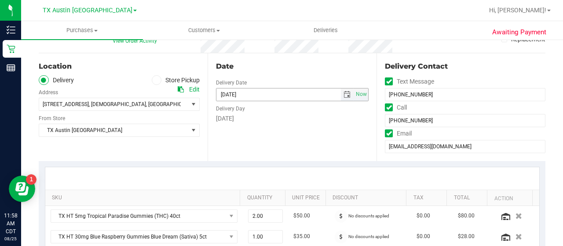
click at [345, 91] on span "select" at bounding box center [346, 94] width 7 height 7
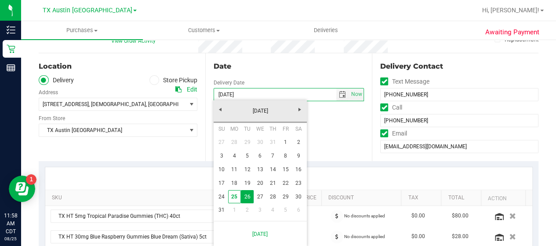
click at [153, 160] on div "Location Delivery Store Pickup Address Edit [STREET_ADDRESS] , [DEMOGRAPHIC_DAT…" at bounding box center [122, 107] width 167 height 108
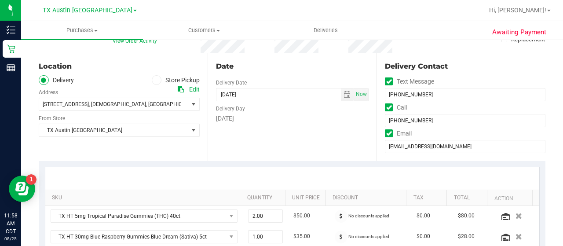
click at [322, 114] on div "[DATE]" at bounding box center [292, 118] width 153 height 9
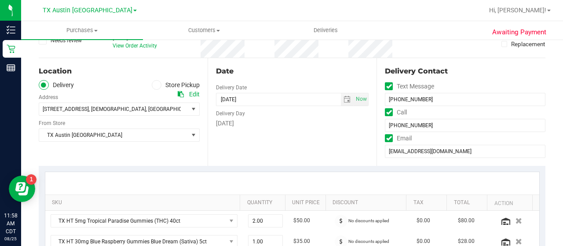
scroll to position [124, 0]
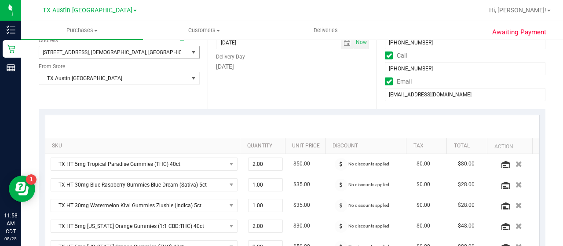
click at [199, 55] on span "76502" at bounding box center [206, 52] width 15 height 6
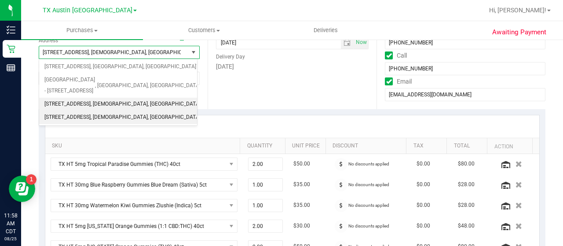
click at [141, 98] on li "[STREET_ADDRESS] , [DEMOGRAPHIC_DATA] , [GEOGRAPHIC_DATA] 76502" at bounding box center [118, 104] width 158 height 13
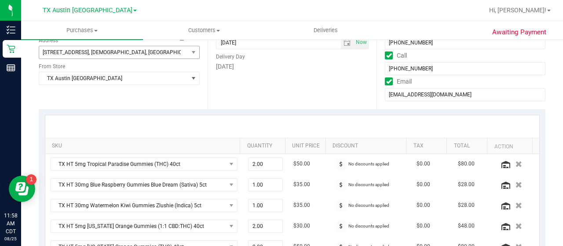
click at [169, 96] on div "Location Delivery Store Pickup Address Edit [STREET_ADDRESS] , [DEMOGRAPHIC_DAT…" at bounding box center [123, 55] width 169 height 108
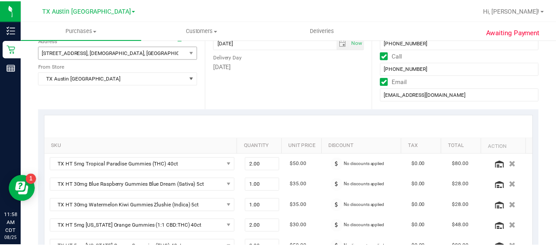
scroll to position [86, 0]
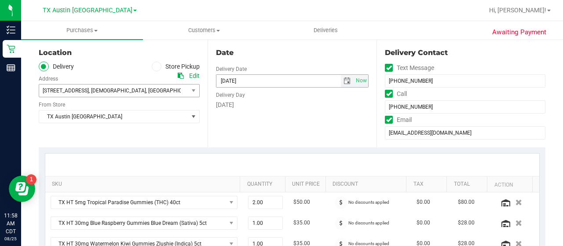
click at [343, 84] on span "select" at bounding box center [346, 80] width 7 height 7
click at [82, 159] on div at bounding box center [292, 164] width 494 height 22
click at [122, 120] on span "TX Austin [GEOGRAPHIC_DATA]" at bounding box center [113, 116] width 149 height 12
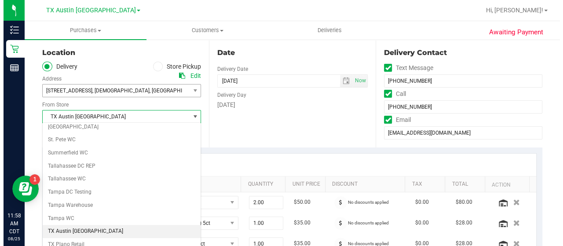
scroll to position [568, 0]
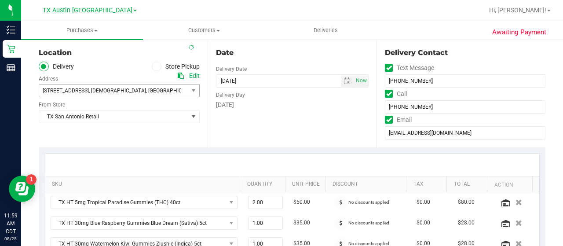
click at [231, 136] on div "Date Delivery Date [DATE] Now [DATE] 06:00 PM Now Delivery Day [DATE]" at bounding box center [292, 94] width 169 height 108
click at [343, 79] on span "select" at bounding box center [346, 80] width 7 height 7
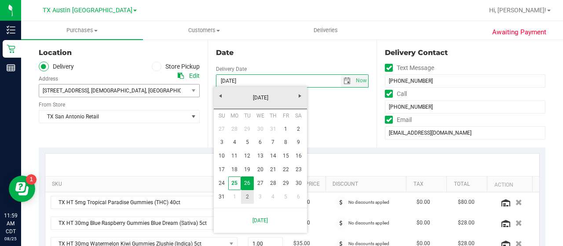
click at [248, 199] on link "2" at bounding box center [247, 197] width 13 height 14
type input "[DATE]"
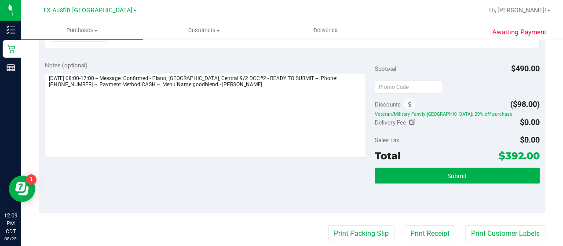
scroll to position [399, 0]
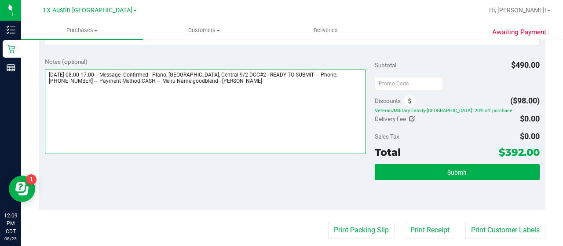
drag, startPoint x: 185, startPoint y: 73, endPoint x: 262, endPoint y: 69, distance: 77.0
click at [262, 69] on textarea at bounding box center [205, 111] width 321 height 84
click at [274, 76] on textarea at bounding box center [205, 111] width 321 height 84
paste textarea "Plano, [GEOGRAPHIC_DATA], Central 9/2 DCC#2"
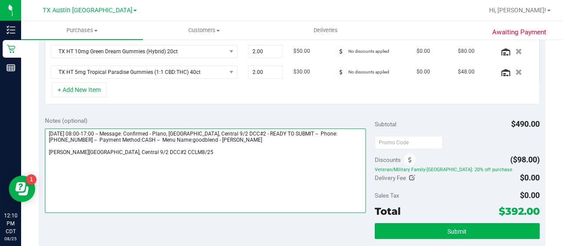
scroll to position [347, 0]
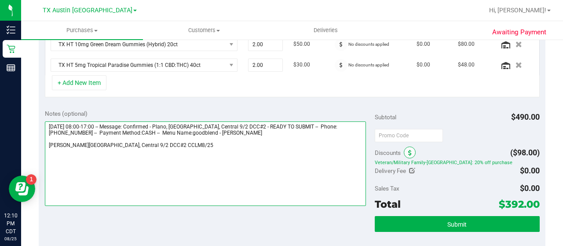
type textarea "[DATE] 08:00-17:00 -- Message: Confirmed - Plano, [GEOGRAPHIC_DATA], Central 9/…"
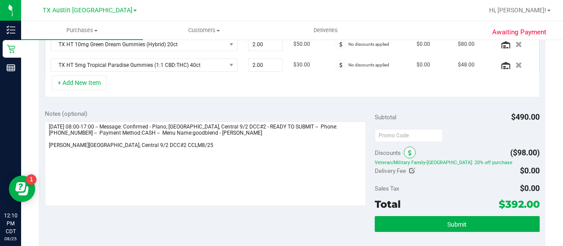
click at [407, 152] on span at bounding box center [410, 152] width 12 height 12
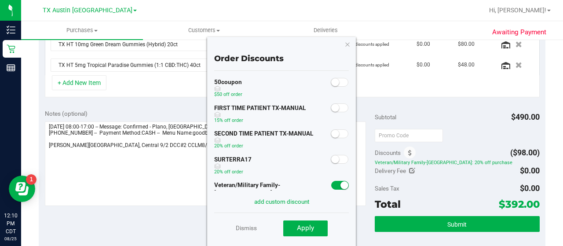
scroll to position [0, 0]
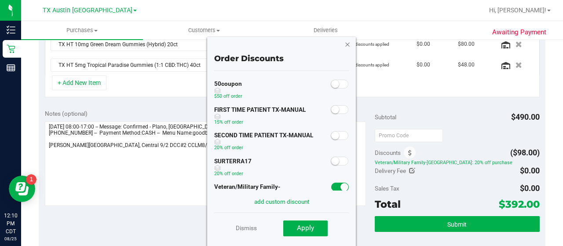
click at [347, 46] on icon "button" at bounding box center [347, 44] width 6 height 11
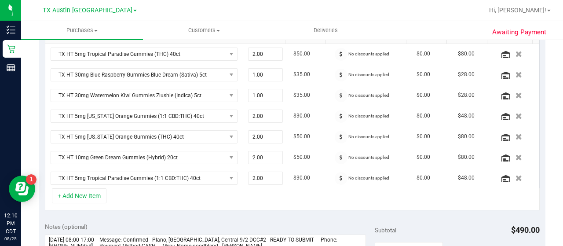
scroll to position [215, 0]
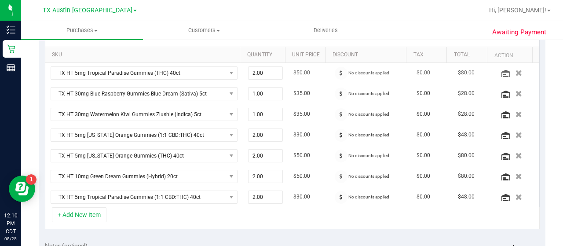
click at [334, 71] on div at bounding box center [341, 73] width 15 height 13
click at [336, 75] on span at bounding box center [341, 73] width 13 height 13
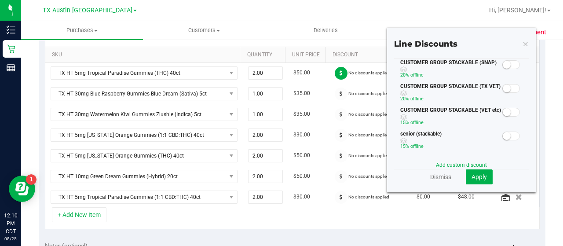
scroll to position [0, 0]
click at [503, 89] on small at bounding box center [507, 88] width 8 height 8
click at [469, 182] on button "Apply" at bounding box center [479, 176] width 27 height 15
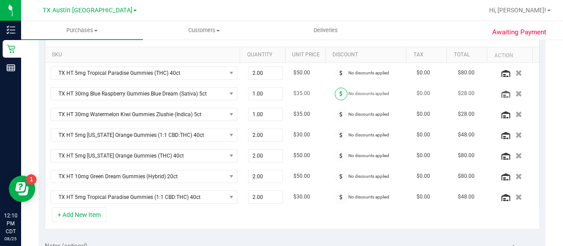
click at [339, 91] on icon at bounding box center [340, 93] width 3 height 5
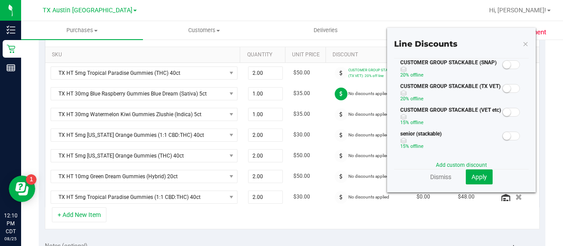
click at [503, 85] on span at bounding box center [511, 88] width 18 height 9
click at [476, 176] on span "Apply" at bounding box center [478, 176] width 15 height 7
click at [508, 91] on span at bounding box center [511, 88] width 18 height 9
click at [478, 170] on button "Apply" at bounding box center [479, 176] width 27 height 15
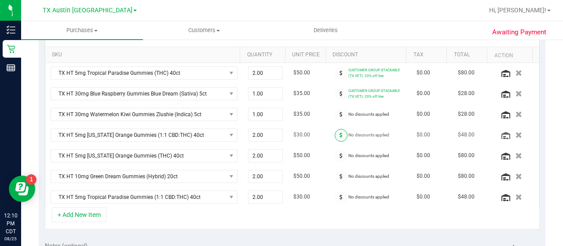
click at [339, 134] on icon at bounding box center [340, 134] width 3 height 5
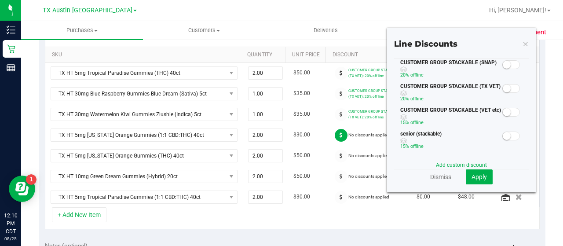
click at [503, 89] on small at bounding box center [507, 88] width 8 height 8
click at [478, 174] on span "Apply" at bounding box center [478, 176] width 15 height 7
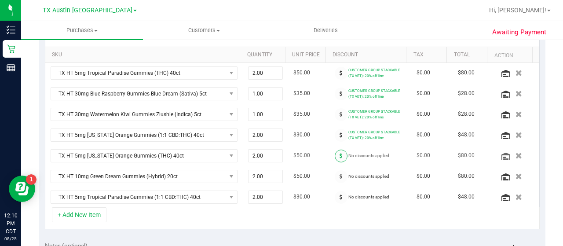
click at [337, 152] on span at bounding box center [341, 156] width 13 height 13
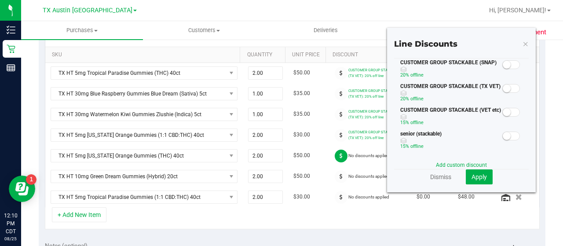
click at [507, 90] on span at bounding box center [511, 88] width 18 height 9
click at [471, 181] on button "Apply" at bounding box center [479, 176] width 27 height 15
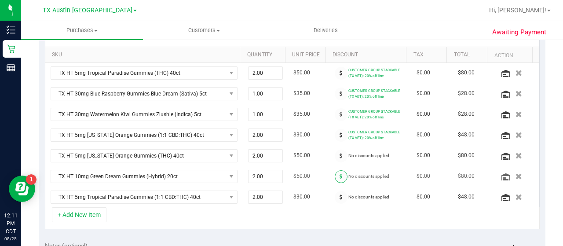
click at [339, 172] on span at bounding box center [341, 176] width 13 height 13
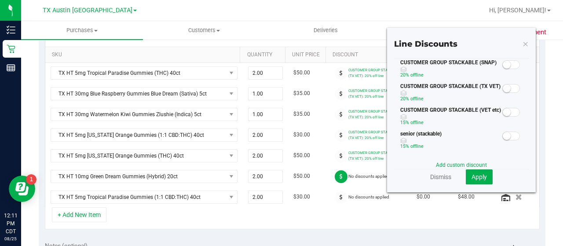
click at [507, 85] on span at bounding box center [511, 88] width 18 height 9
click at [476, 169] on button "Apply" at bounding box center [479, 176] width 27 height 15
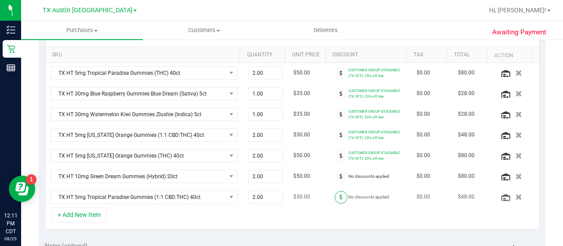
click at [336, 195] on span at bounding box center [341, 197] width 13 height 13
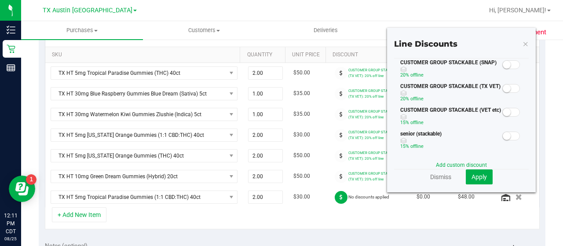
click at [505, 93] on div "CUSTOMER GROUP STACKABLE (TX VET) 20% off line" at bounding box center [461, 94] width 135 height 24
click at [505, 90] on span at bounding box center [511, 88] width 18 height 9
click at [473, 175] on span "Apply" at bounding box center [478, 176] width 15 height 7
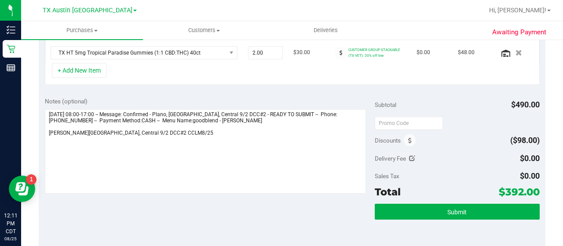
scroll to position [362, 0]
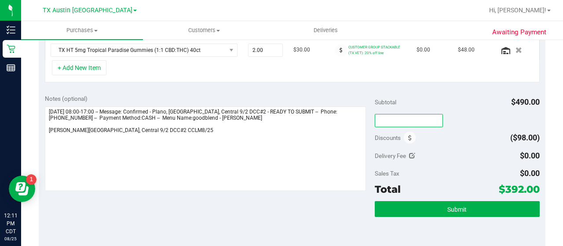
click at [400, 118] on input "text" at bounding box center [409, 120] width 68 height 13
type input "TXAIQ10"
click at [432, 149] on div "Delivery Fee $0.00" at bounding box center [457, 156] width 165 height 16
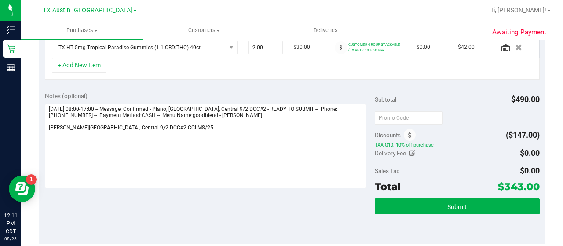
scroll to position [383, 0]
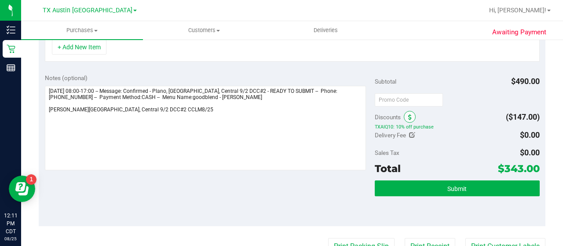
click at [405, 117] on span at bounding box center [410, 117] width 12 height 12
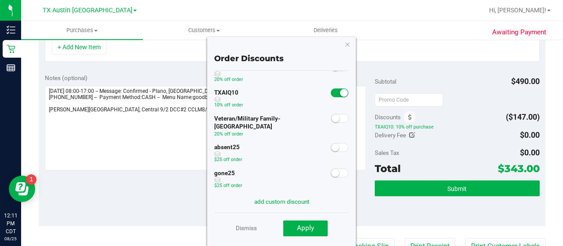
scroll to position [113, 0]
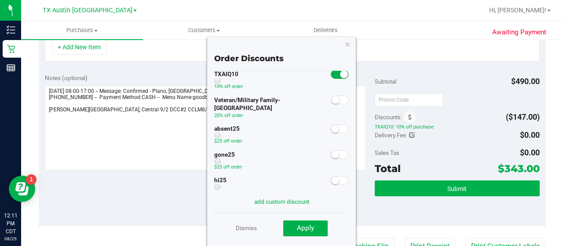
click at [335, 124] on span at bounding box center [340, 128] width 18 height 9
click at [310, 229] on span "Apply" at bounding box center [305, 228] width 17 height 8
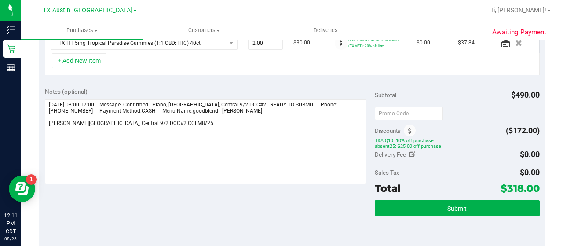
scroll to position [0, 0]
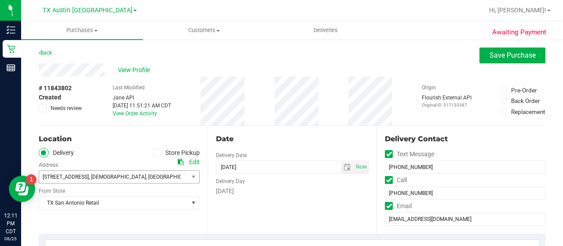
click at [128, 74] on span "View Profile" at bounding box center [135, 70] width 35 height 9
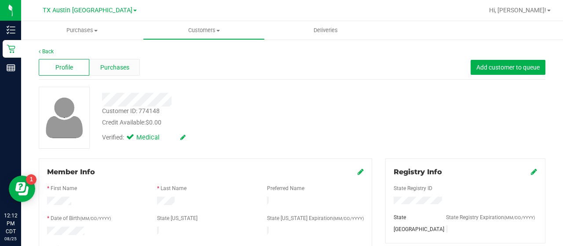
click at [116, 66] on span "Purchases" at bounding box center [114, 67] width 29 height 9
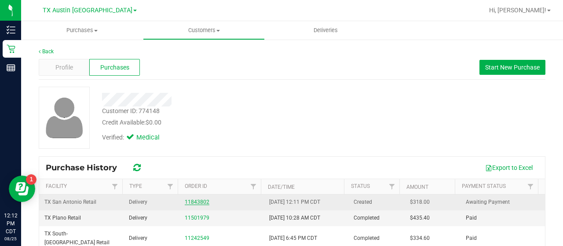
click at [190, 200] on link "11843802" at bounding box center [197, 202] width 25 height 6
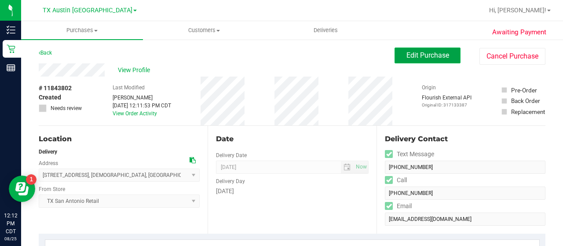
click at [435, 53] on span "Edit Purchase" at bounding box center [427, 55] width 43 height 8
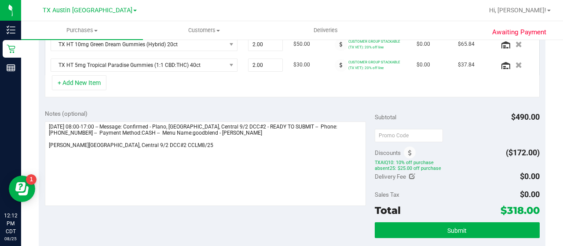
scroll to position [348, 0]
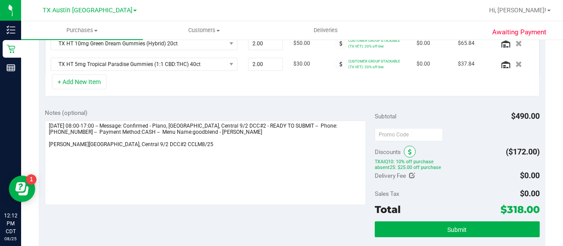
click at [409, 146] on span at bounding box center [410, 152] width 12 height 12
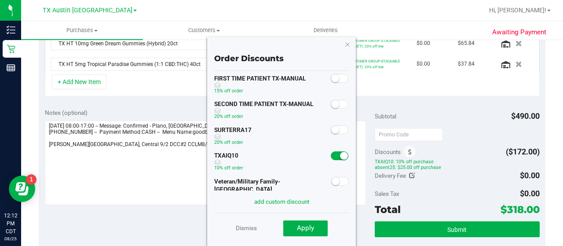
scroll to position [33, 0]
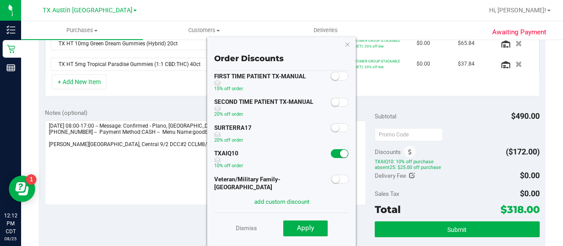
click at [340, 154] on small at bounding box center [344, 154] width 8 height 8
click at [336, 133] on div "SURTERRA17 20% off order" at bounding box center [281, 134] width 135 height 26
click at [336, 122] on div at bounding box center [340, 126] width 18 height 11
click at [335, 127] on span at bounding box center [340, 127] width 18 height 9
click at [307, 225] on span "Apply" at bounding box center [305, 228] width 17 height 8
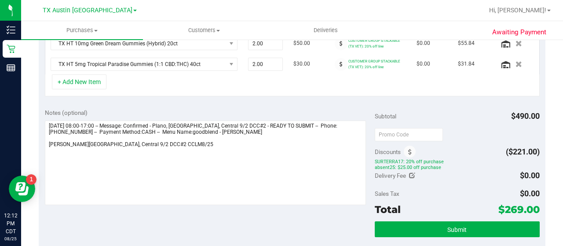
scroll to position [335, 0]
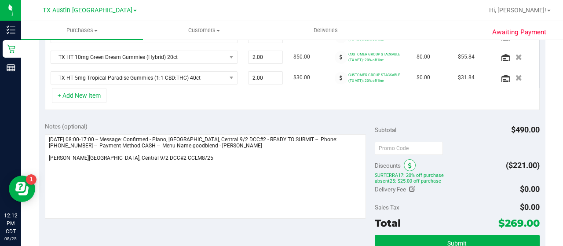
click at [407, 166] on span at bounding box center [410, 165] width 12 height 12
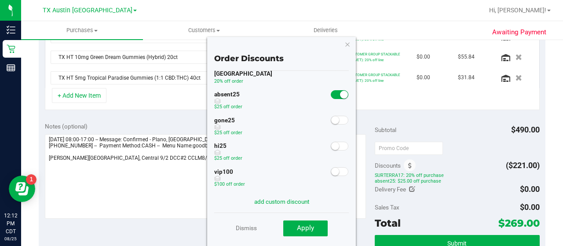
scroll to position [73, 0]
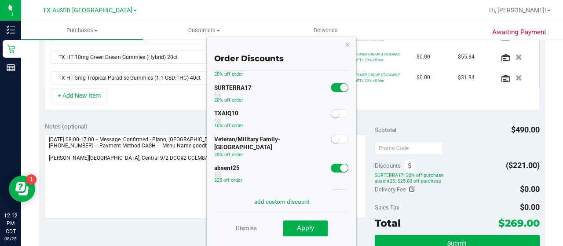
click at [331, 164] on span at bounding box center [340, 168] width 18 height 9
click at [318, 232] on button "Apply" at bounding box center [305, 228] width 44 height 16
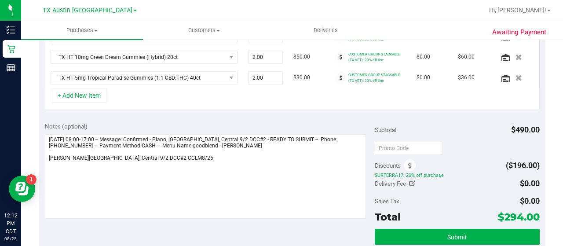
scroll to position [321, 0]
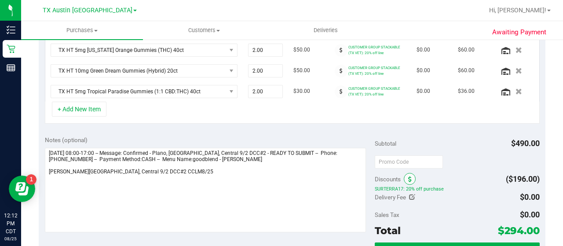
click at [409, 174] on span at bounding box center [410, 179] width 12 height 12
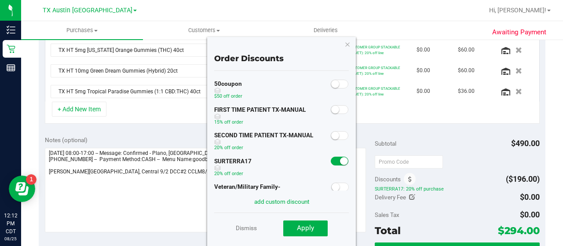
click at [336, 157] on span at bounding box center [340, 161] width 18 height 9
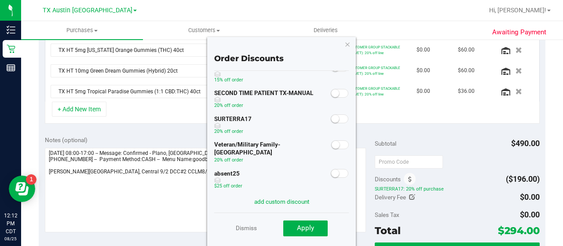
scroll to position [70, 0]
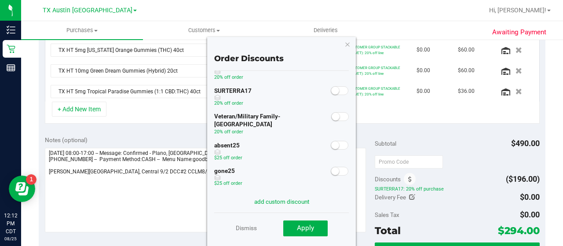
click at [331, 141] on small at bounding box center [335, 145] width 8 height 8
click at [315, 227] on button "Apply" at bounding box center [305, 228] width 44 height 16
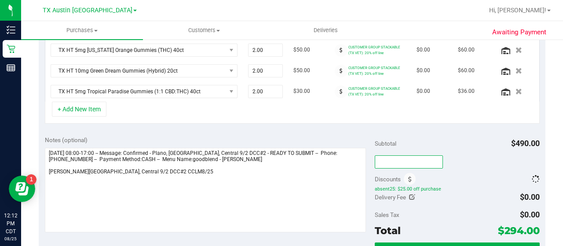
click at [384, 163] on input "text" at bounding box center [409, 161] width 68 height 13
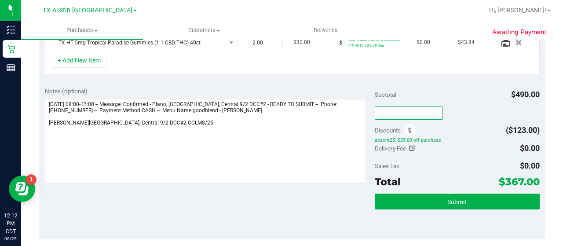
scroll to position [379, 0]
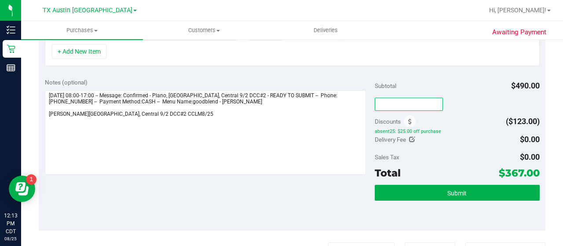
click at [392, 98] on input "text" at bounding box center [409, 104] width 68 height 13
type input "TXAIQ10"
click at [461, 115] on div "Discounts ($123.00)" at bounding box center [457, 121] width 165 height 16
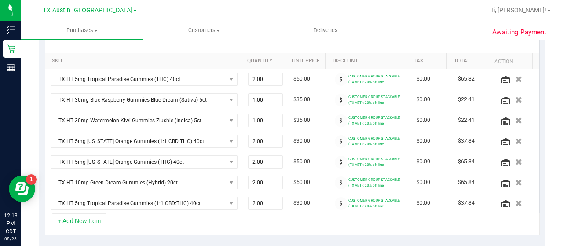
scroll to position [210, 0]
click at [339, 100] on icon at bounding box center [340, 98] width 3 height 5
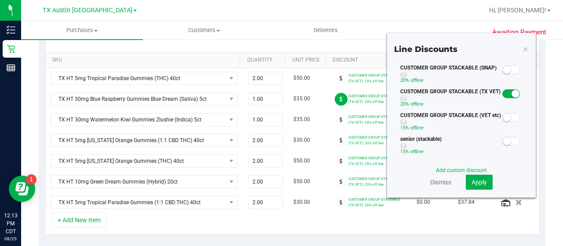
scroll to position [0, 0]
click at [503, 114] on small at bounding box center [507, 117] width 8 height 8
click at [471, 181] on span "Apply" at bounding box center [478, 182] width 15 height 7
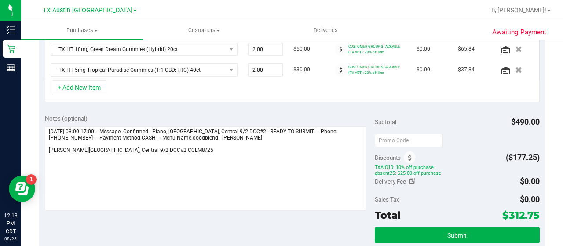
scroll to position [339, 0]
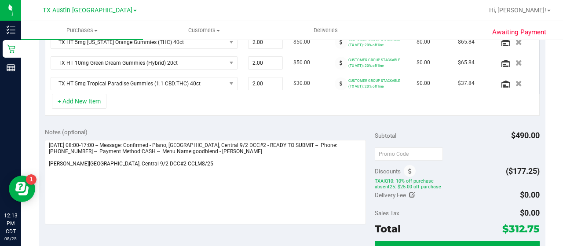
drag, startPoint x: 553, startPoint y: 156, endPoint x: 559, endPoint y: 151, distance: 8.1
click at [559, 151] on div "Purchases Summary of purchases Fulfillment All purchases Customers All customer…" at bounding box center [292, 133] width 542 height 225
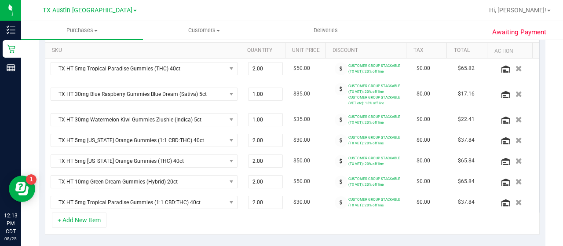
scroll to position [221, 0]
click at [339, 88] on icon at bounding box center [340, 87] width 3 height 5
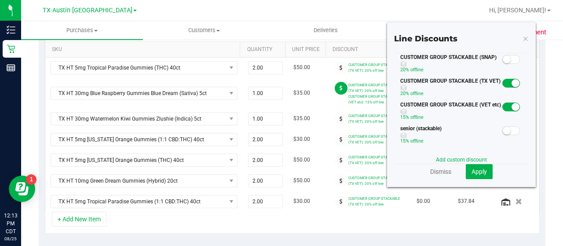
click at [504, 102] on span at bounding box center [511, 106] width 18 height 9
click at [475, 172] on span "Apply" at bounding box center [478, 171] width 15 height 7
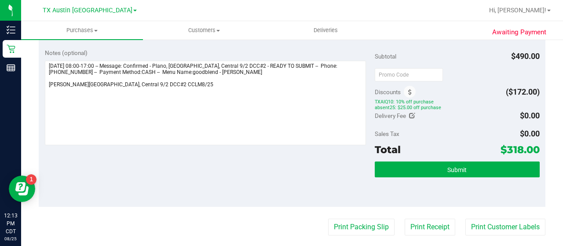
scroll to position [409, 0]
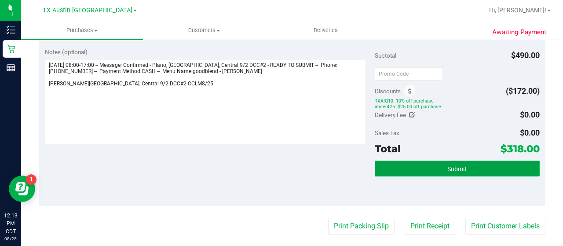
click at [458, 169] on button "Submit" at bounding box center [457, 169] width 165 height 16
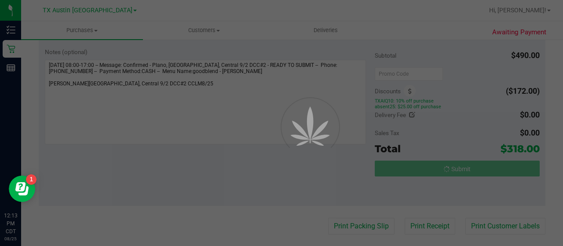
drag, startPoint x: 562, startPoint y: 151, endPoint x: 557, endPoint y: 121, distance: 30.4
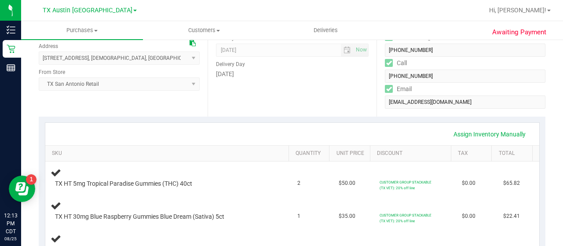
scroll to position [63, 0]
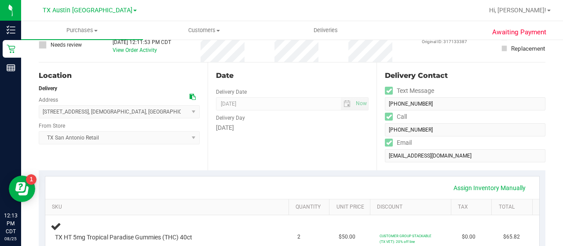
click at [243, 140] on div "Date Delivery Date 09/02/2025 Now 09/02/2025 08:00 AM Now Delivery Day Tuesday" at bounding box center [292, 116] width 169 height 108
drag, startPoint x: 507, startPoint y: 154, endPoint x: 537, endPoint y: 136, distance: 35.9
click at [510, 147] on div "Delivery Contact Text Message (979) 220-7350 Call (979) 220-7350 Email pirelagm…" at bounding box center [460, 116] width 169 height 108
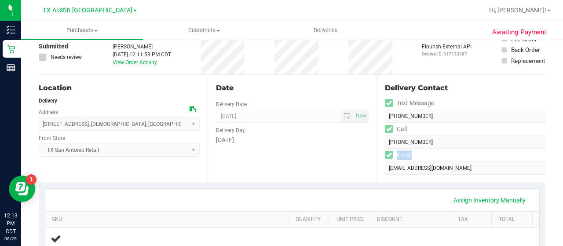
scroll to position [0, 0]
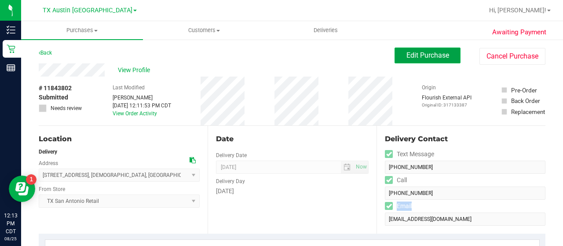
click at [412, 61] on button "Edit Purchase" at bounding box center [427, 55] width 66 height 16
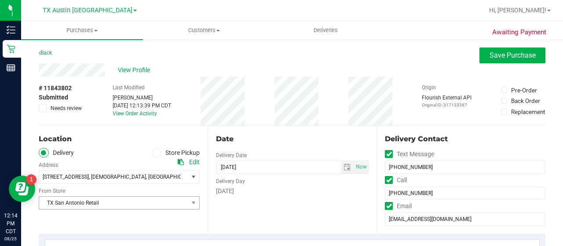
click at [182, 207] on span "TX San Antonio Retail" at bounding box center [113, 203] width 149 height 12
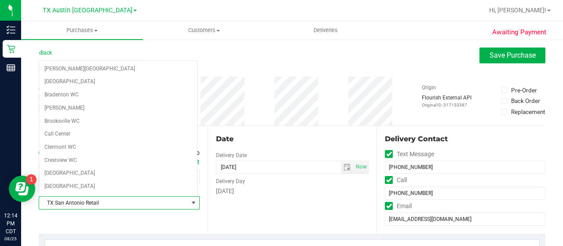
scroll to position [558, 0]
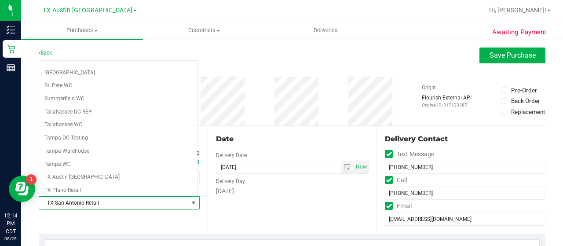
click at [182, 201] on span "TX San Antonio Retail" at bounding box center [113, 203] width 149 height 12
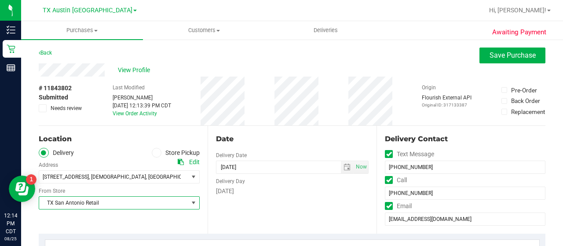
click at [182, 201] on span "TX San Antonio Retail" at bounding box center [113, 203] width 149 height 12
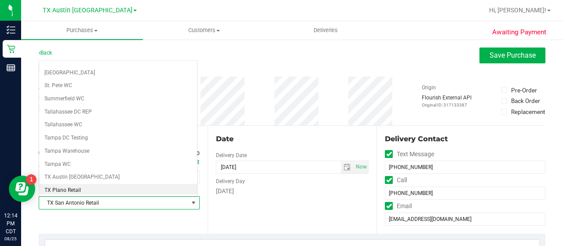
click at [171, 184] on li "TX Plano Retail" at bounding box center [118, 190] width 158 height 13
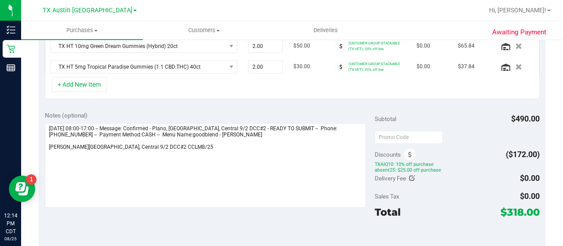
scroll to position [0, 0]
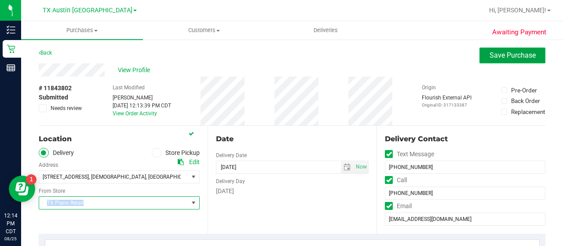
click at [482, 57] on button "Save Purchase" at bounding box center [512, 55] width 66 height 16
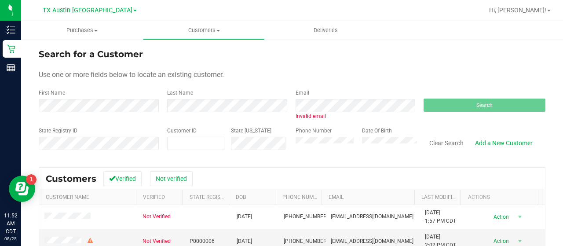
click at [250, 104] on div "First Name Last Name Email Invalid email Search" at bounding box center [292, 104] width 507 height 31
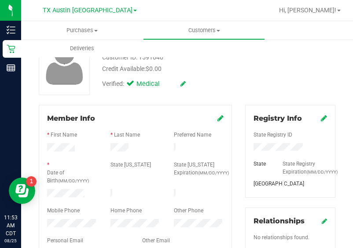
scroll to position [62, 0]
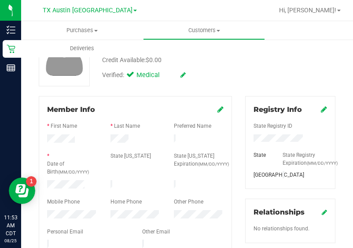
click at [94, 154] on div "* Date of Birth (MM/DD/YYYY)" at bounding box center [71, 165] width 63 height 26
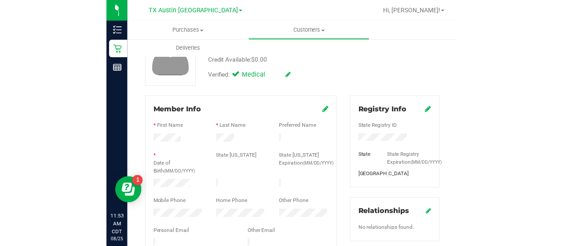
scroll to position [0, 0]
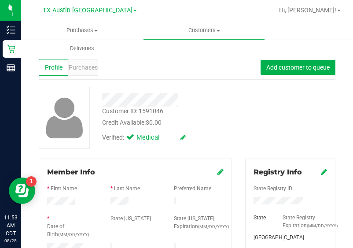
click at [86, 69] on span "Purchases" at bounding box center [83, 67] width 29 height 9
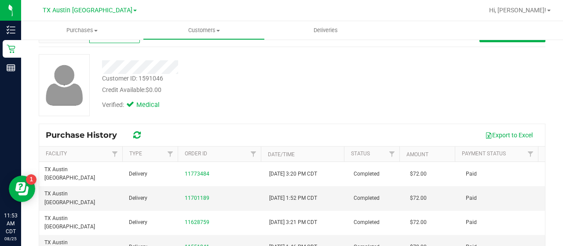
scroll to position [33, 0]
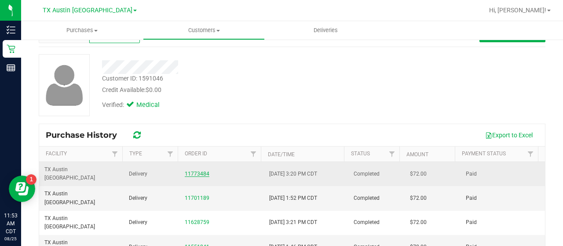
click at [201, 171] on link "11773484" at bounding box center [197, 174] width 25 height 6
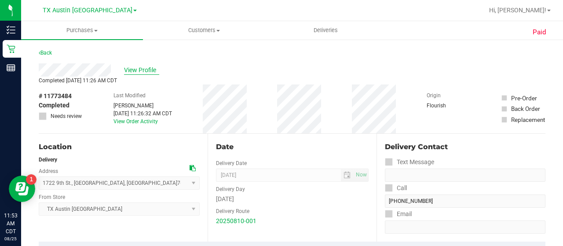
click at [141, 69] on span "View Profile" at bounding box center [141, 70] width 35 height 9
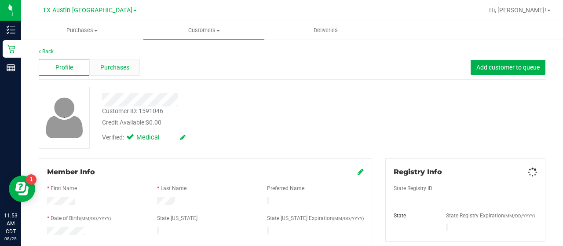
click at [125, 65] on span "Purchases" at bounding box center [114, 67] width 29 height 9
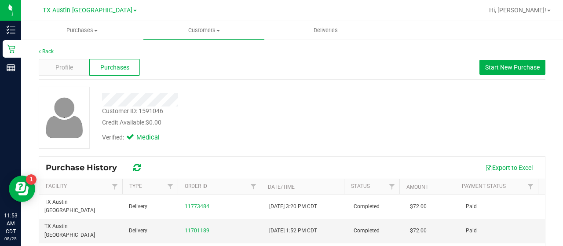
click at [272, 135] on div "Verified: Medical" at bounding box center [225, 136] width 260 height 19
click at [507, 66] on span "Start New Purchase" at bounding box center [512, 67] width 55 height 7
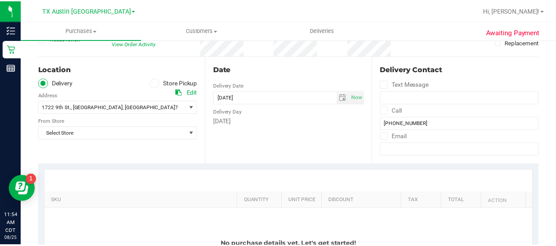
scroll to position [70, 0]
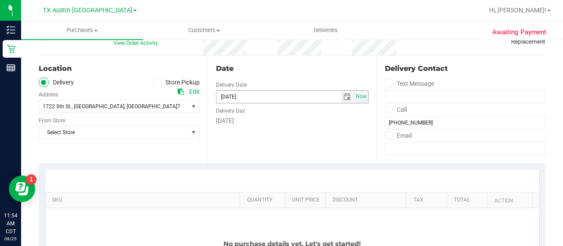
click at [343, 93] on span "select" at bounding box center [346, 96] width 7 height 7
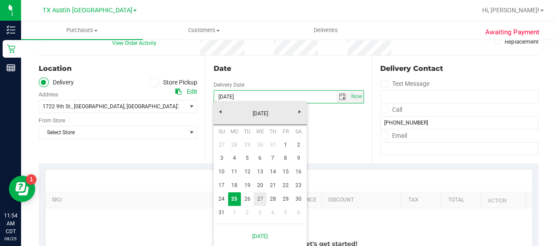
click at [260, 199] on link "27" at bounding box center [260, 199] width 13 height 14
type input "[DATE]"
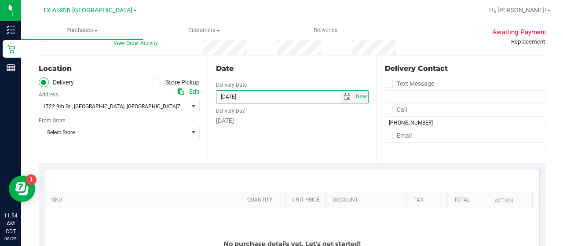
click at [143, 168] on div "SKU Quantity Unit Price Discount Tax Total Action No purchase details yet. Let'…" at bounding box center [292, 235] width 507 height 144
click at [149, 127] on span "Select Store" at bounding box center [113, 132] width 149 height 12
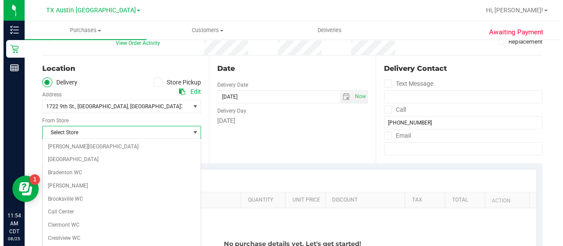
scroll to position [622, 0]
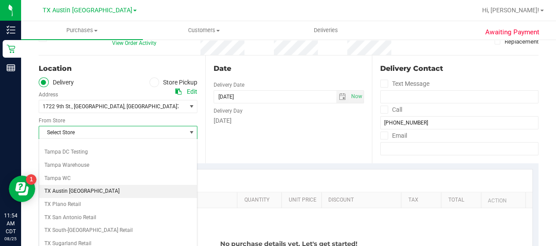
click at [55, 185] on li "TX Austin [GEOGRAPHIC_DATA]" at bounding box center [118, 191] width 158 height 13
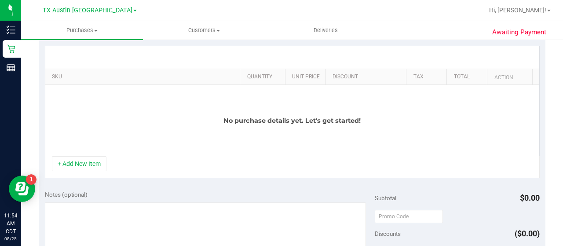
scroll to position [208, 0]
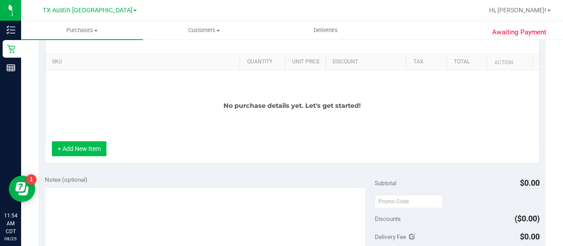
click at [84, 151] on button "+ Add New Item" at bounding box center [79, 148] width 55 height 15
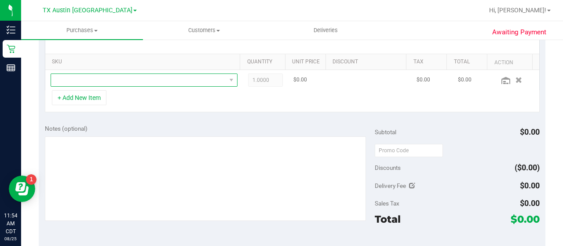
click at [114, 79] on span "NO DATA FOUND" at bounding box center [138, 80] width 175 height 12
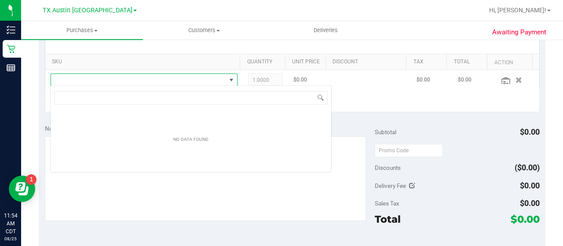
scroll to position [13, 182]
type input "[US_STATE]"
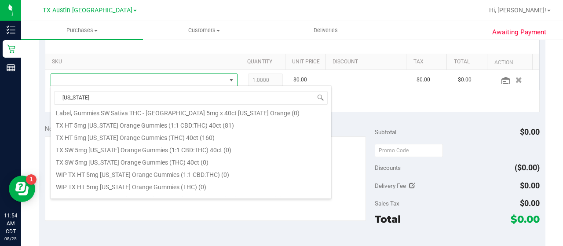
scroll to position [106, 0]
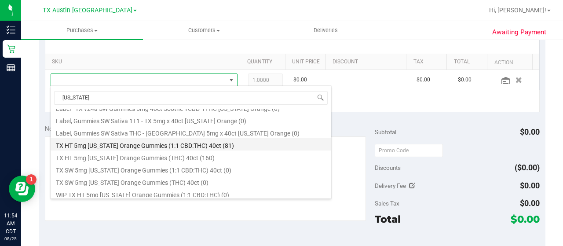
click at [195, 142] on li "TX HT 5mg [US_STATE] Orange Gummies (1:1 CBD:THC) 40ct (81)" at bounding box center [191, 144] width 281 height 12
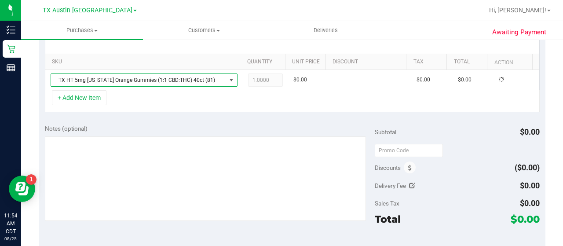
click at [169, 105] on div "+ Add New Item" at bounding box center [292, 101] width 495 height 22
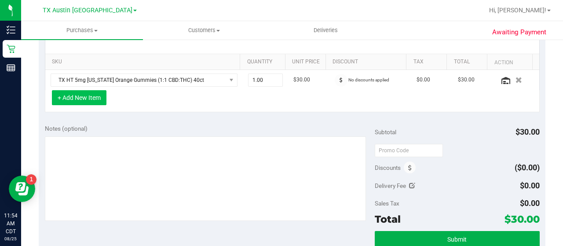
click at [57, 100] on button "+ Add New Item" at bounding box center [79, 97] width 55 height 15
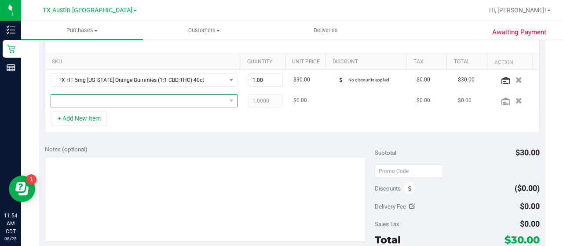
click at [191, 103] on span "NO DATA FOUND" at bounding box center [138, 101] width 175 height 12
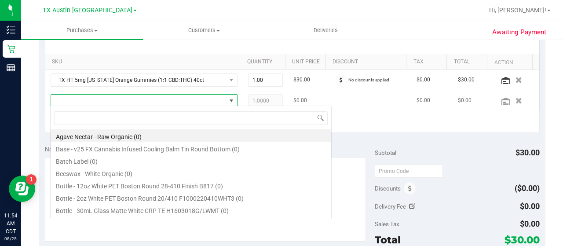
scroll to position [13, 177]
type input "tropical"
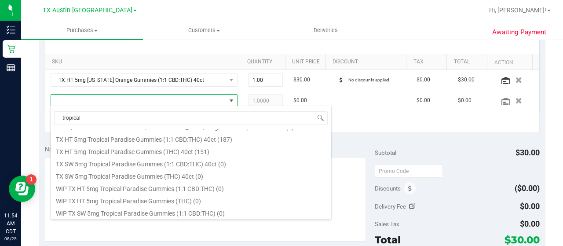
scroll to position [115, 0]
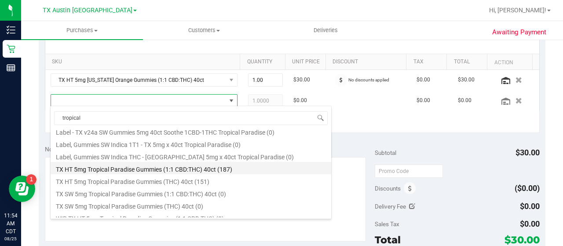
click at [217, 173] on li "TX HT 5mg Tropical Paradise Gummies (1:1 CBD:THC) 40ct (187)" at bounding box center [191, 168] width 281 height 12
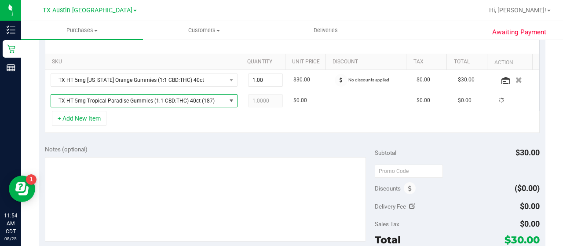
click at [218, 146] on div "Notes (optional)" at bounding box center [210, 149] width 330 height 9
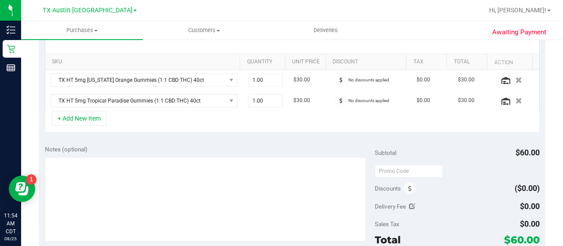
scroll to position [234, 0]
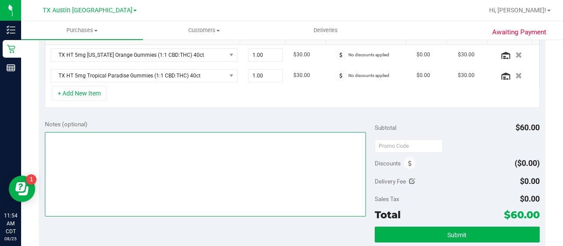
click at [241, 181] on textarea at bounding box center [205, 174] width 321 height 84
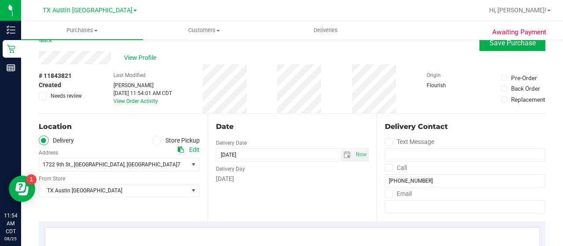
scroll to position [0, 0]
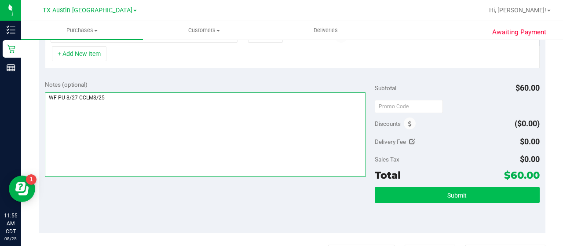
type textarea "WF PU 8/27 CCLM8/25"
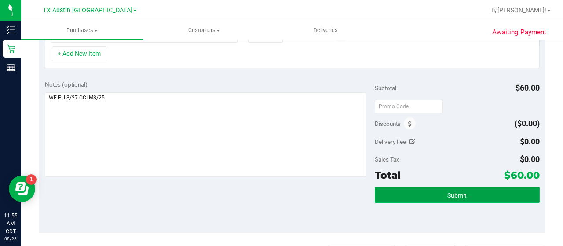
click at [428, 195] on button "Submit" at bounding box center [457, 195] width 165 height 16
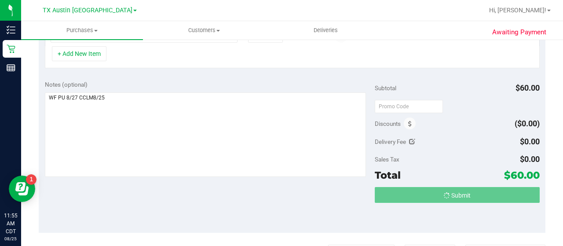
scroll to position [259, 0]
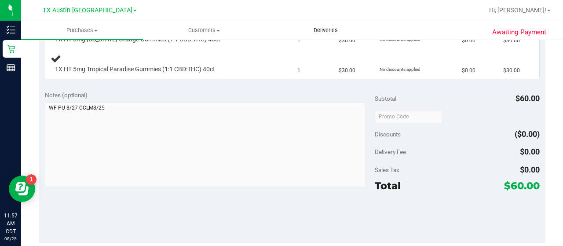
scroll to position [245, 0]
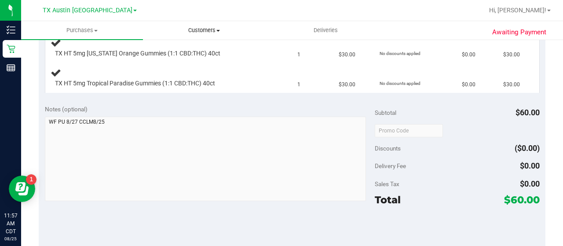
click at [189, 35] on uib-tab-heading "Customers All customers Add a new customer All physicians" at bounding box center [203, 31] width 121 height 18
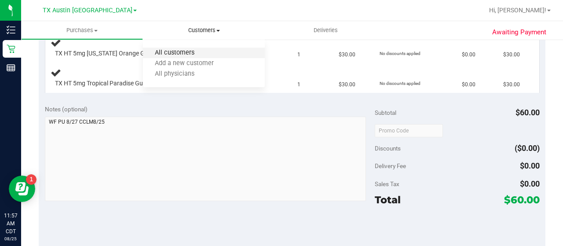
click at [204, 54] on span "All customers" at bounding box center [174, 52] width 63 height 7
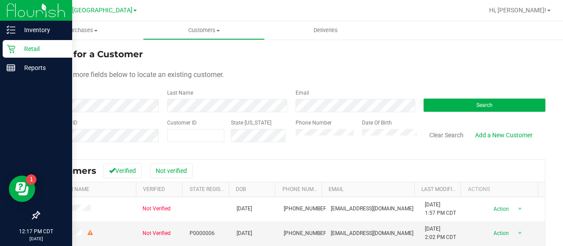
click at [18, 50] on p "Retail" at bounding box center [41, 49] width 53 height 11
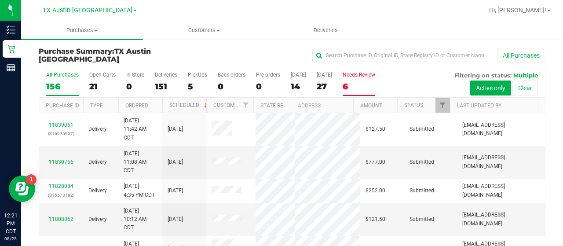
click at [356, 84] on div "6" at bounding box center [359, 86] width 33 height 10
click at [0, 0] on input "Needs Review 6" at bounding box center [0, 0] width 0 height 0
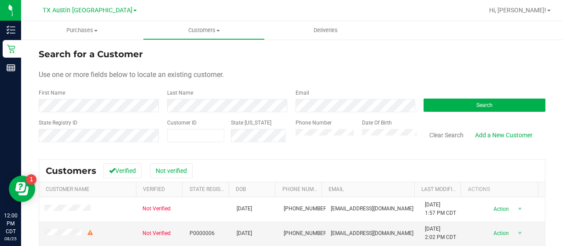
click at [302, 117] on form "Search for a Customer Use one or more fields below to locate an existing custom…" at bounding box center [292, 98] width 507 height 102
click at [313, 98] on div "Email" at bounding box center [353, 100] width 128 height 23
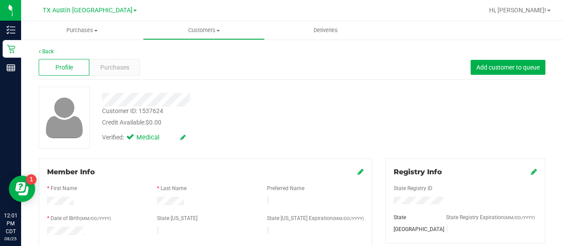
click at [108, 52] on div "Back" at bounding box center [292, 51] width 507 height 8
click at [100, 66] on span "Purchases" at bounding box center [114, 67] width 29 height 9
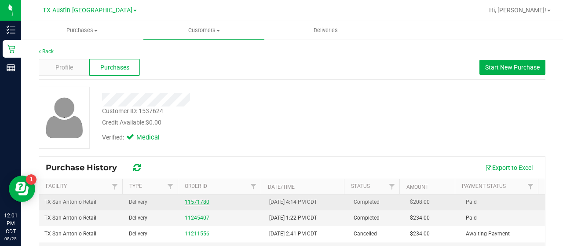
click at [186, 199] on link "11571780" at bounding box center [197, 202] width 25 height 6
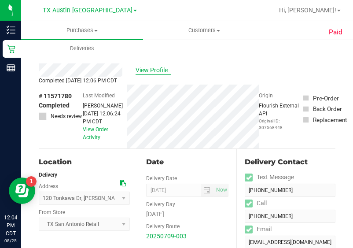
click at [143, 71] on span "View Profile" at bounding box center [152, 70] width 35 height 9
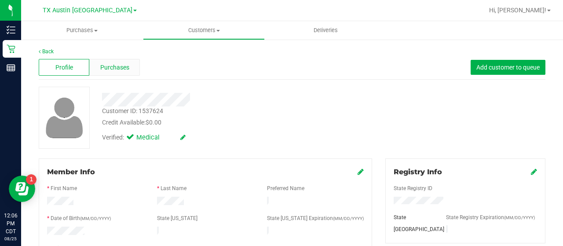
click at [109, 72] on div "Purchases" at bounding box center [114, 67] width 51 height 17
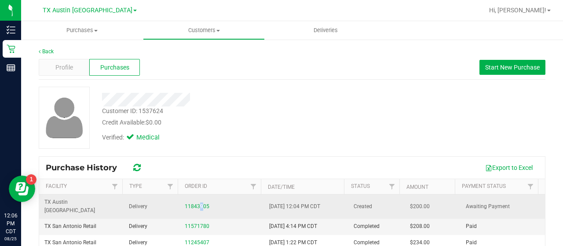
click at [198, 205] on div "11843905" at bounding box center [222, 206] width 74 height 8
click at [198, 203] on link "11843905" at bounding box center [197, 206] width 25 height 6
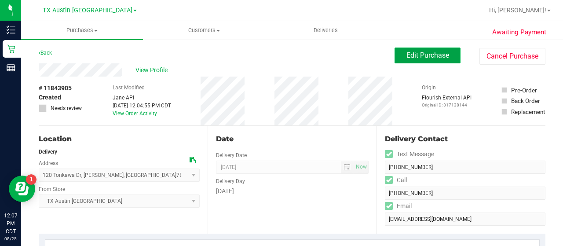
click at [435, 54] on span "Edit Purchase" at bounding box center [427, 55] width 43 height 8
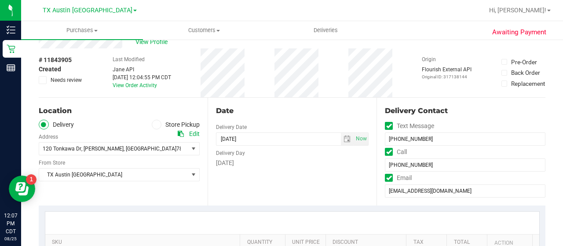
scroll to position [29, 0]
click at [155, 169] on span "TX Austin [GEOGRAPHIC_DATA]" at bounding box center [113, 174] width 149 height 12
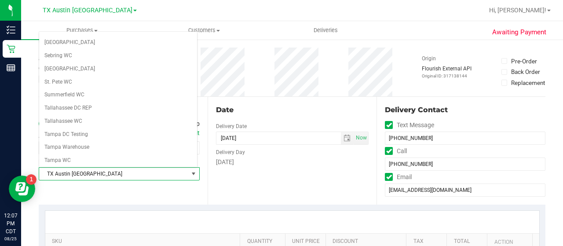
scroll to position [622, 0]
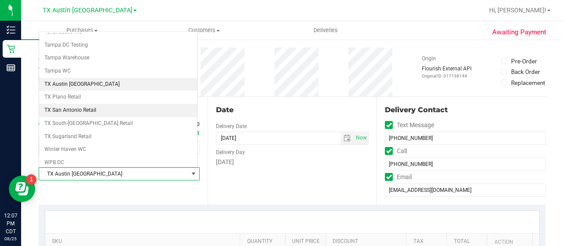
click at [106, 104] on li "TX San Antonio Retail" at bounding box center [118, 110] width 158 height 13
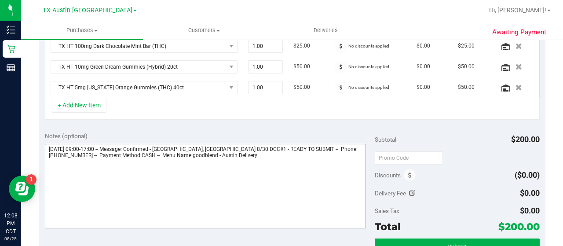
scroll to position [273, 0]
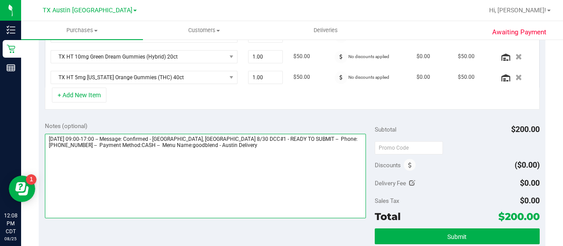
drag, startPoint x: 186, startPoint y: 136, endPoint x: 266, endPoint y: 136, distance: 80.9
click at [266, 136] on textarea at bounding box center [205, 176] width 321 height 84
click at [284, 145] on textarea at bounding box center [205, 176] width 321 height 84
paste textarea "SAN, [GEOGRAPHIC_DATA], [GEOGRAPHIC_DATA] 8/30 DCC#1"
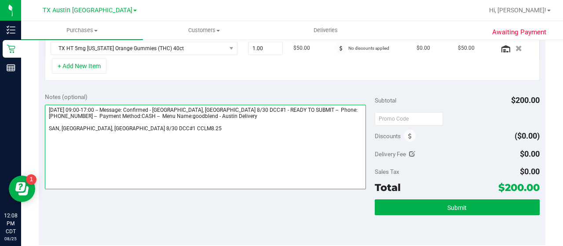
scroll to position [331, 0]
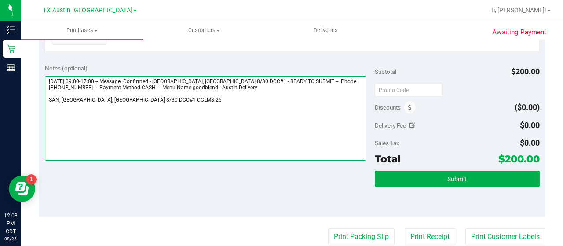
type textarea "[DATE] 09:00-17:00 -- Message: Confirmed - [GEOGRAPHIC_DATA], [GEOGRAPHIC_DATA]…"
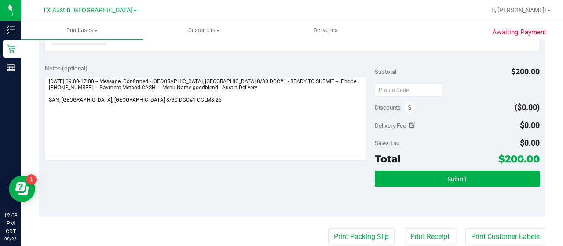
click at [444, 185] on div "Submit" at bounding box center [457, 191] width 165 height 40
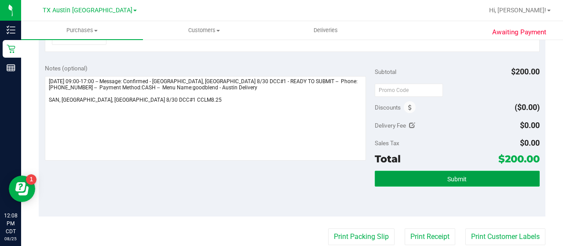
click at [439, 177] on button "Submit" at bounding box center [457, 179] width 165 height 16
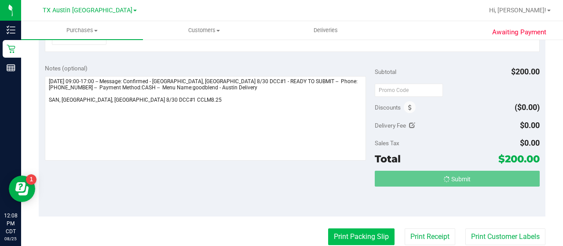
scroll to position [317, 0]
